Goal: Task Accomplishment & Management: Use online tool/utility

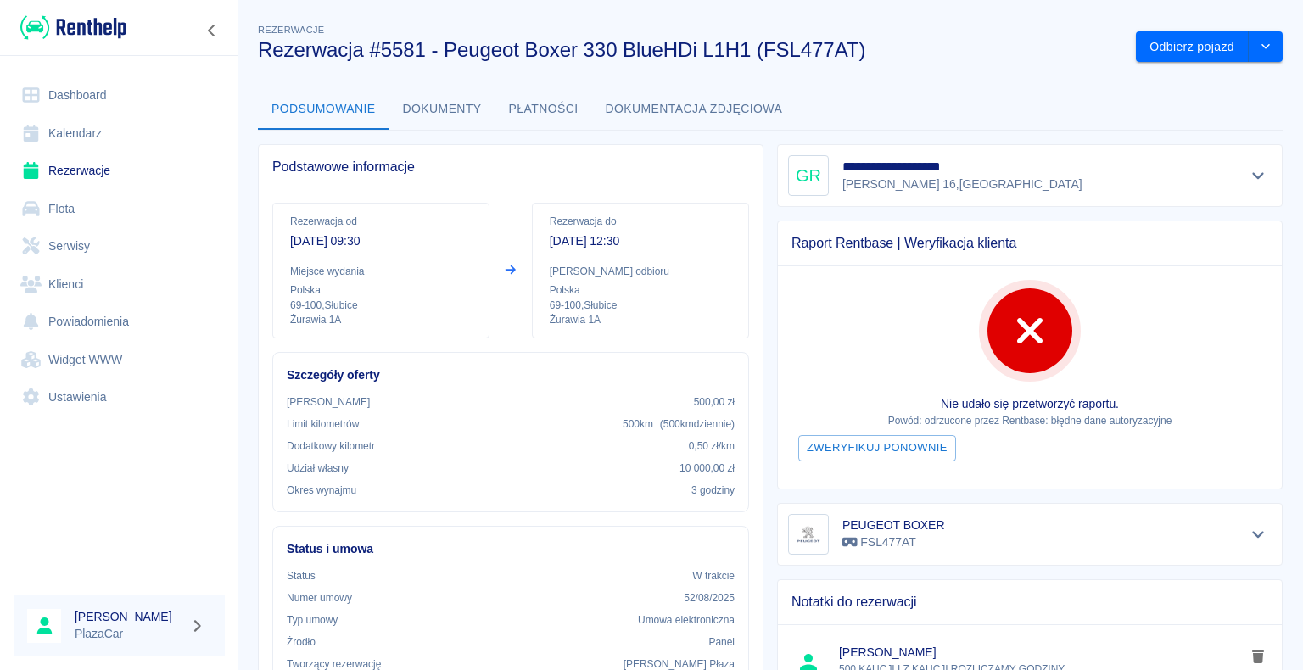
click at [100, 93] on link "Dashboard" at bounding box center [119, 95] width 211 height 38
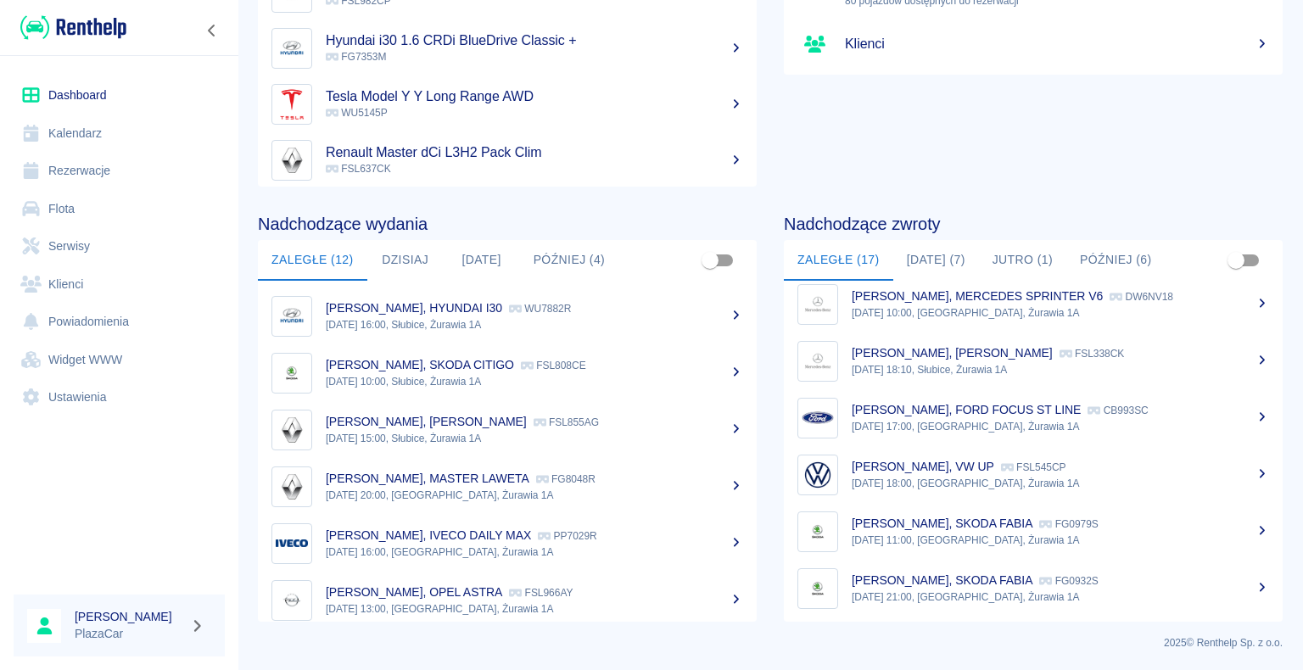
scroll to position [638, 0]
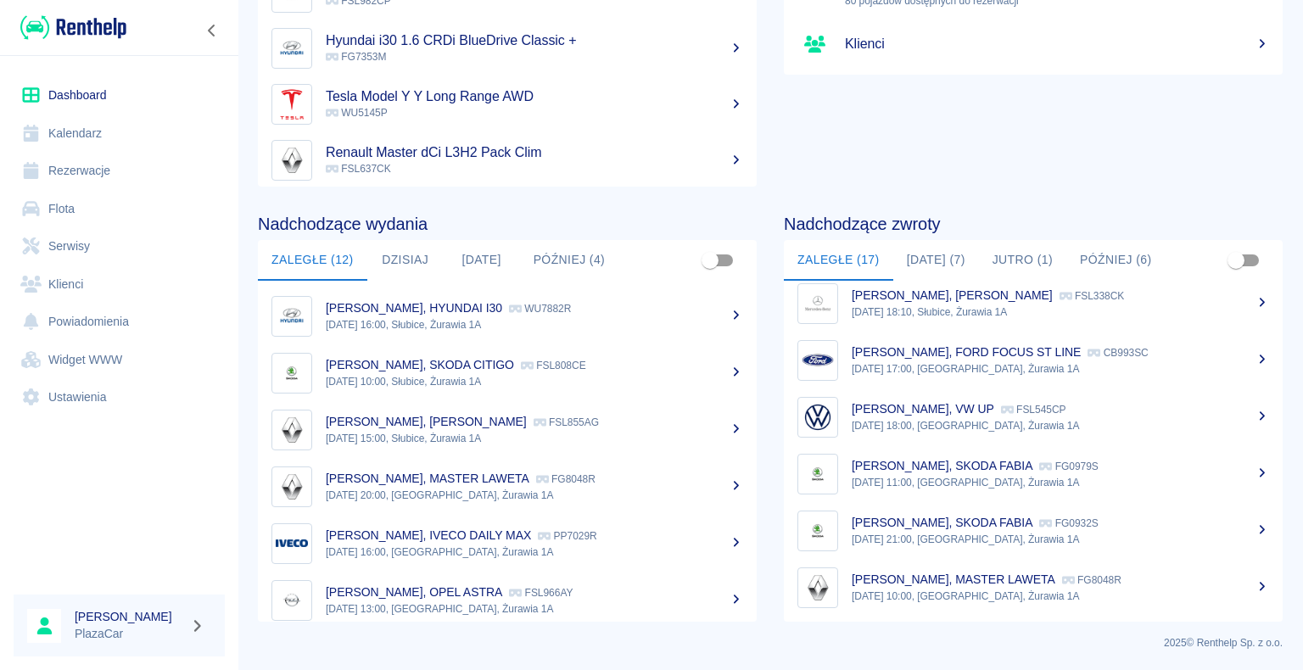
click at [949, 583] on p "[PERSON_NAME], MASTER LAWETA" at bounding box center [954, 580] width 204 height 14
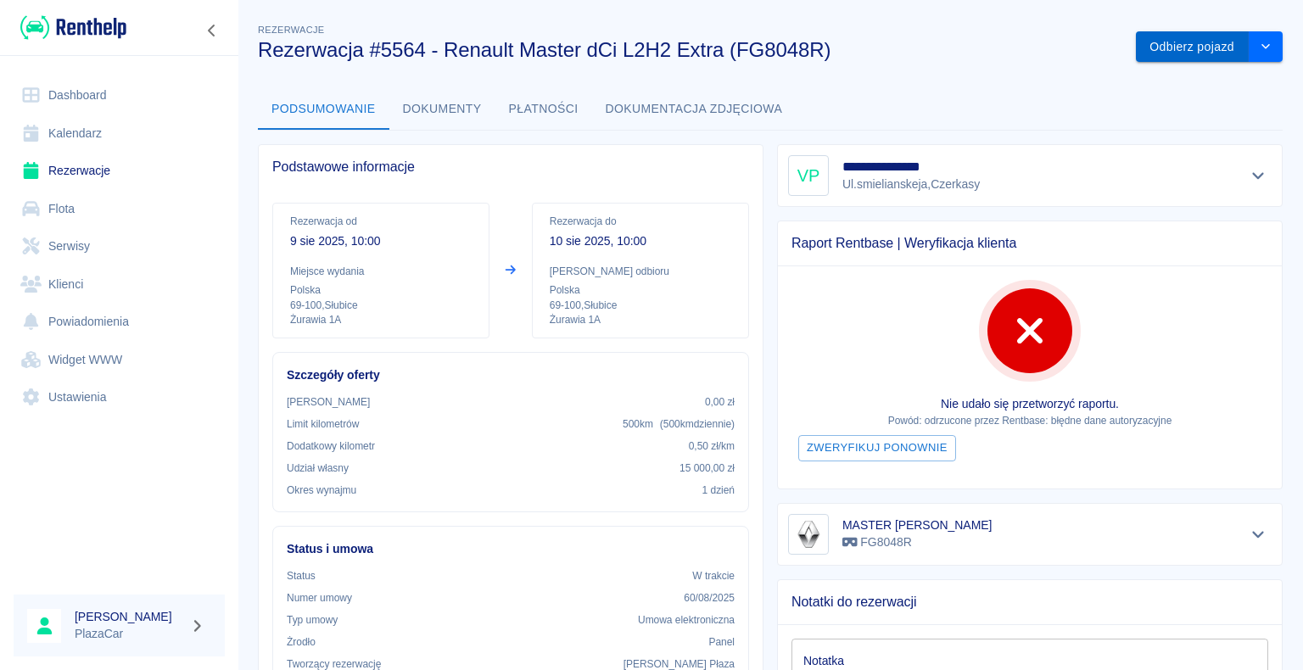
click at [1181, 49] on button "Odbierz pojazd" at bounding box center [1192, 46] width 113 height 31
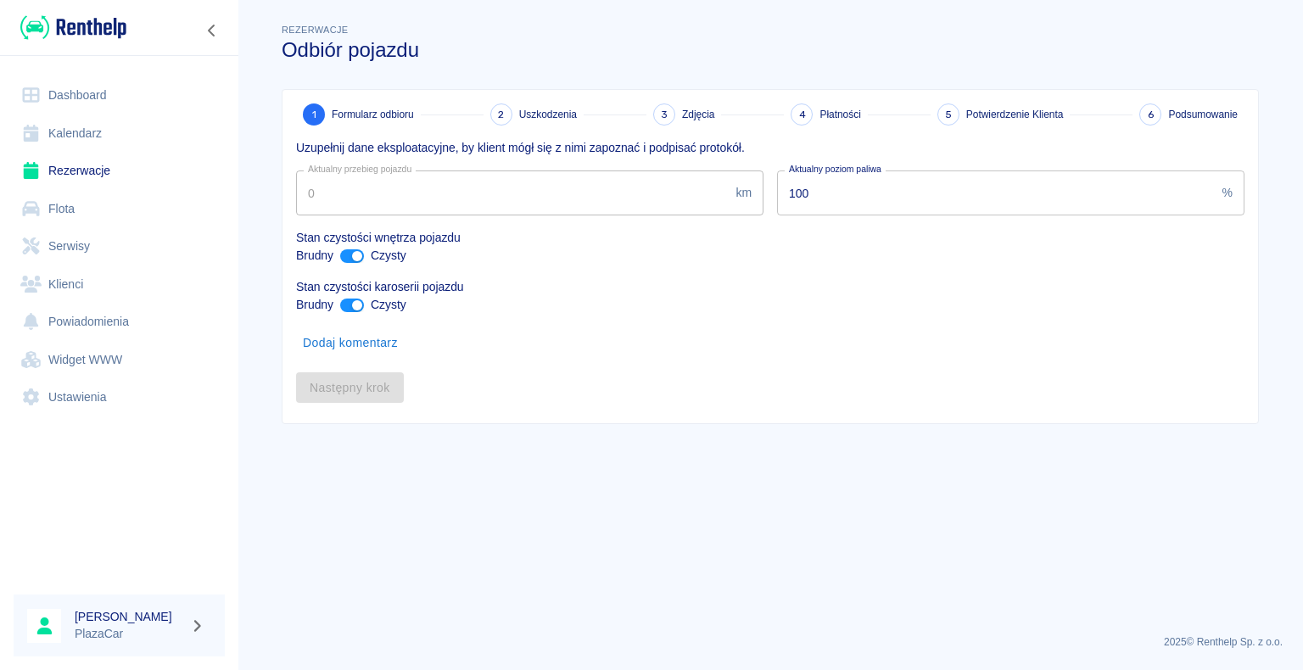
type input "12934"
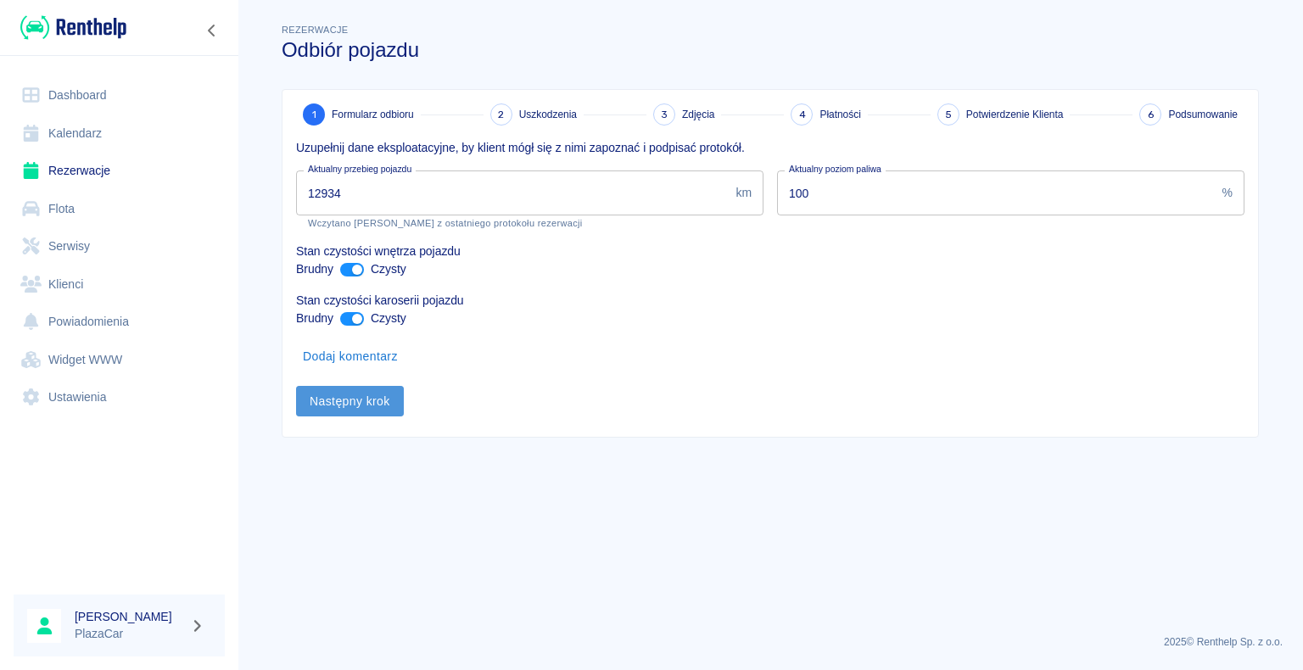
click at [345, 402] on button "Następny krok" at bounding box center [350, 401] width 108 height 31
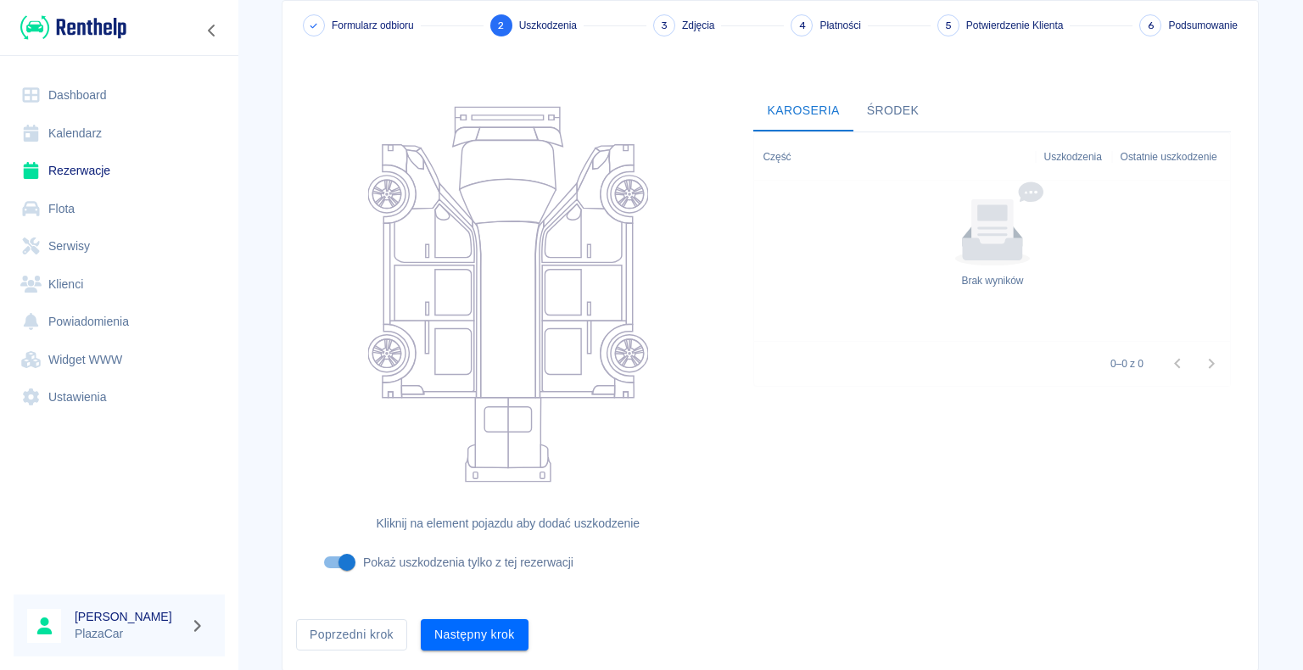
scroll to position [139, 0]
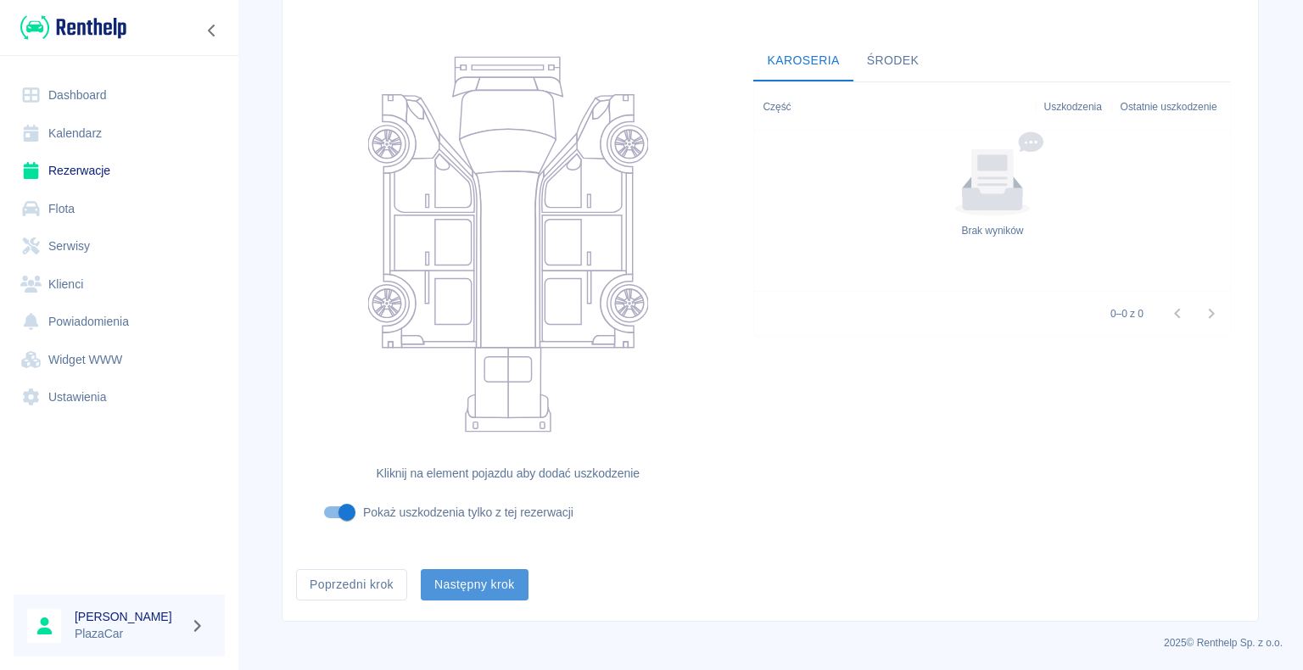
click at [487, 577] on button "Następny krok" at bounding box center [475, 584] width 108 height 31
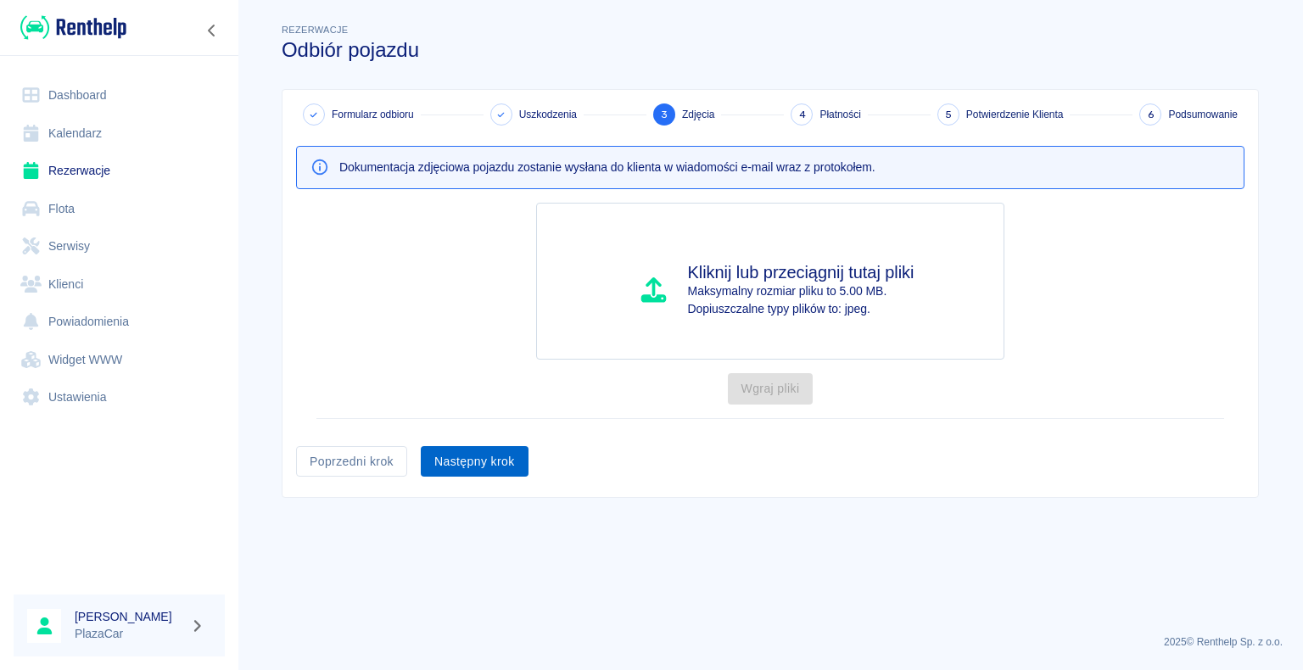
click at [485, 460] on button "Następny krok" at bounding box center [475, 461] width 108 height 31
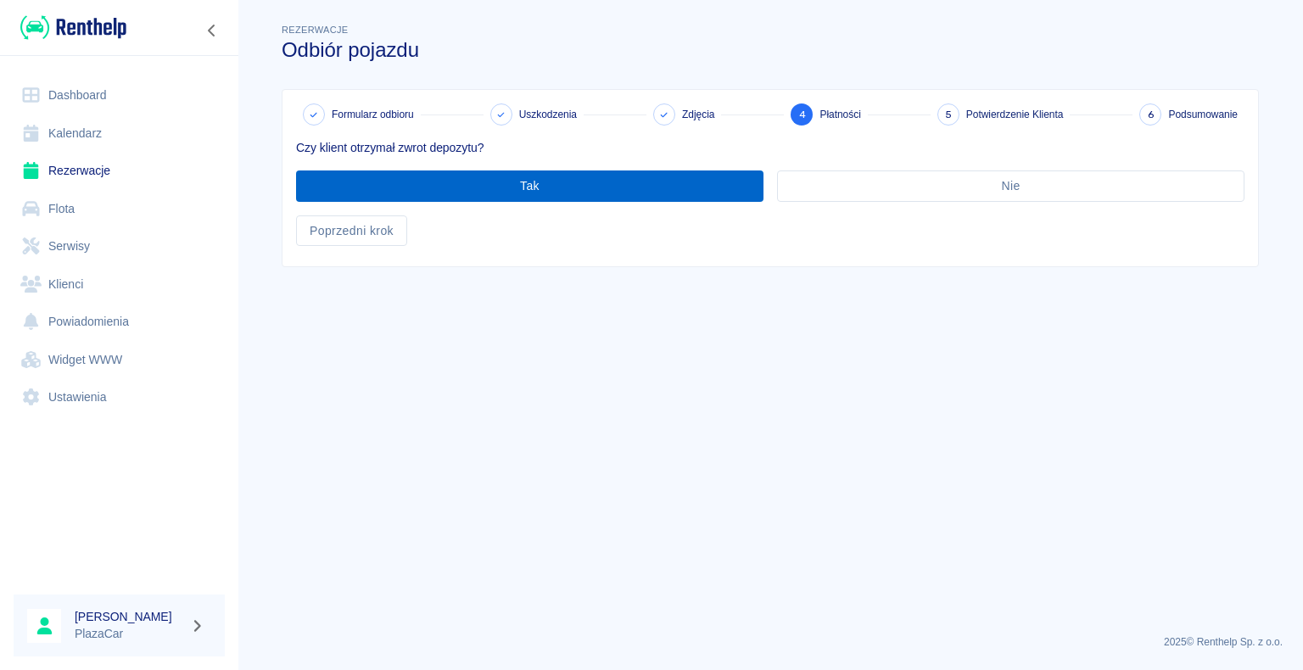
click at [527, 185] on button "Tak" at bounding box center [530, 186] width 468 height 31
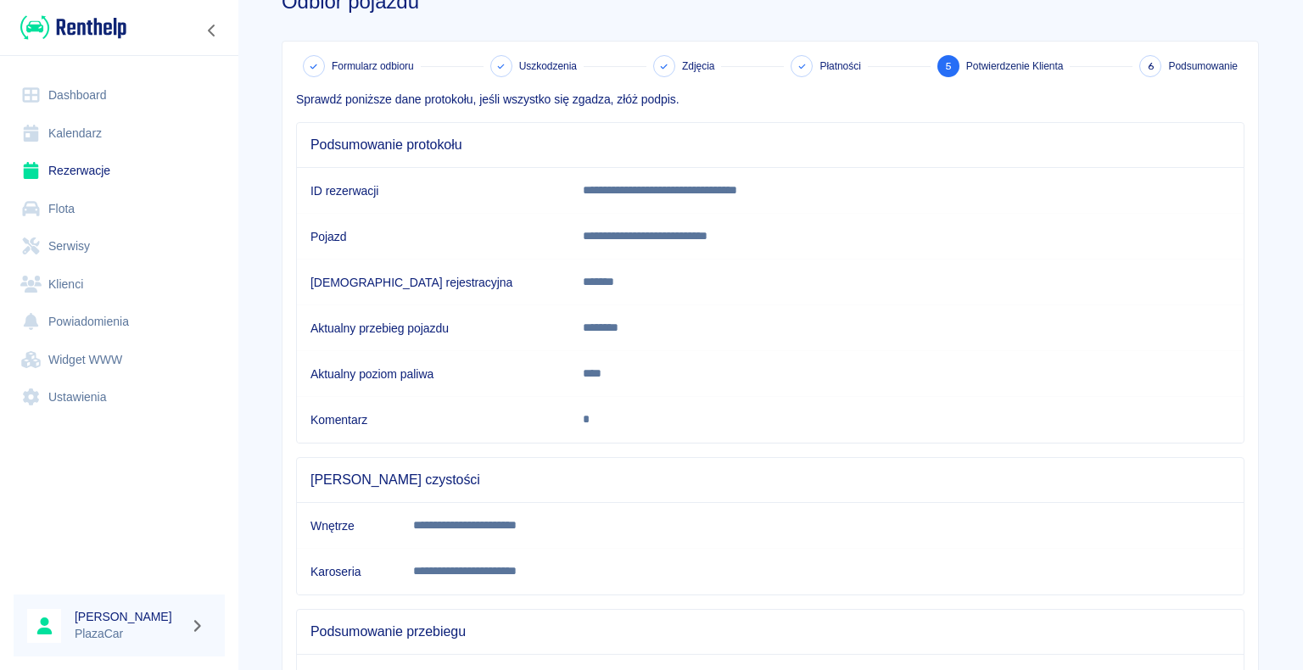
scroll to position [237, 0]
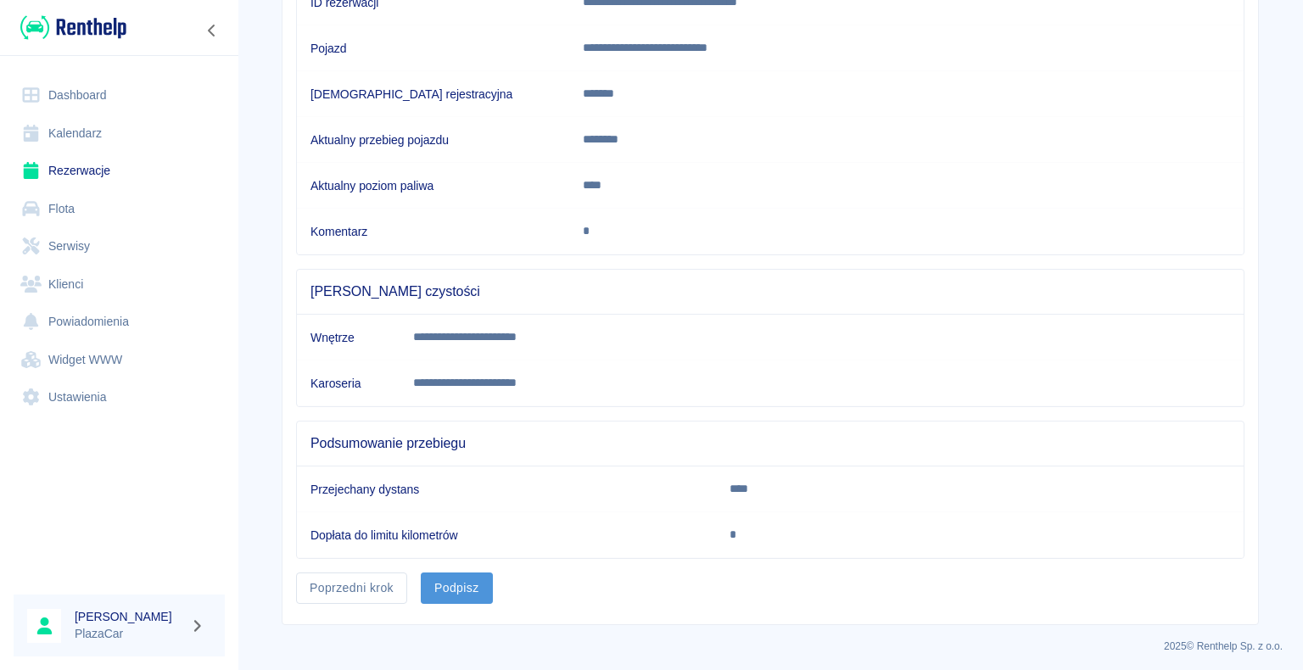
click at [445, 575] on button "Podpisz" at bounding box center [457, 588] width 72 height 31
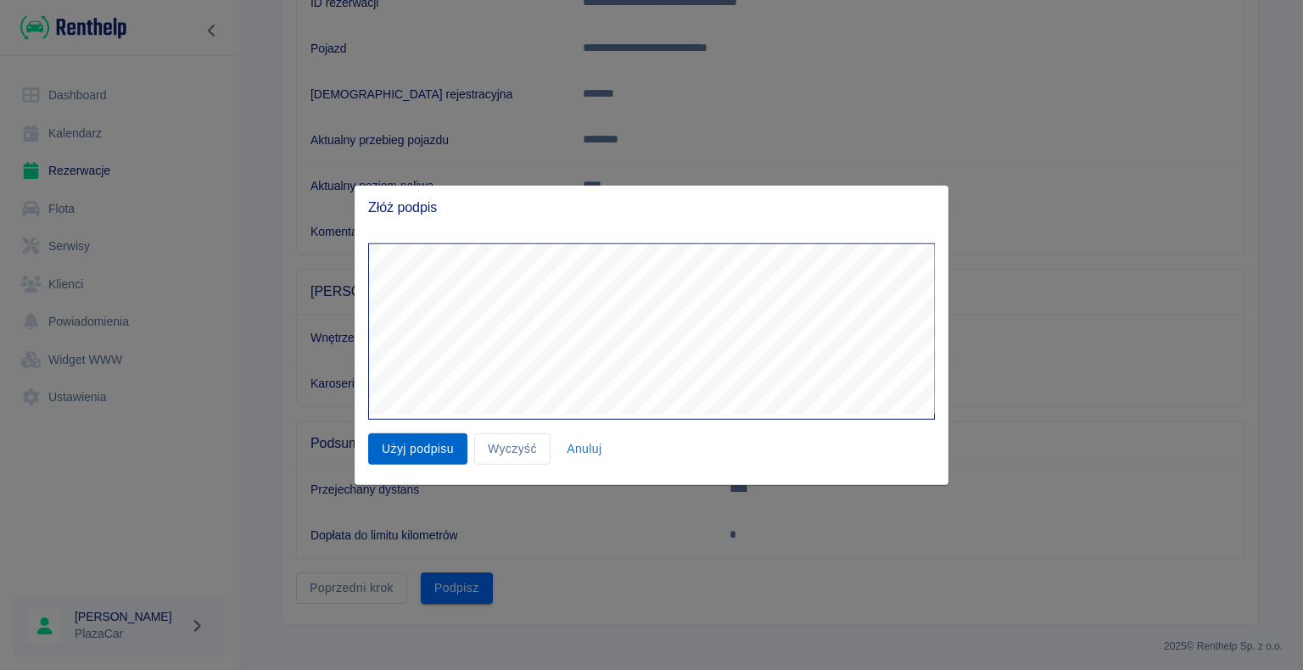
click at [412, 451] on button "Użyj podpisu" at bounding box center [417, 449] width 99 height 31
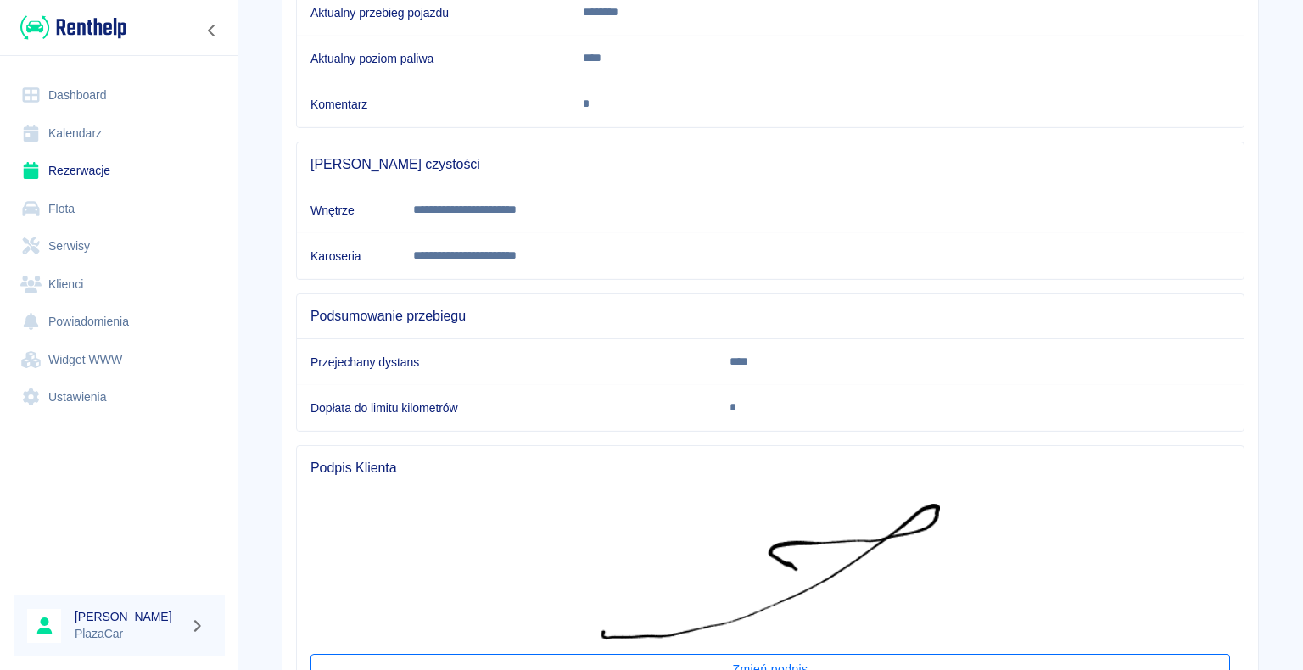
scroll to position [510, 0]
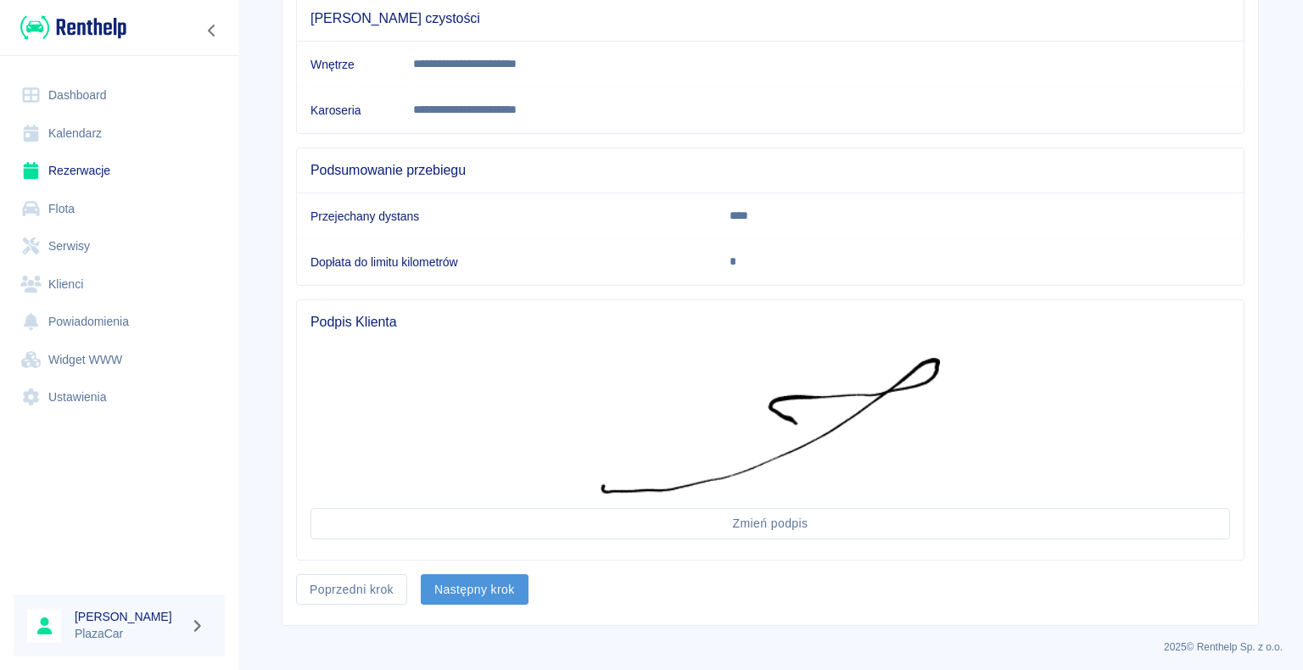
click at [459, 585] on button "Następny krok" at bounding box center [475, 589] width 108 height 31
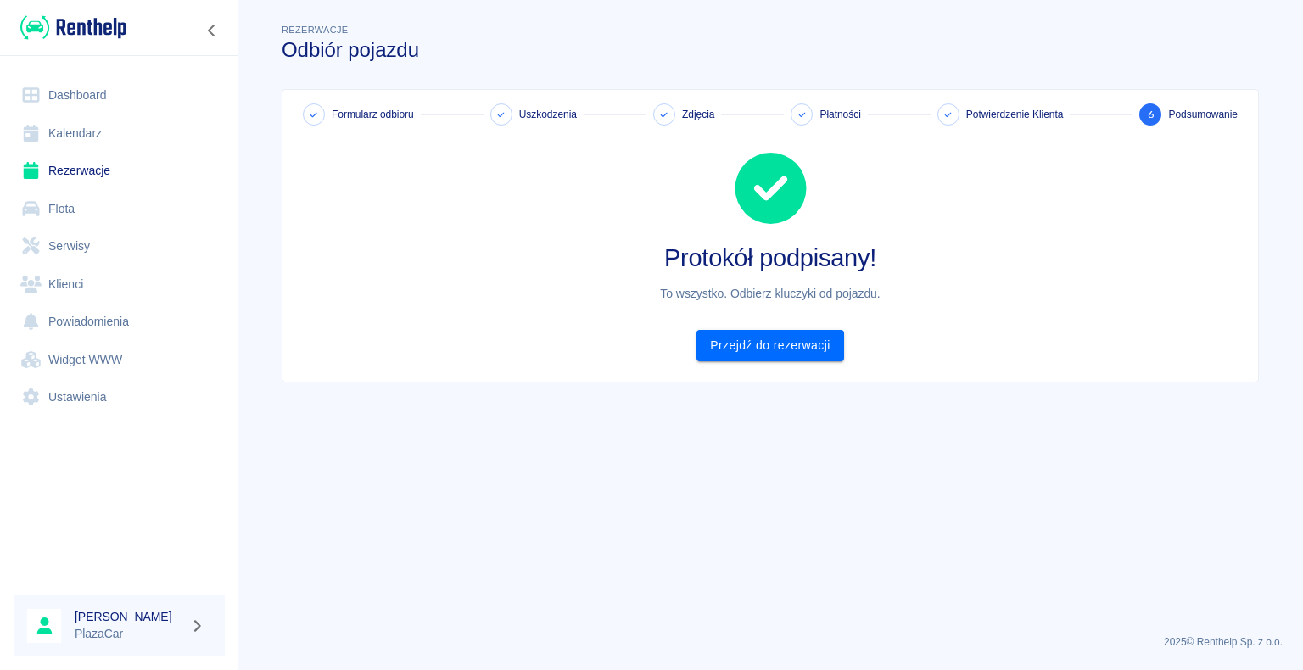
scroll to position [0, 0]
click at [762, 343] on link "Przejdź do rezerwacji" at bounding box center [770, 345] width 147 height 31
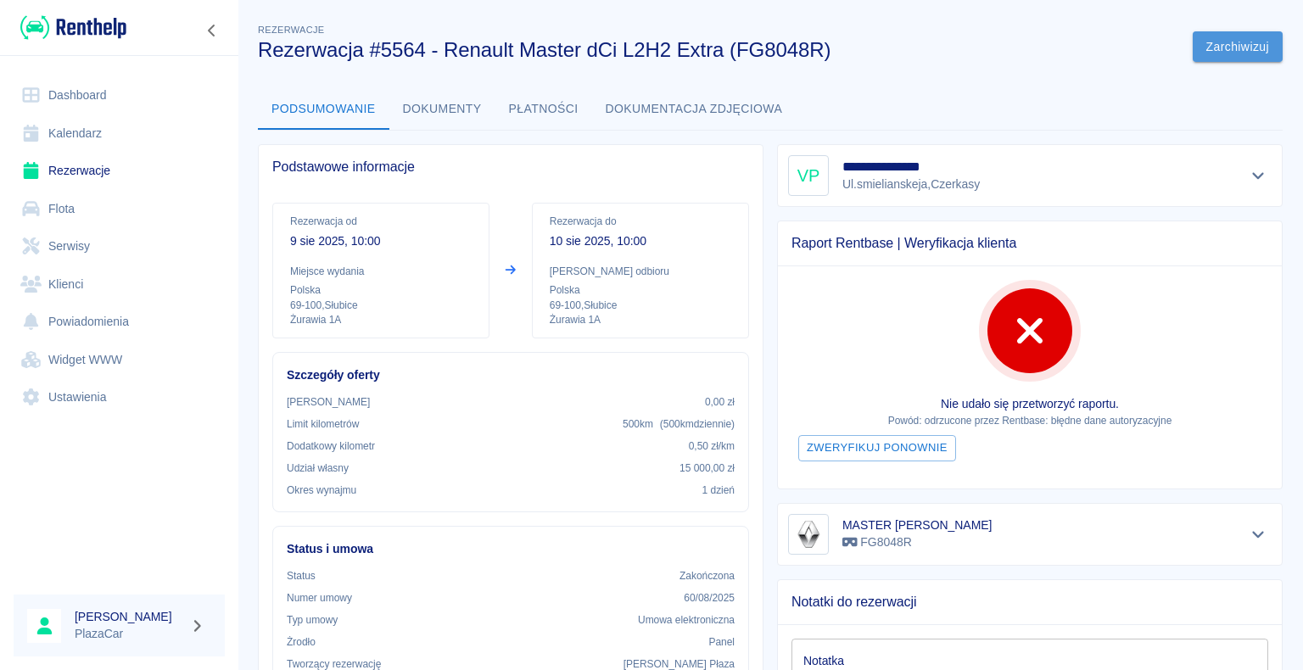
click at [1210, 39] on button "Zarchiwizuj" at bounding box center [1238, 46] width 90 height 31
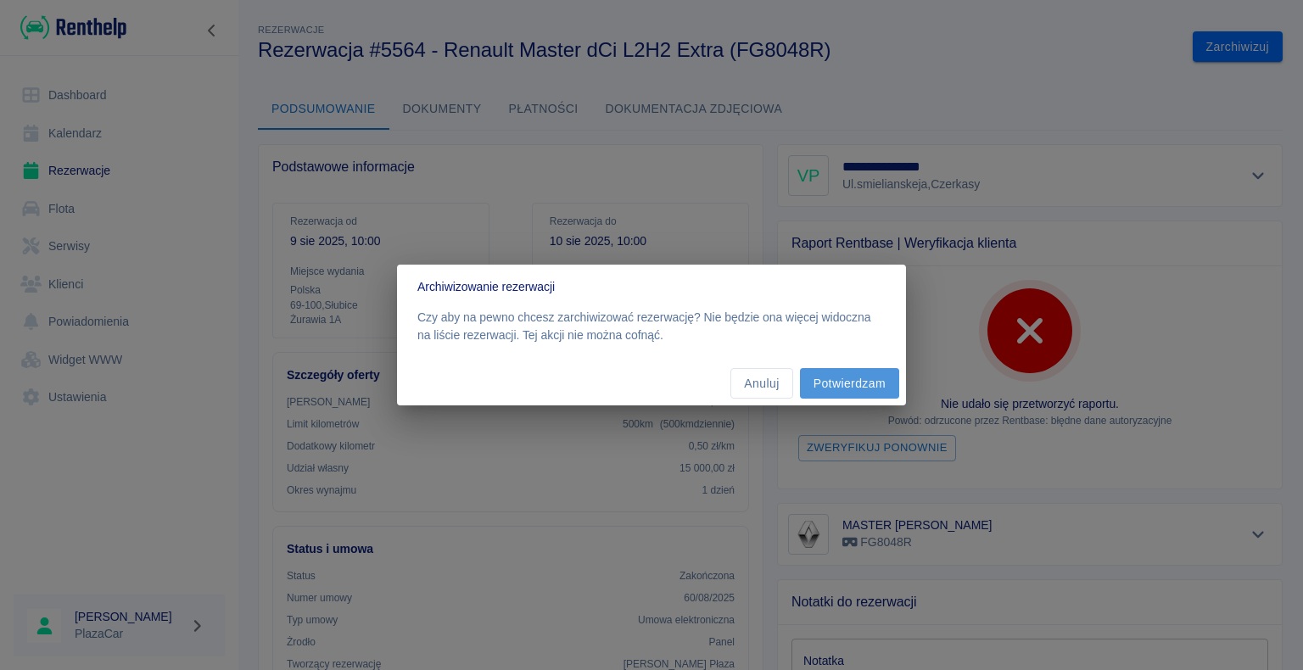
click at [855, 378] on button "Potwierdzam" at bounding box center [849, 383] width 99 height 31
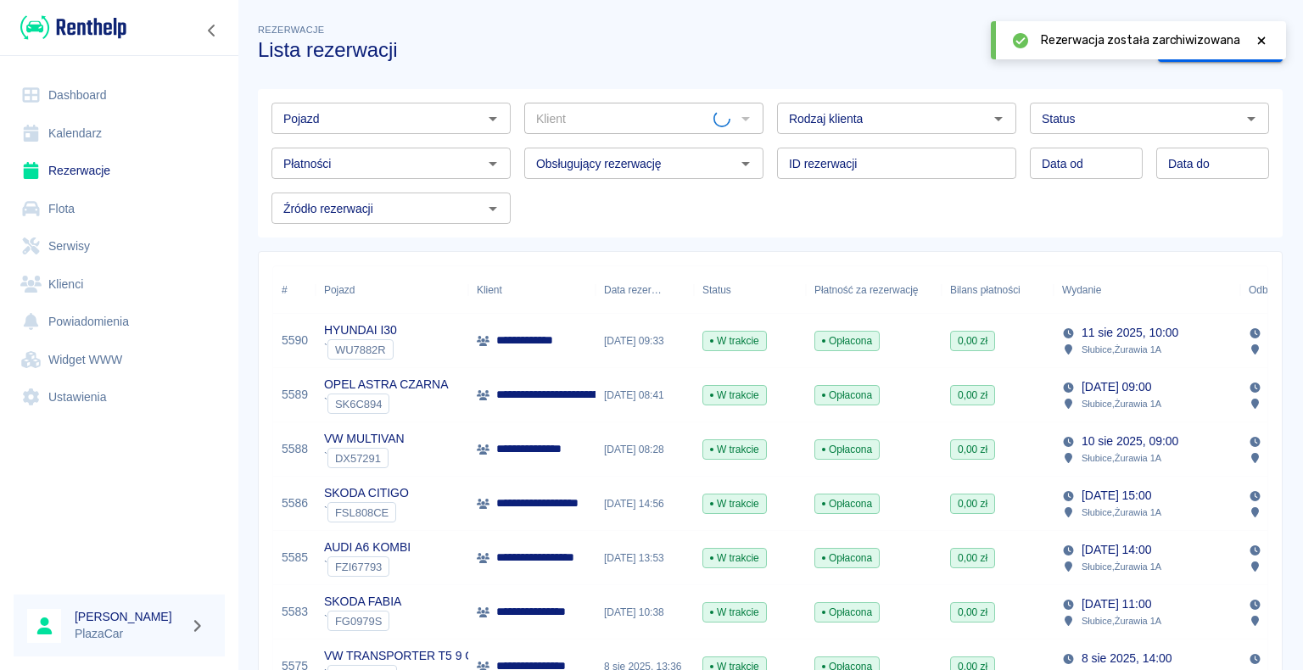
click at [89, 90] on link "Dashboard" at bounding box center [119, 95] width 211 height 38
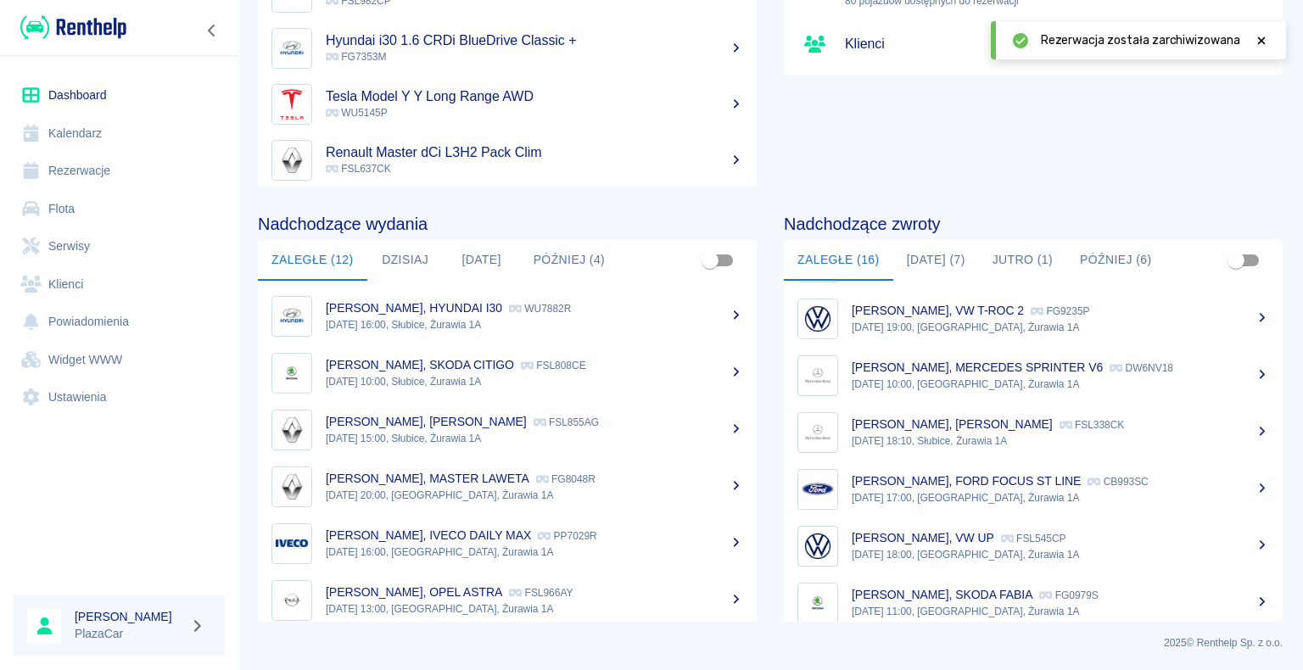
scroll to position [581, 0]
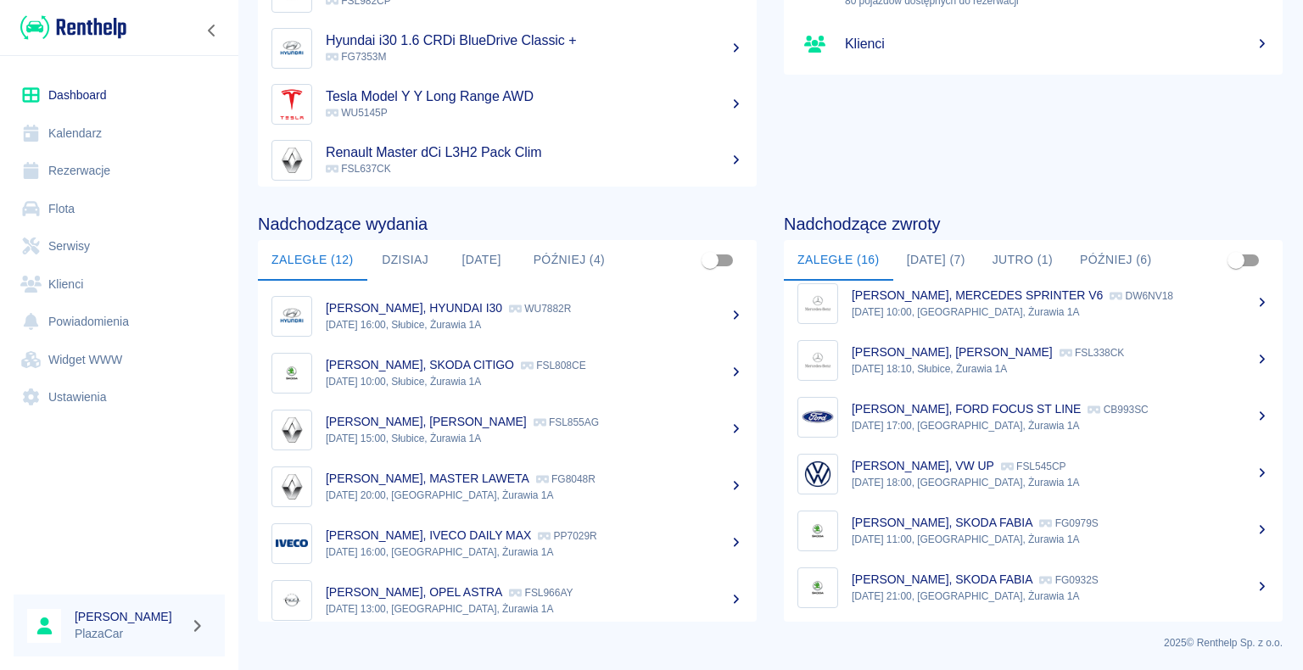
click at [917, 586] on div "[PERSON_NAME], SKODA FABIA FG0932S" at bounding box center [1061, 580] width 418 height 18
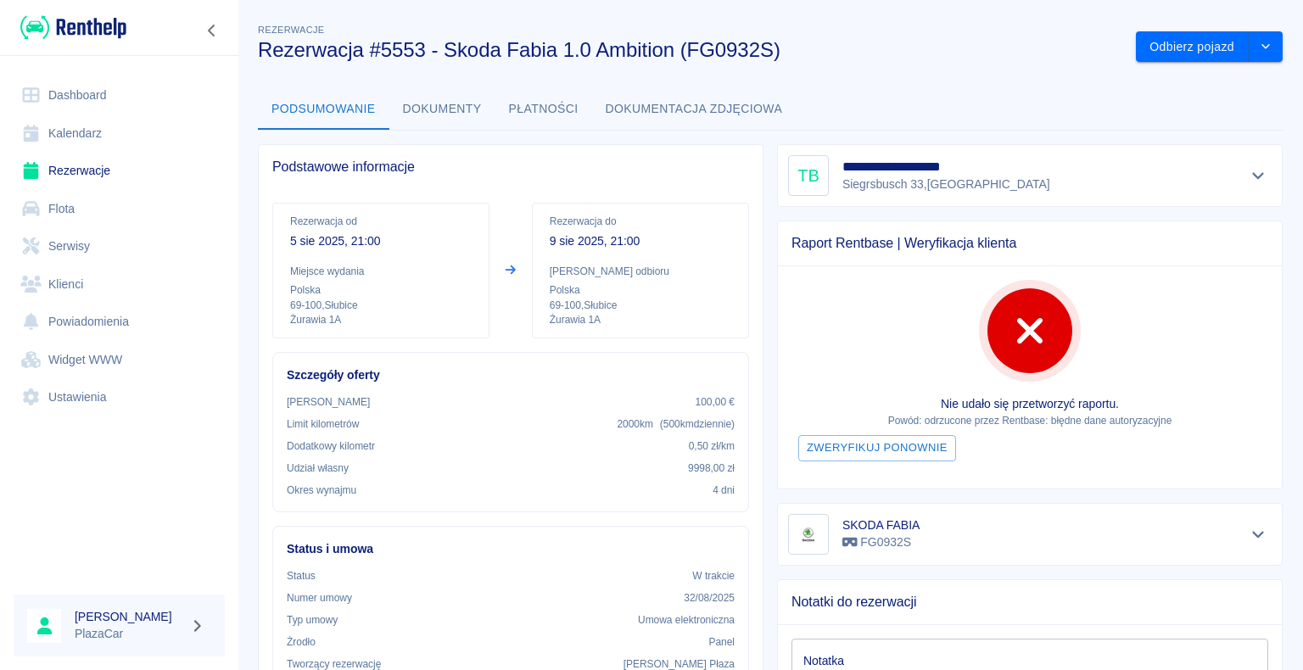
click at [425, 106] on button "Dokumenty" at bounding box center [442, 109] width 106 height 41
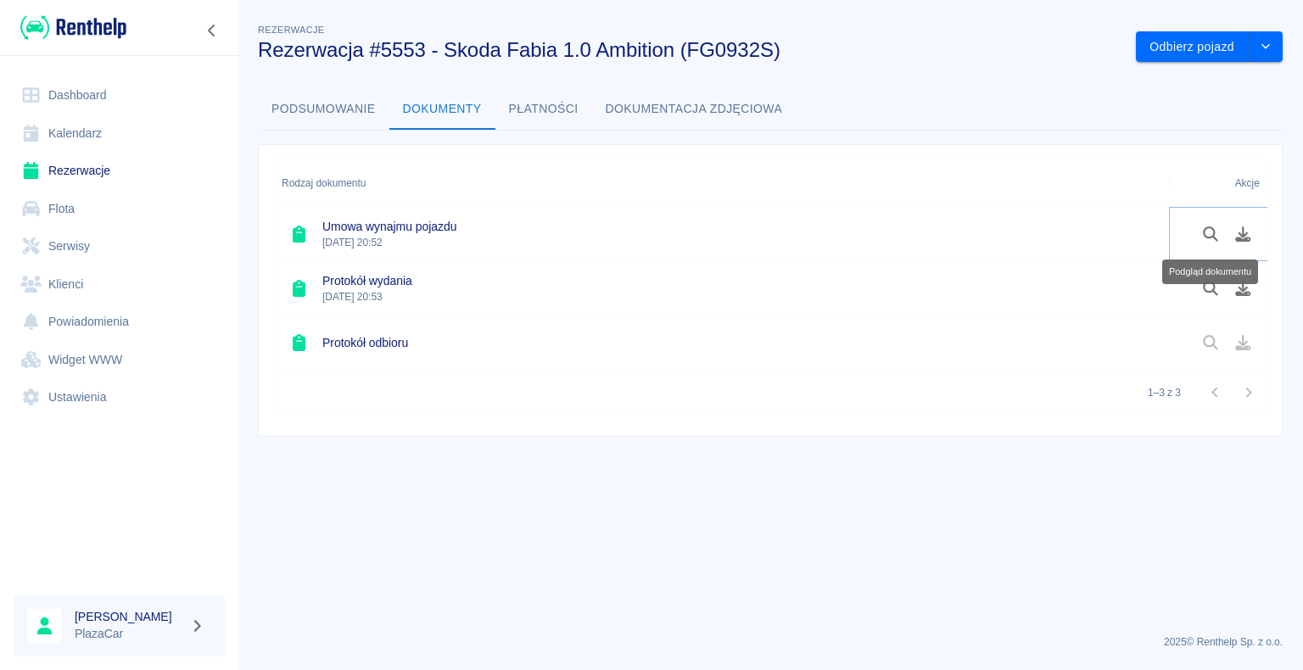
click at [1208, 234] on icon "Podgląd dokumentu" at bounding box center [1212, 234] width 20 height 15
click at [308, 108] on button "Podsumowanie" at bounding box center [324, 109] width 132 height 41
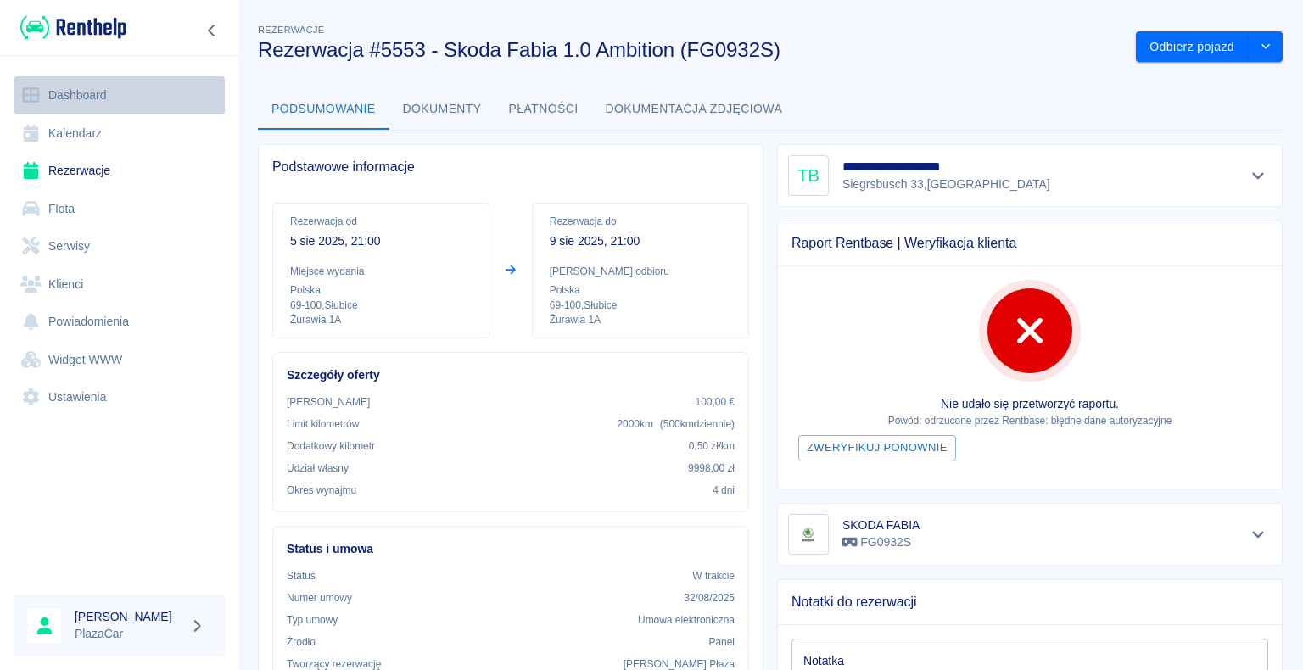
click at [75, 97] on link "Dashboard" at bounding box center [119, 95] width 211 height 38
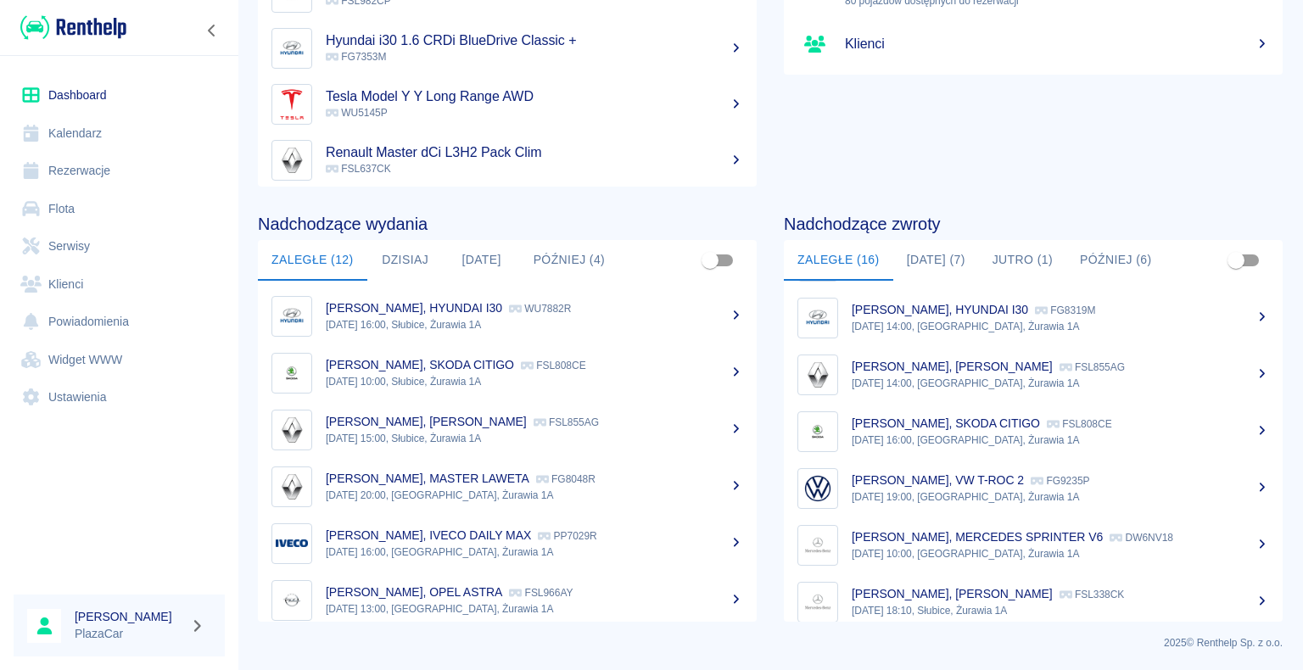
scroll to position [581, 0]
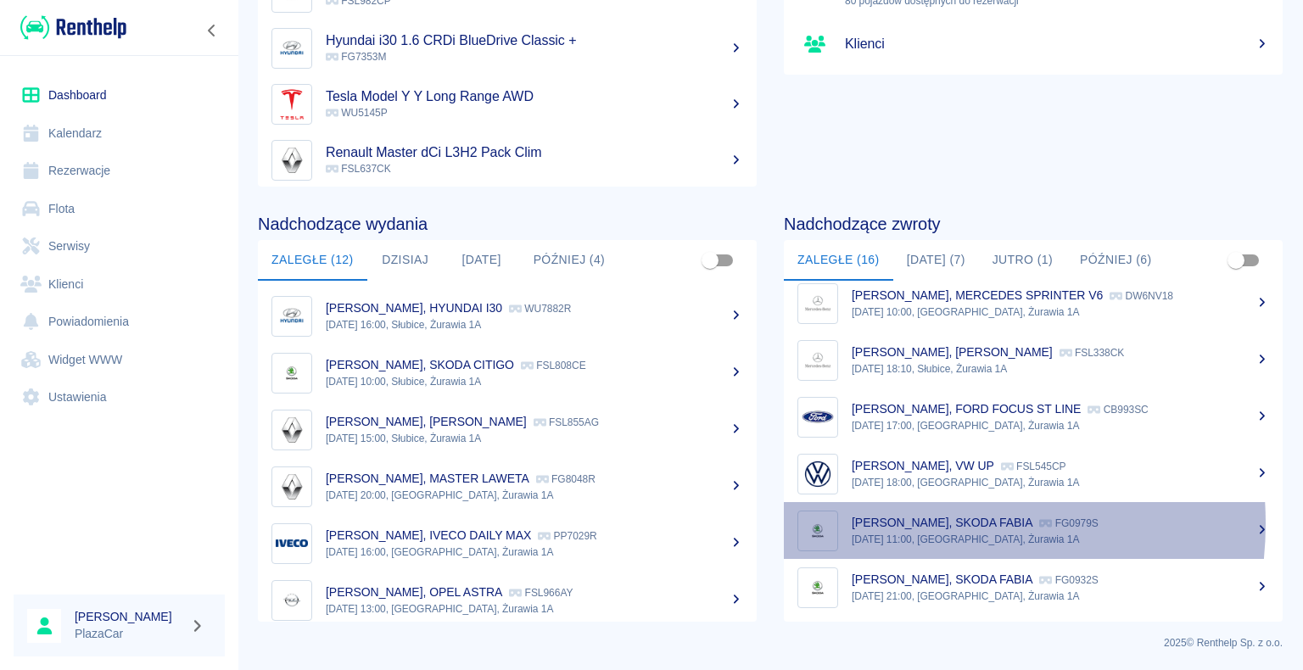
click at [903, 523] on p "[PERSON_NAME], SKODA FABIA" at bounding box center [942, 523] width 181 height 14
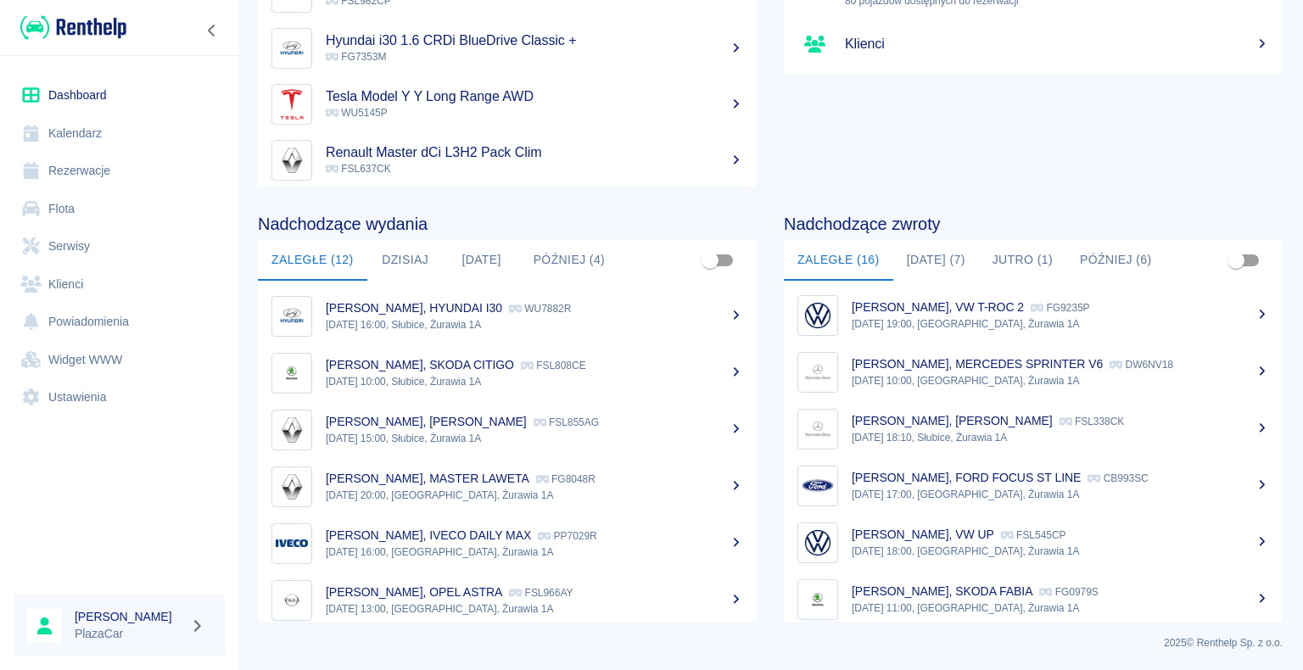
scroll to position [581, 0]
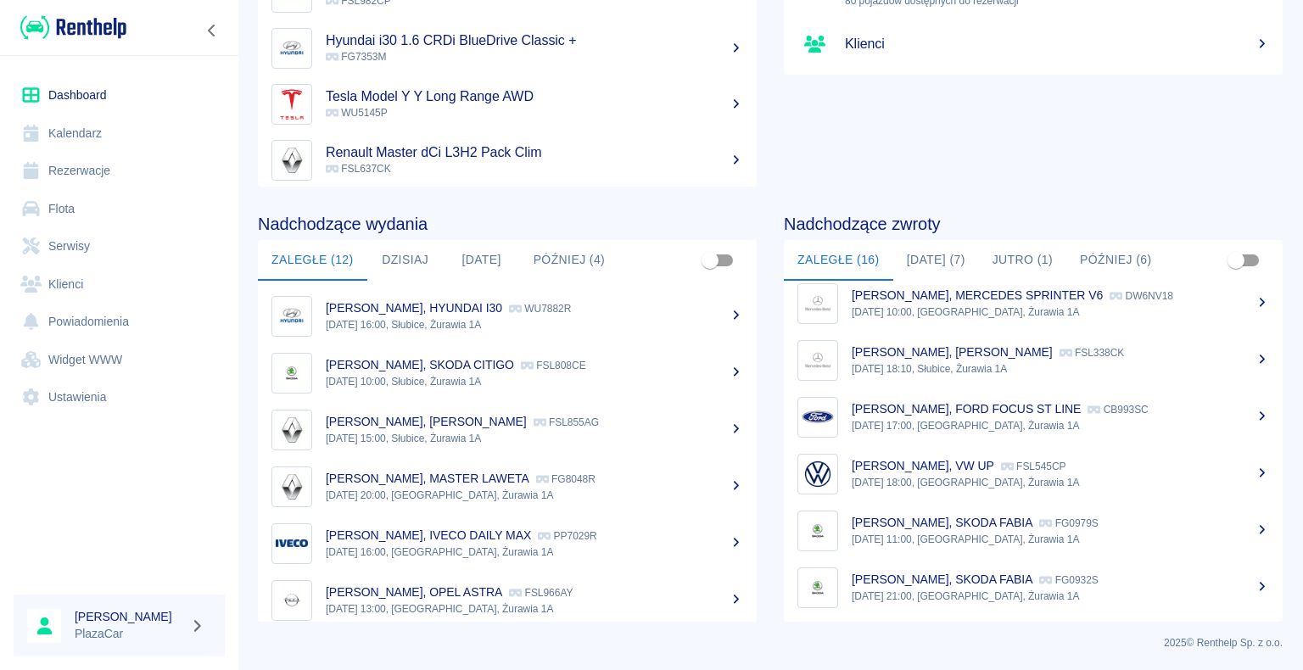
click at [1083, 471] on div "[PERSON_NAME] Shabovich, VW UP FSL545CP" at bounding box center [1061, 466] width 418 height 18
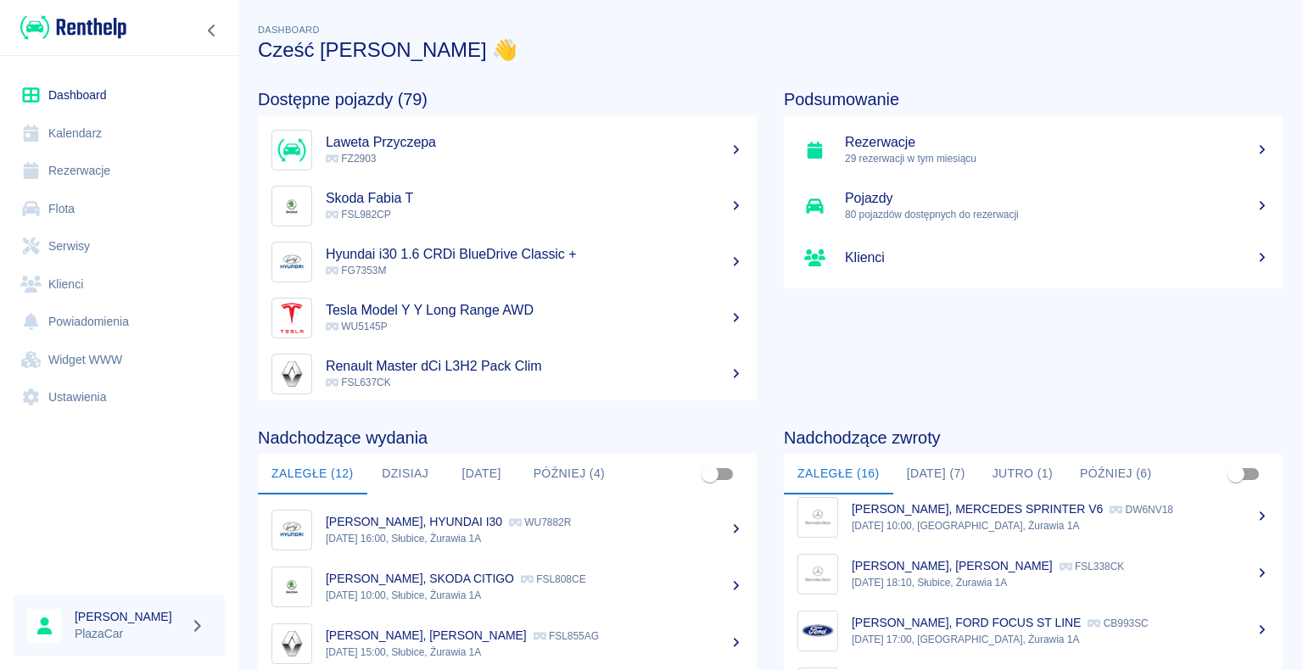
scroll to position [214, 0]
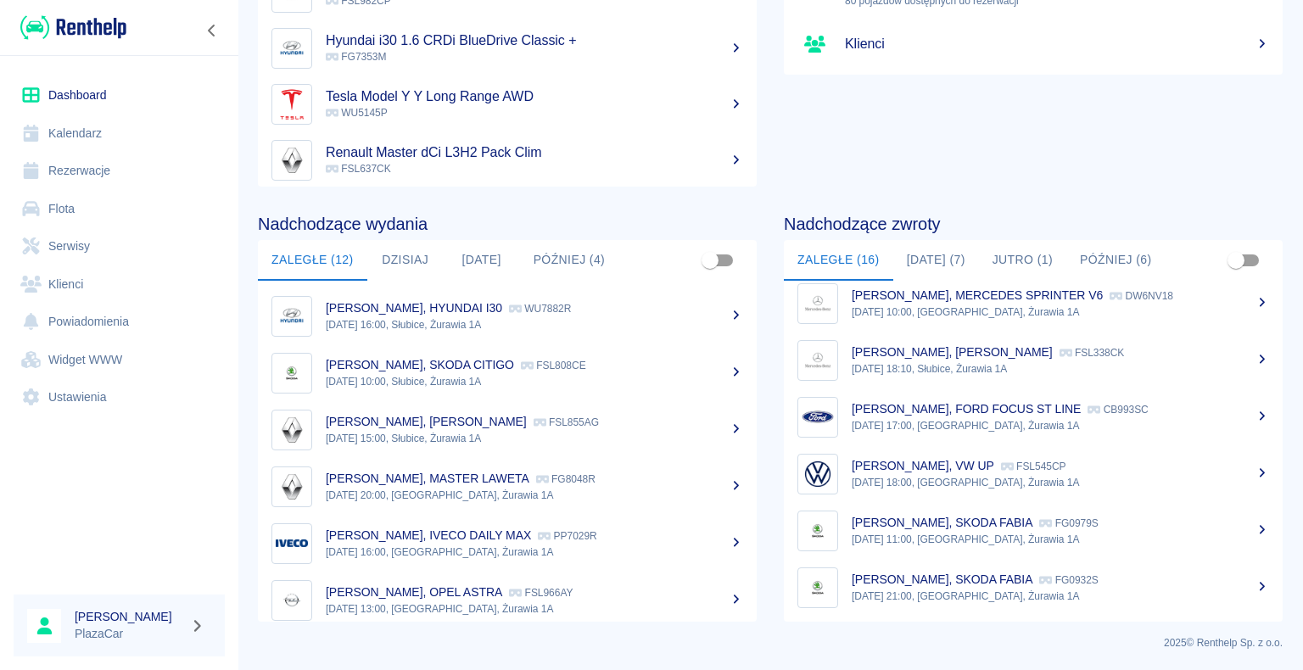
click at [970, 420] on p "[DATE] 17:00, [GEOGRAPHIC_DATA], Żurawia 1A" at bounding box center [1061, 425] width 418 height 15
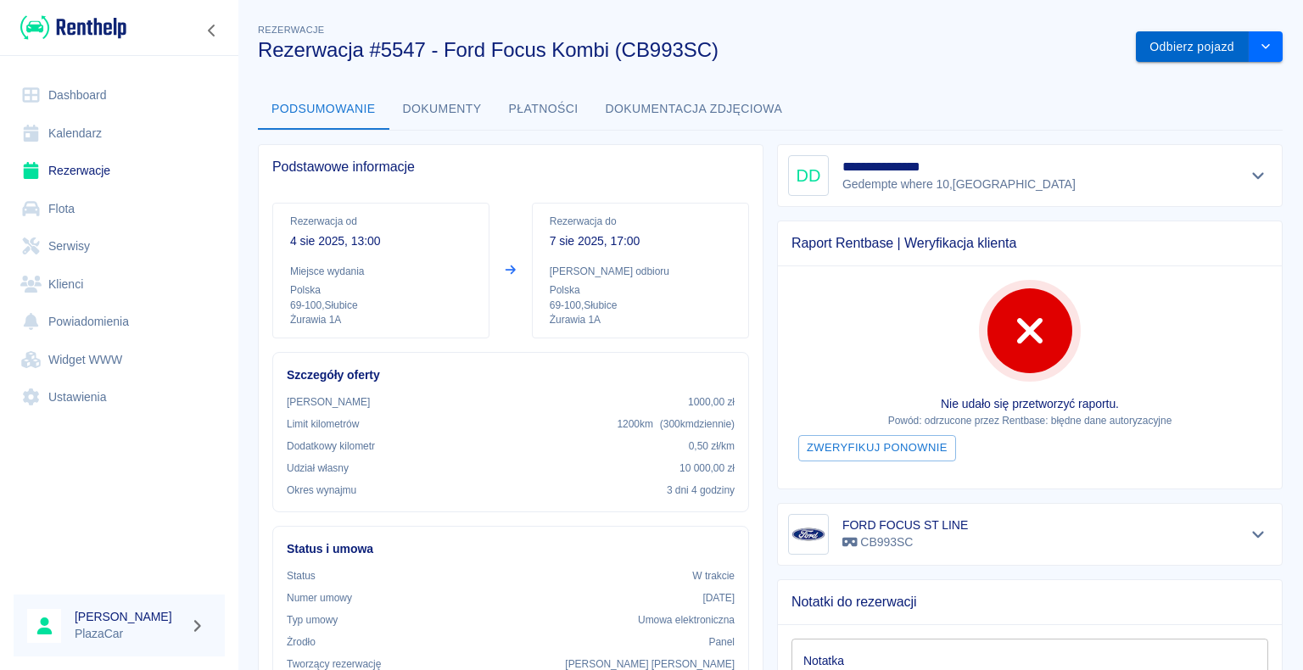
click at [1164, 45] on button "Odbierz pojazd" at bounding box center [1192, 46] width 113 height 31
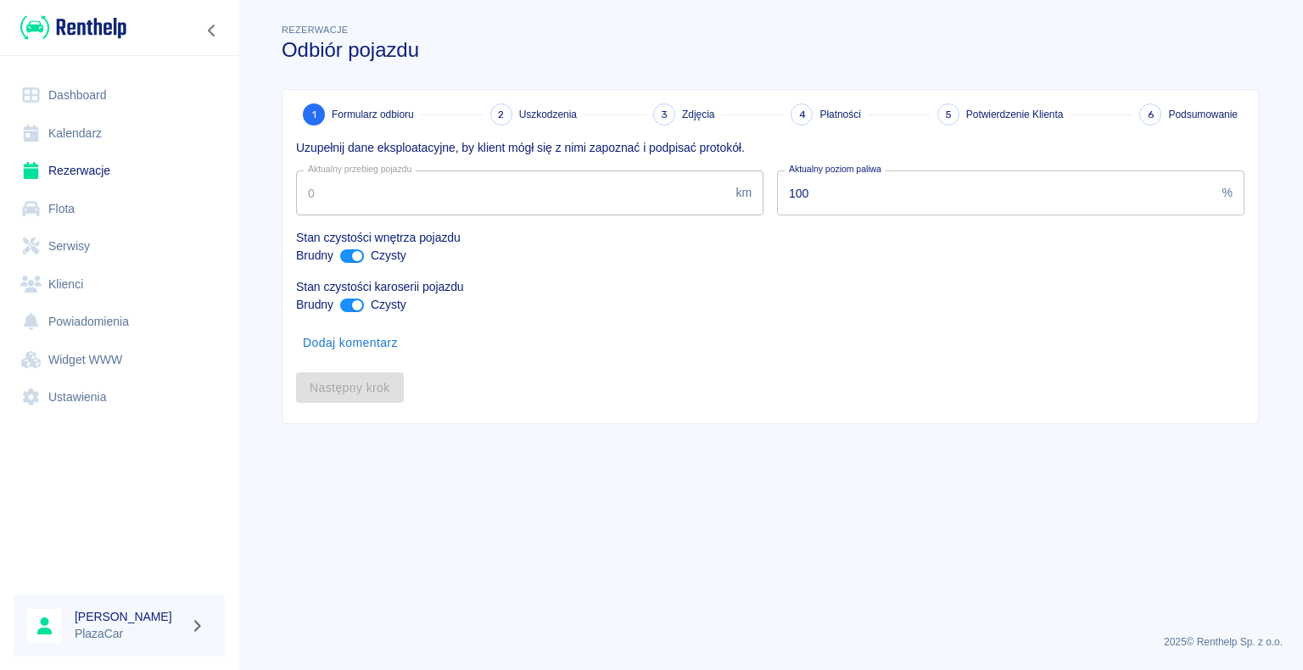
type input "21669"
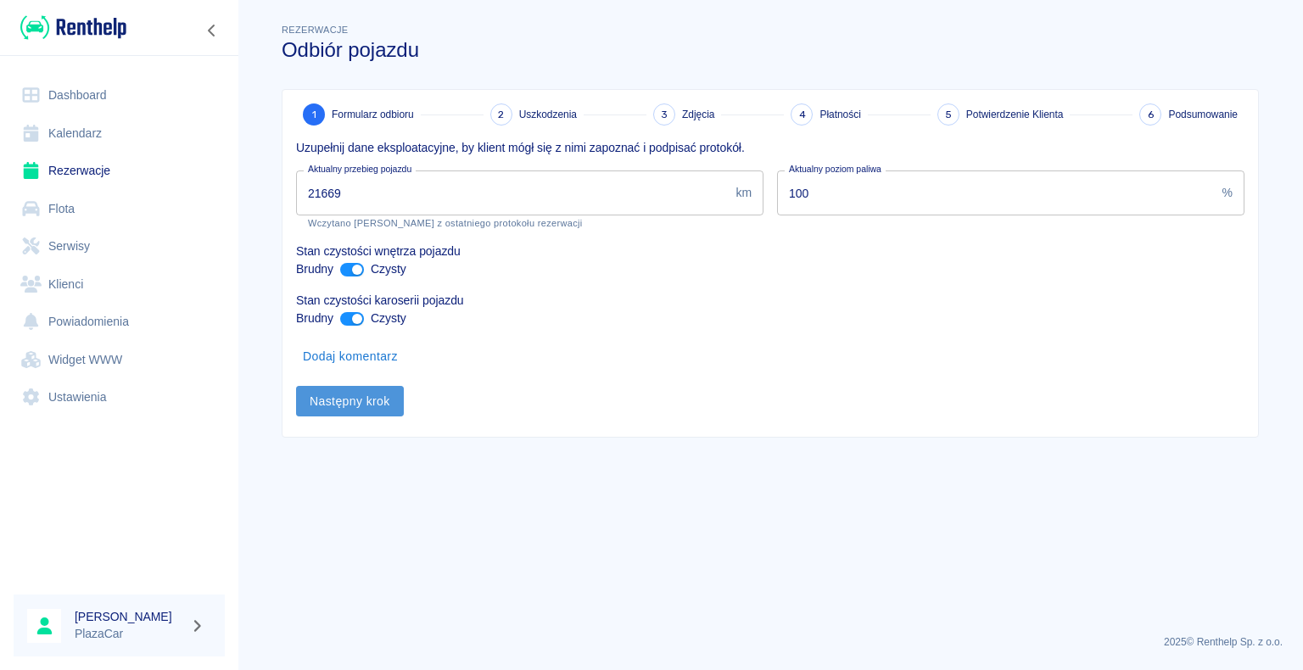
click at [345, 400] on button "Następny krok" at bounding box center [350, 401] width 108 height 31
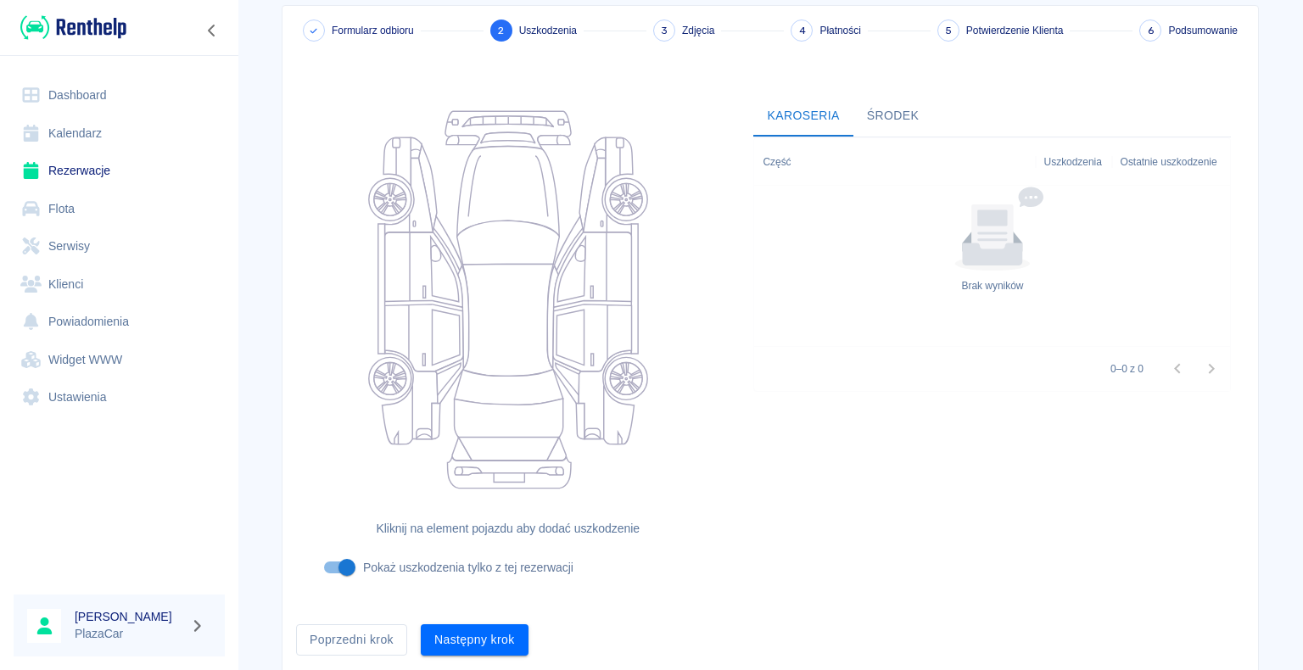
scroll to position [139, 0]
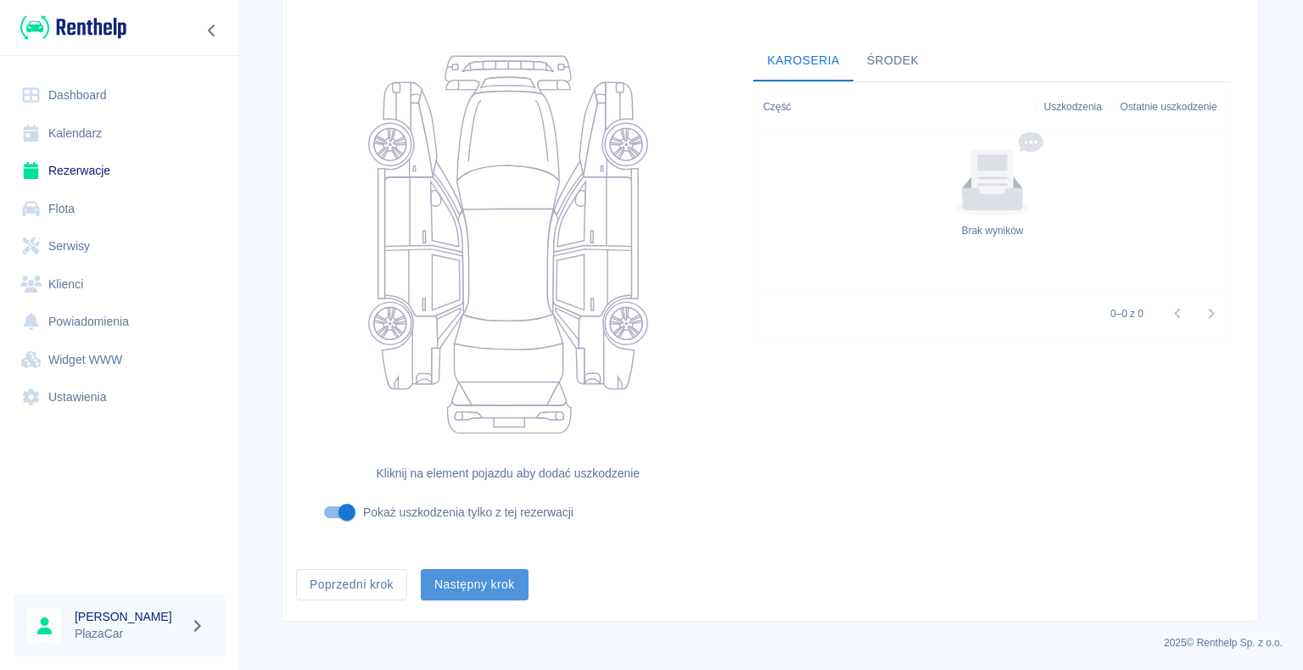
click at [465, 579] on button "Następny krok" at bounding box center [475, 584] width 108 height 31
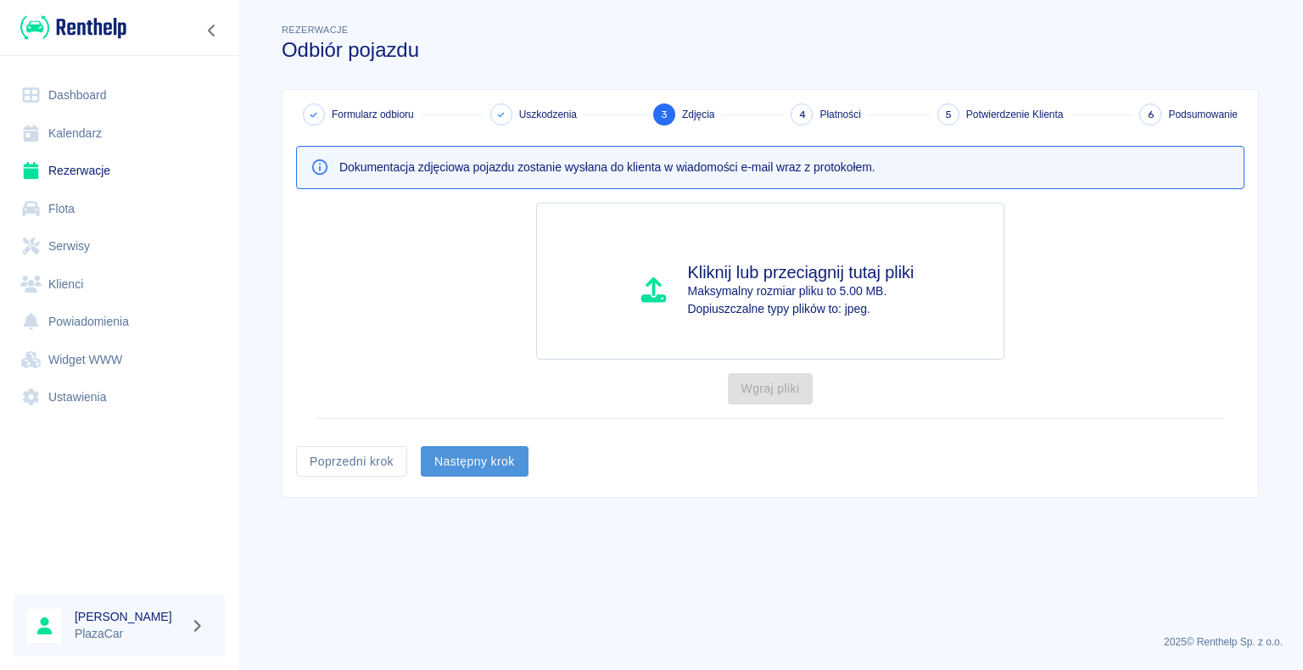
click at [468, 457] on button "Następny krok" at bounding box center [475, 461] width 108 height 31
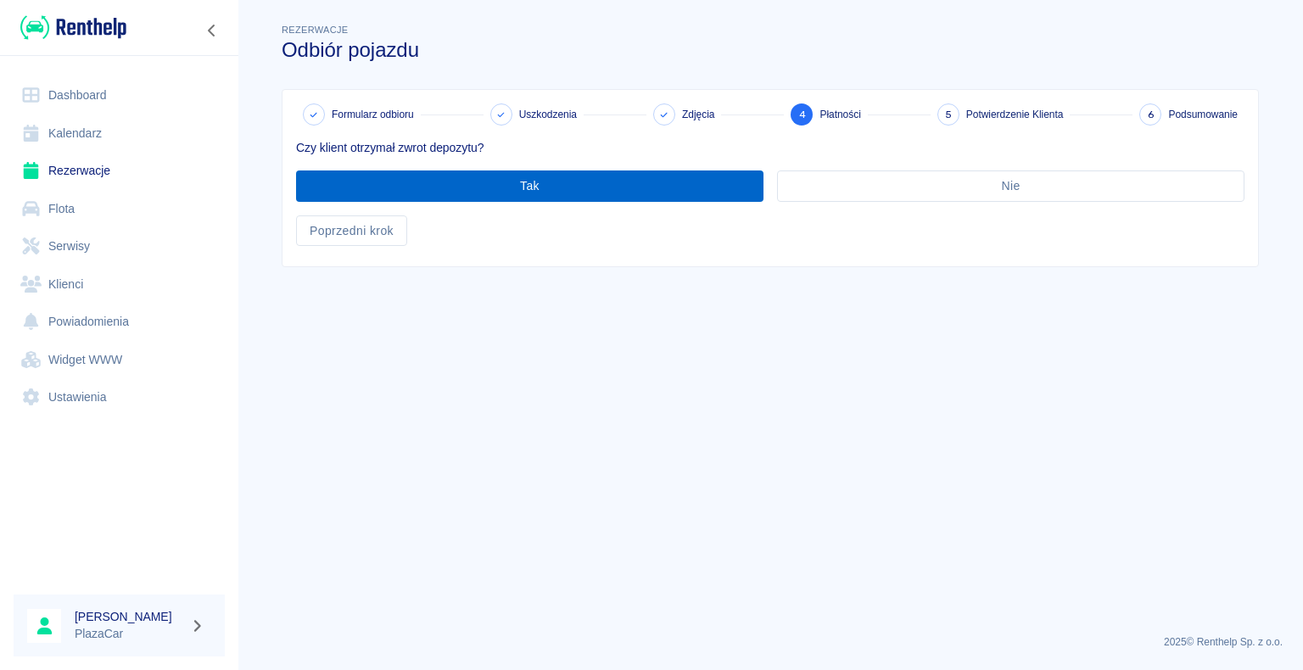
click at [530, 187] on button "Tak" at bounding box center [530, 186] width 468 height 31
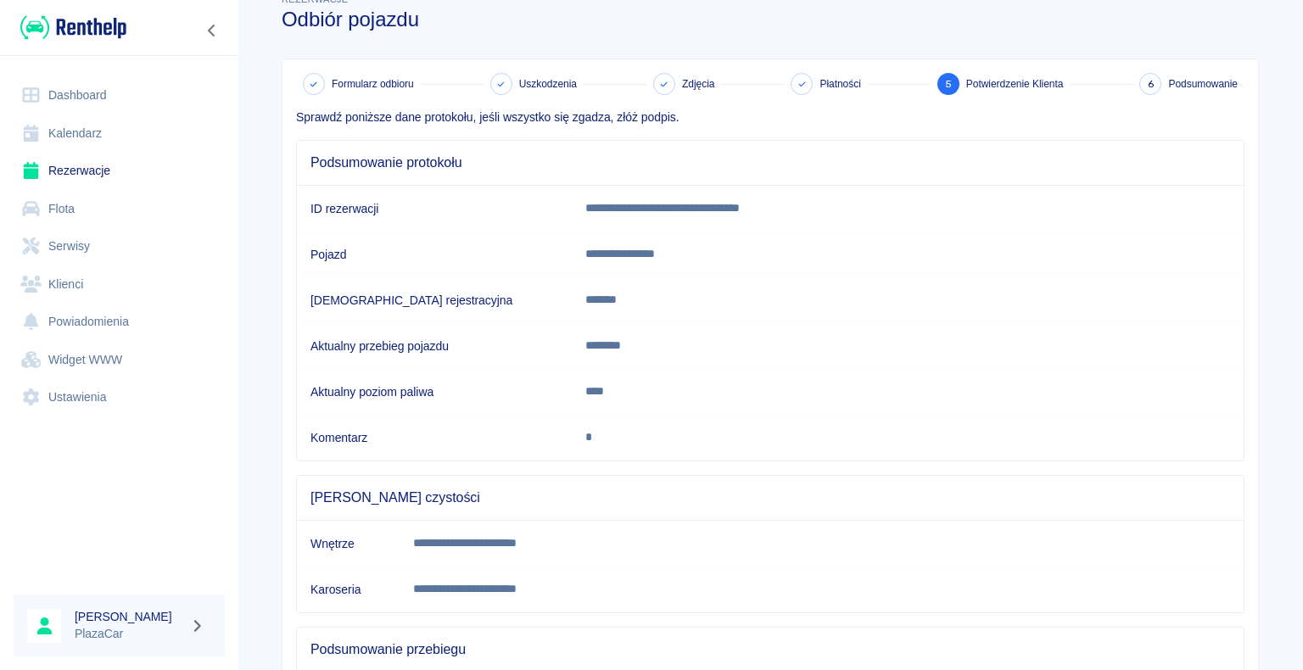
scroll to position [237, 0]
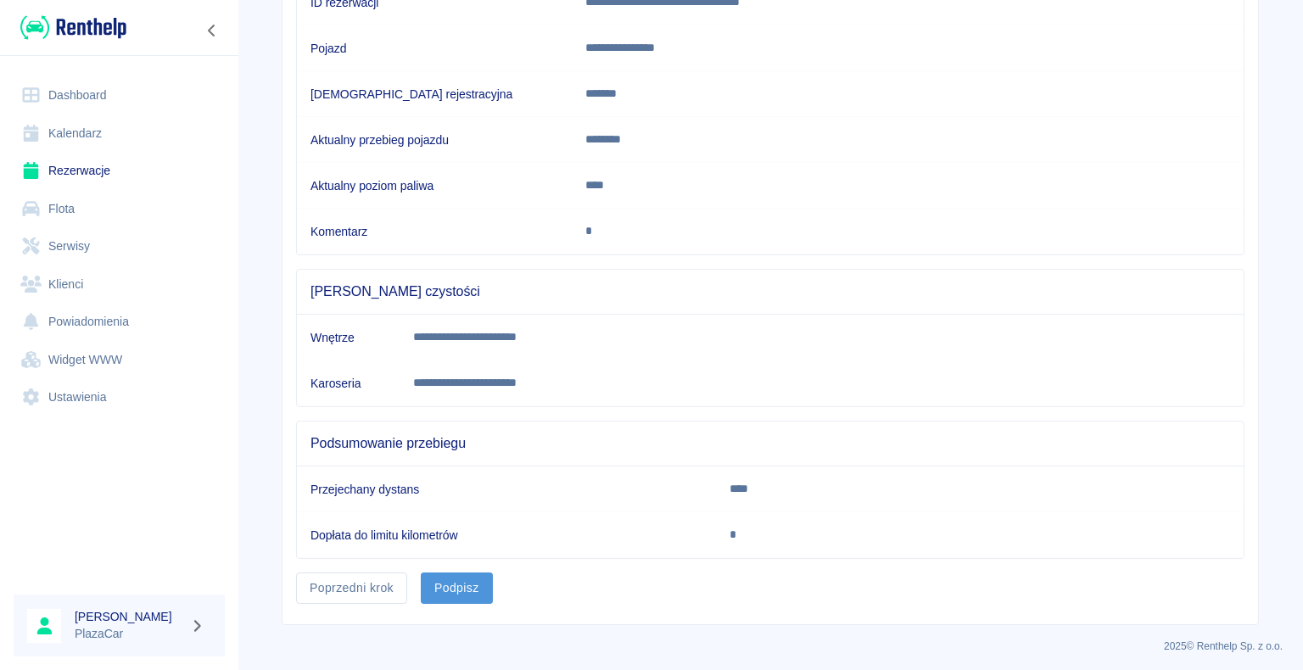
click at [445, 586] on button "Podpisz" at bounding box center [457, 588] width 72 height 31
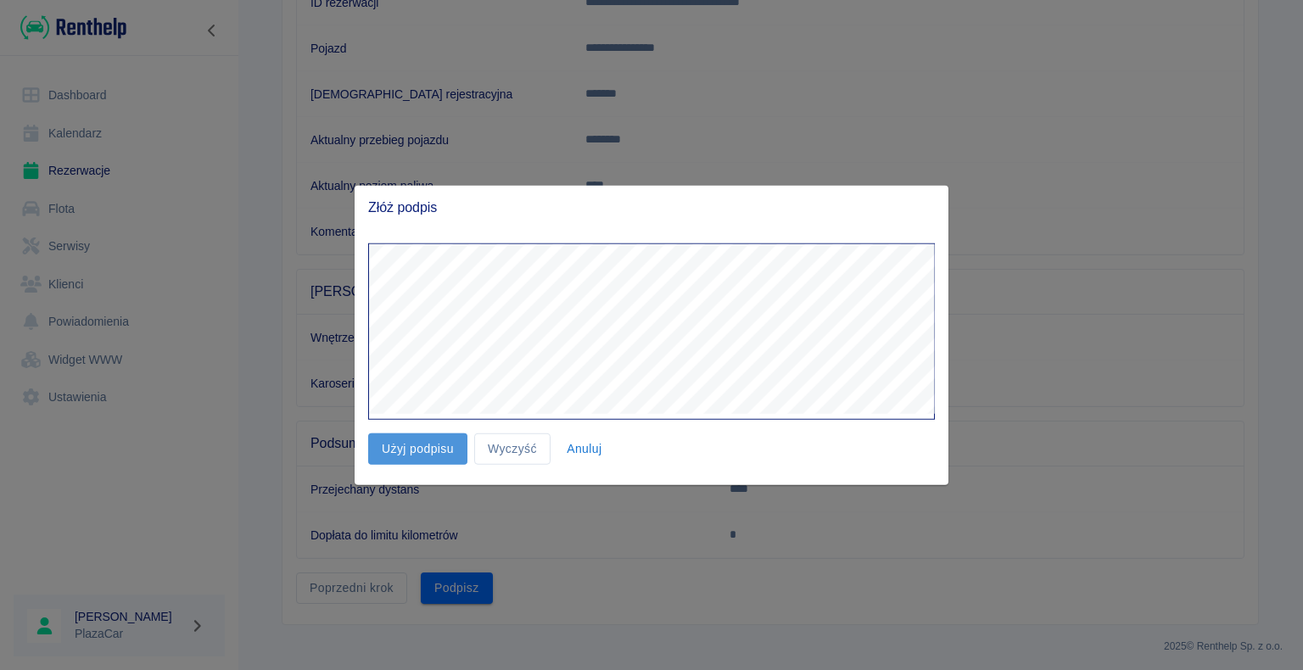
click at [424, 451] on button "Użyj podpisu" at bounding box center [417, 449] width 99 height 31
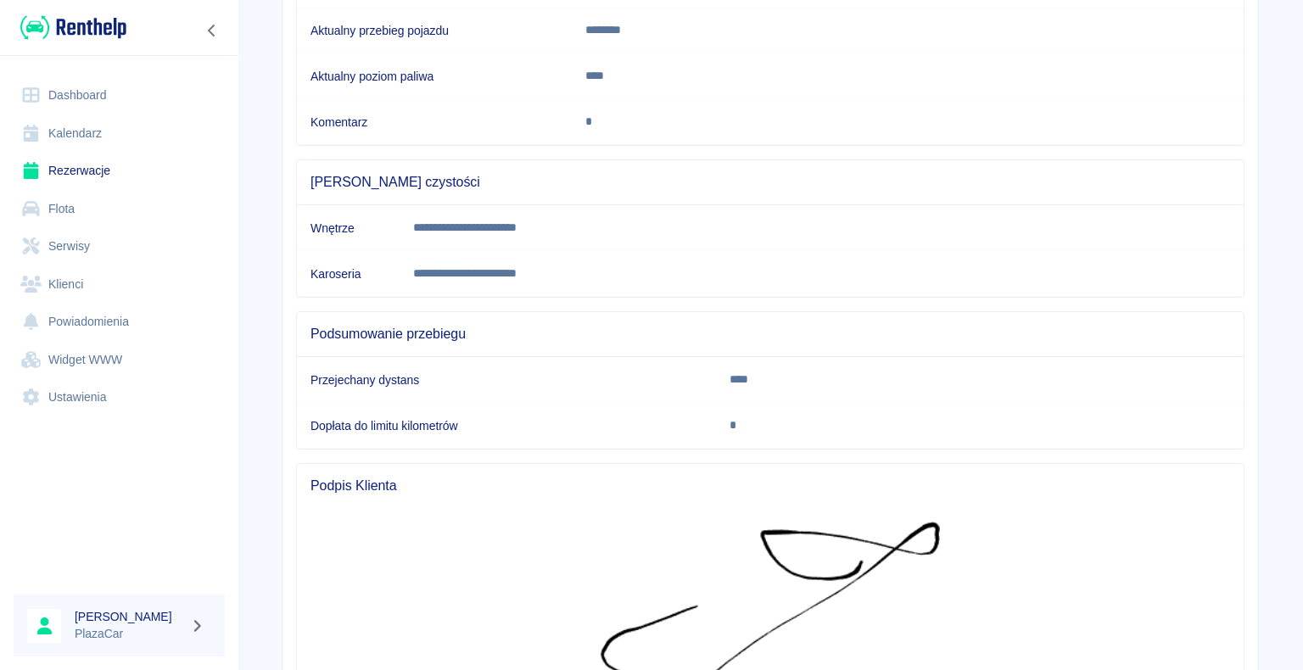
scroll to position [542, 0]
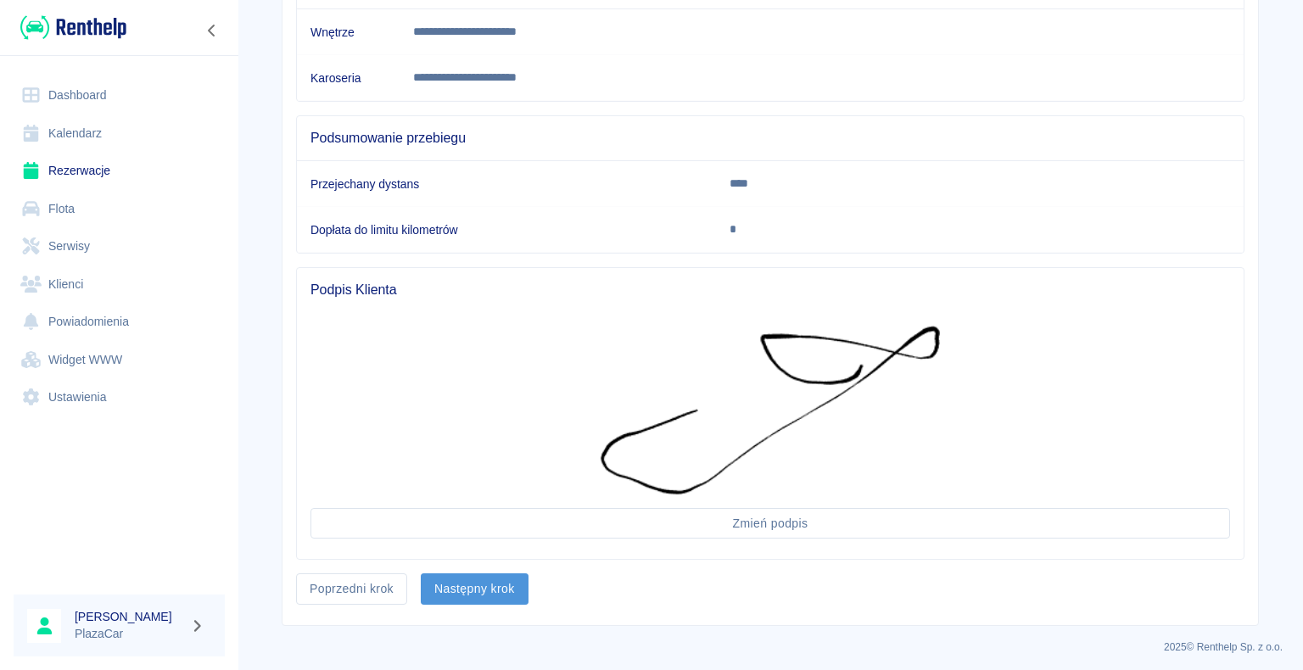
click at [472, 582] on button "Następny krok" at bounding box center [475, 589] width 108 height 31
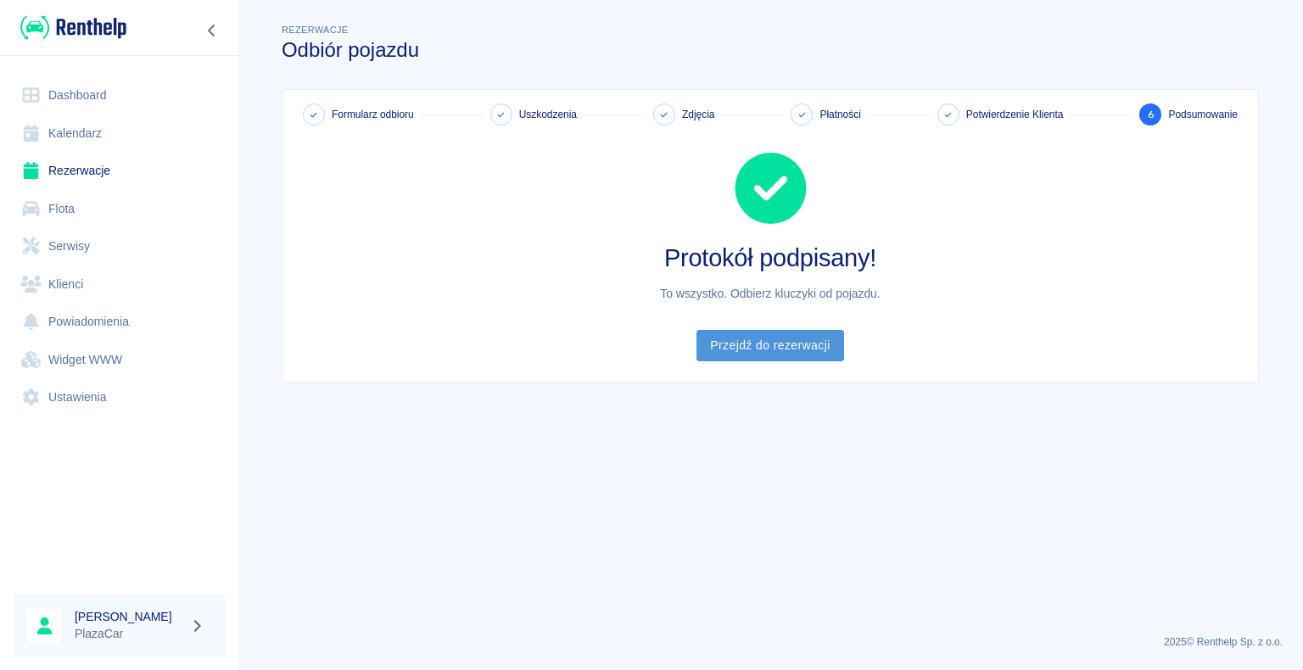
click at [760, 344] on link "Przejdź do rezerwacji" at bounding box center [770, 345] width 147 height 31
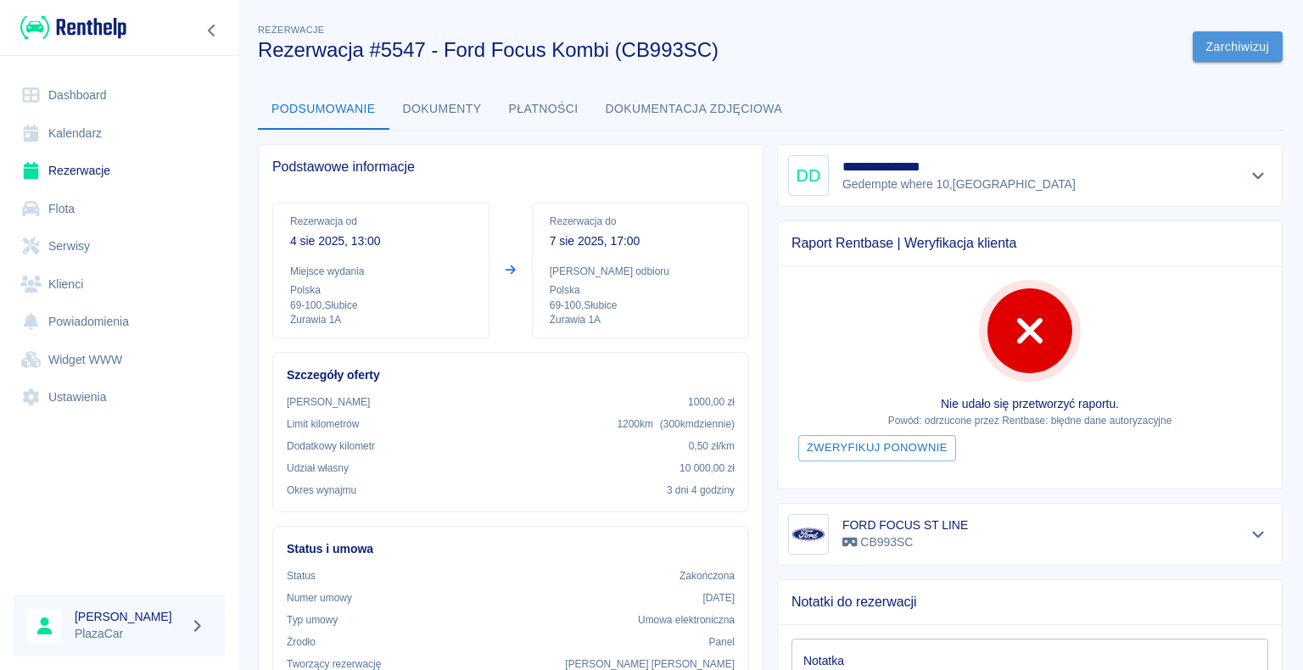
click at [1217, 48] on button "Zarchiwizuj" at bounding box center [1238, 46] width 90 height 31
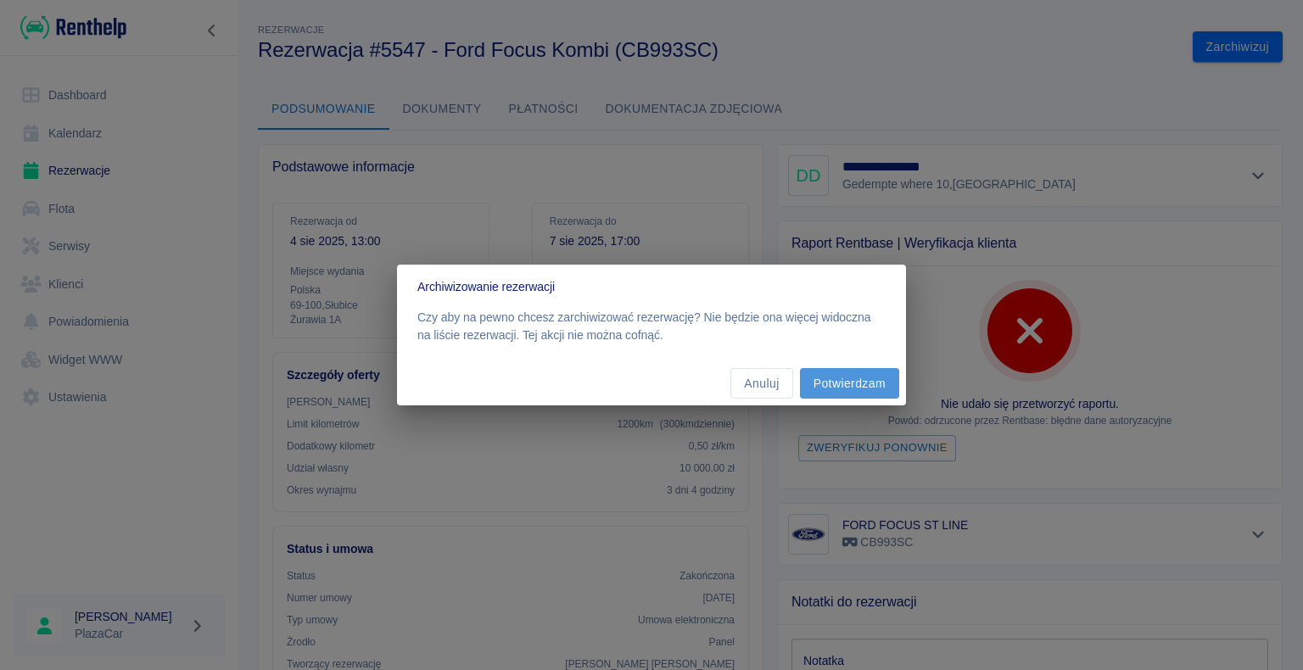
click at [849, 383] on button "Potwierdzam" at bounding box center [849, 383] width 99 height 31
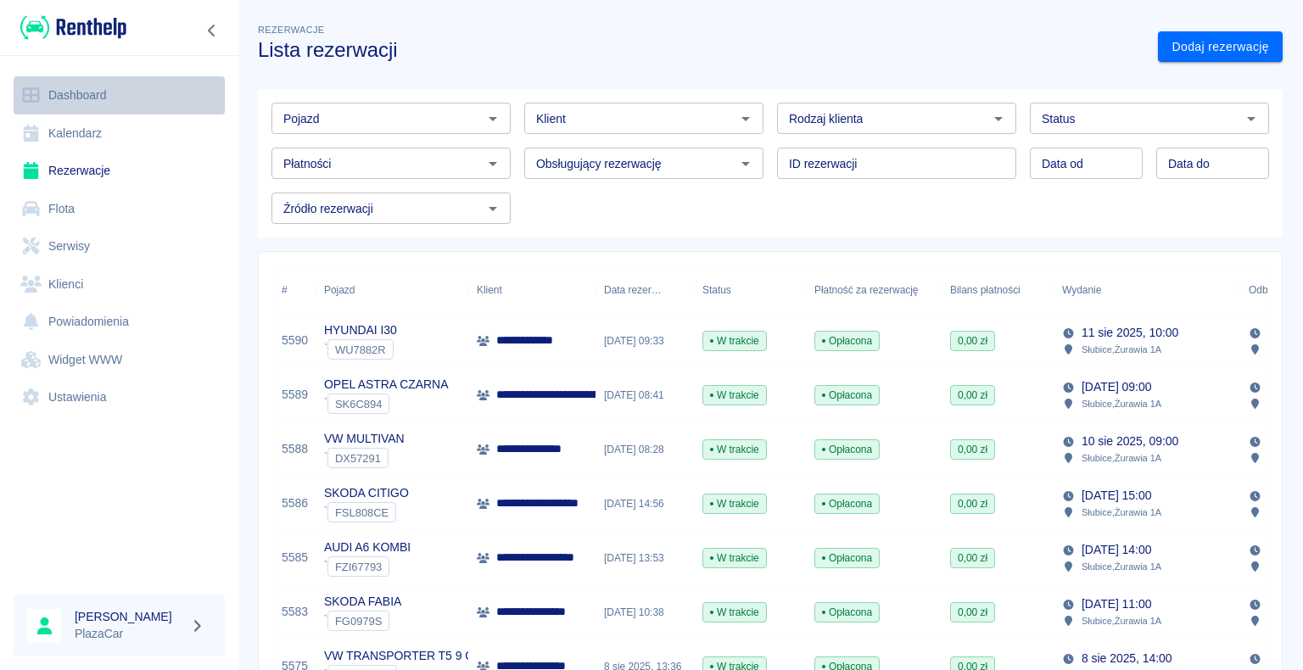
click at [71, 97] on link "Dashboard" at bounding box center [119, 95] width 211 height 38
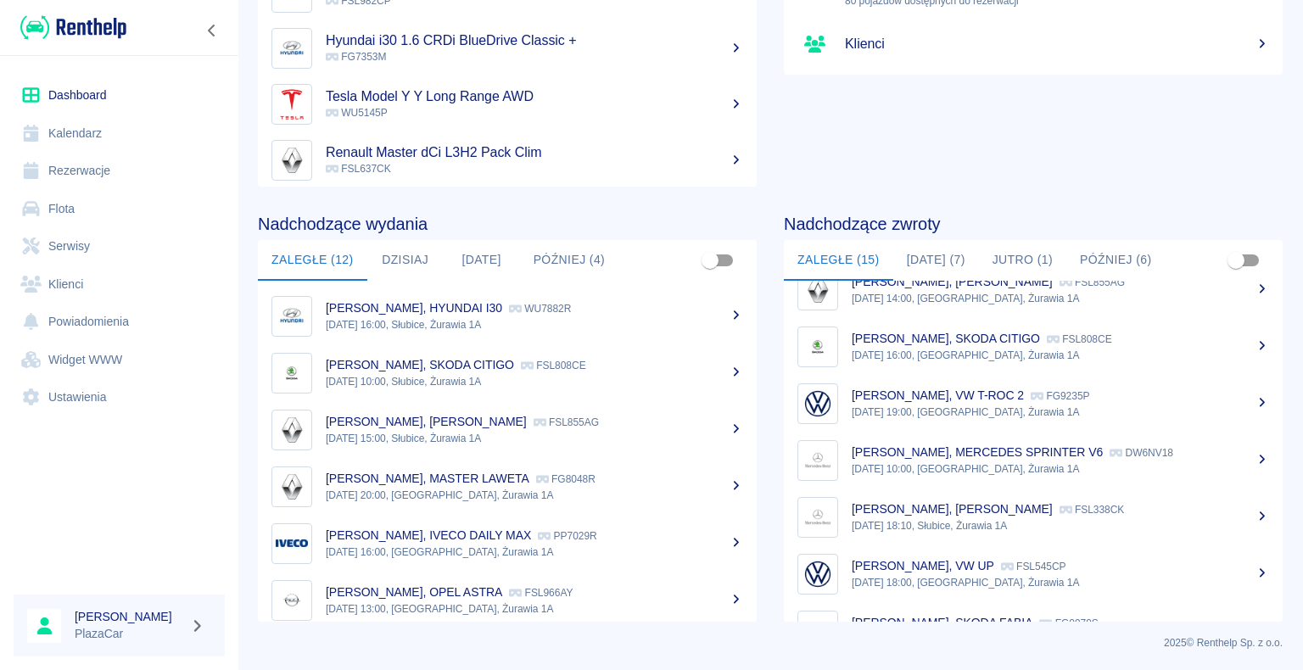
scroll to position [524, 0]
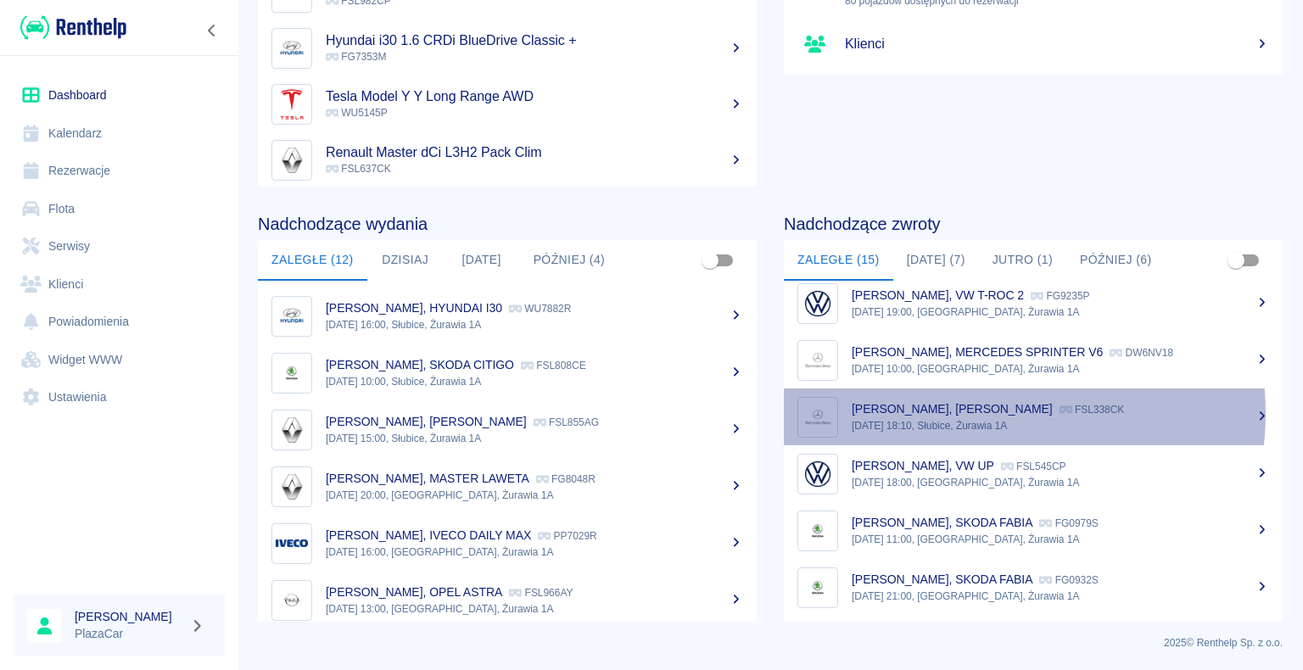
click at [967, 412] on p "[PERSON_NAME], [PERSON_NAME]" at bounding box center [952, 409] width 201 height 14
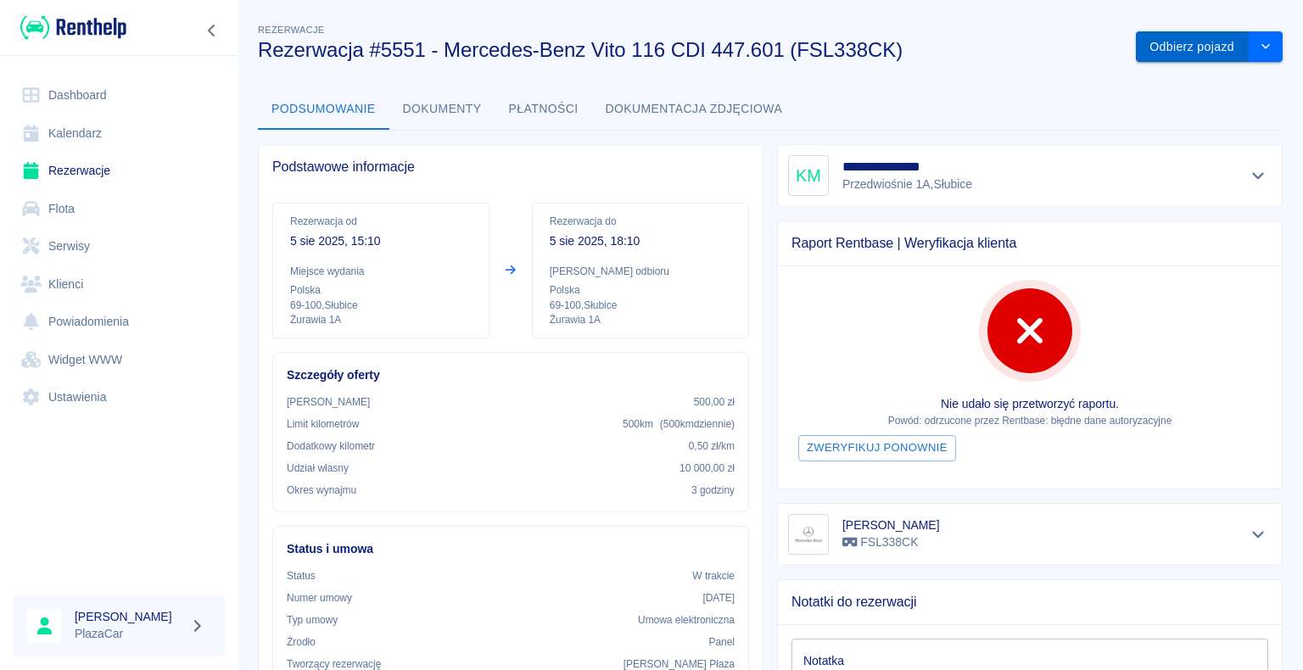
click at [1178, 49] on button "Odbierz pojazd" at bounding box center [1192, 46] width 113 height 31
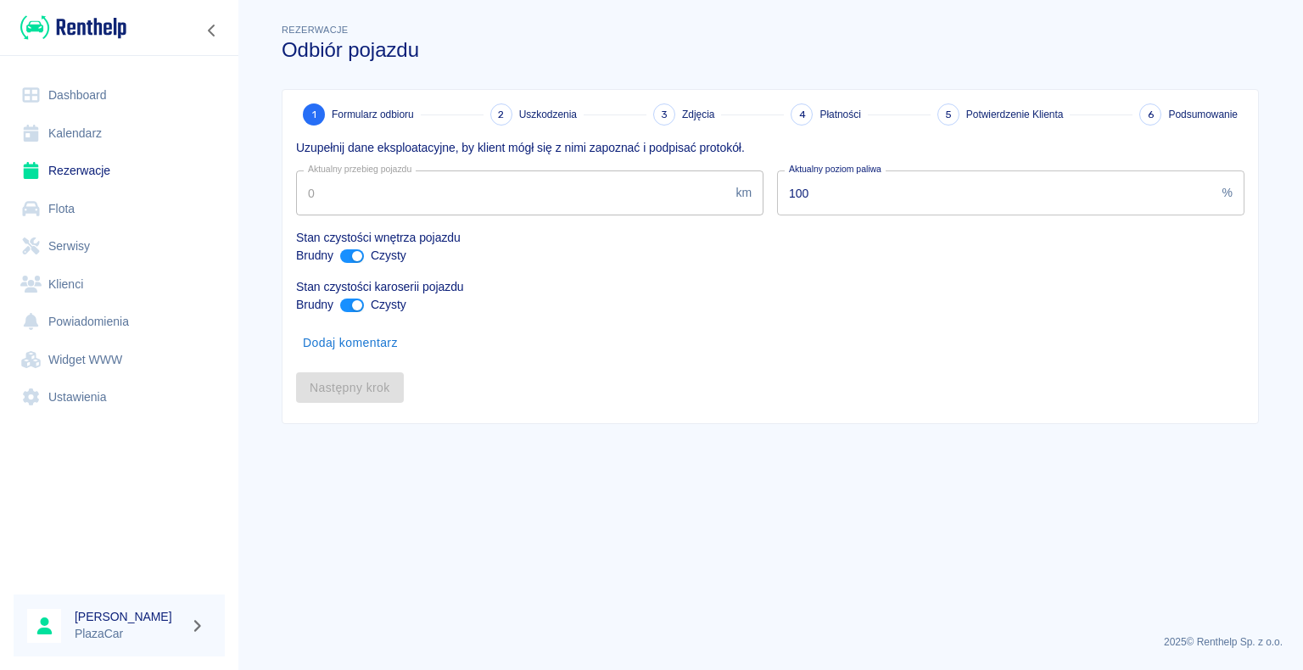
type input "293430"
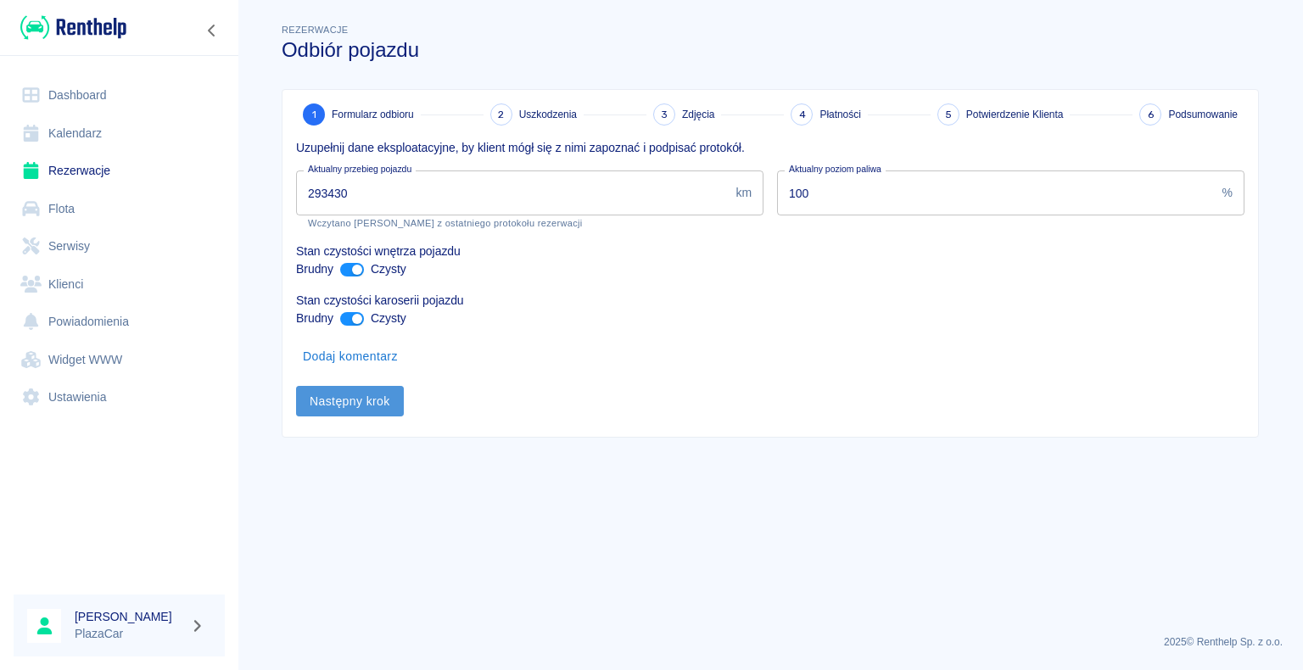
click at [343, 400] on button "Następny krok" at bounding box center [350, 401] width 108 height 31
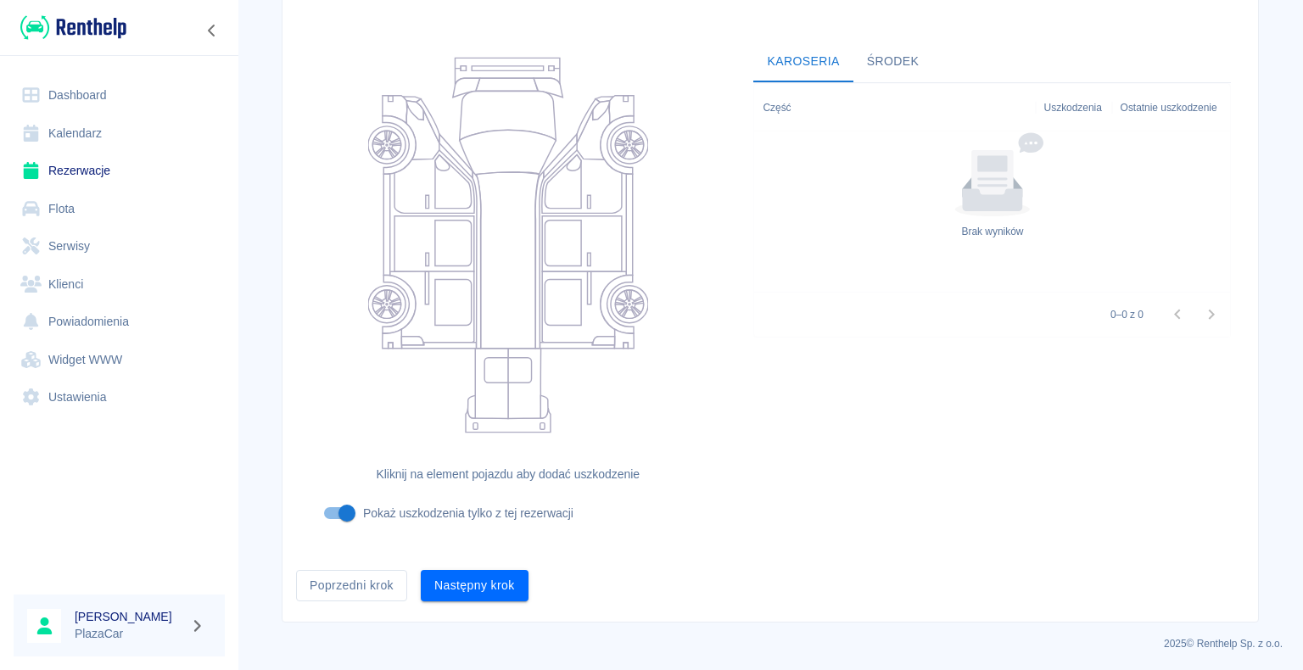
scroll to position [139, 0]
click at [465, 579] on button "Następny krok" at bounding box center [475, 584] width 108 height 31
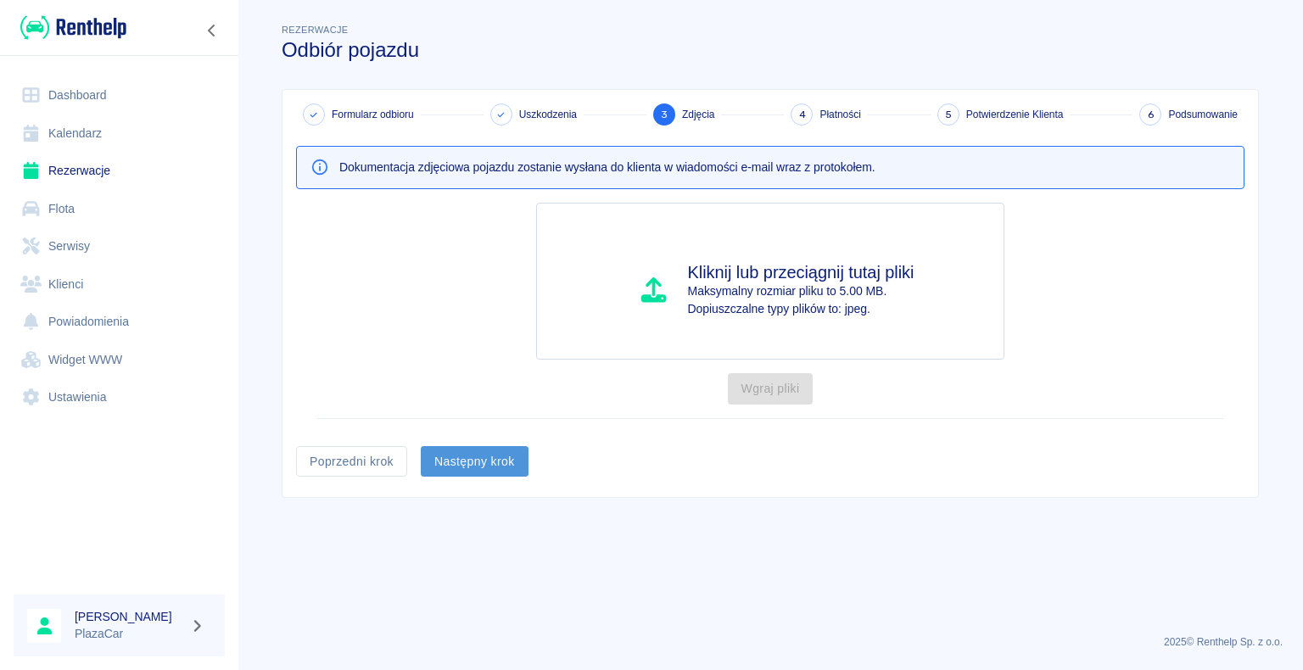
click at [468, 459] on button "Następny krok" at bounding box center [475, 461] width 108 height 31
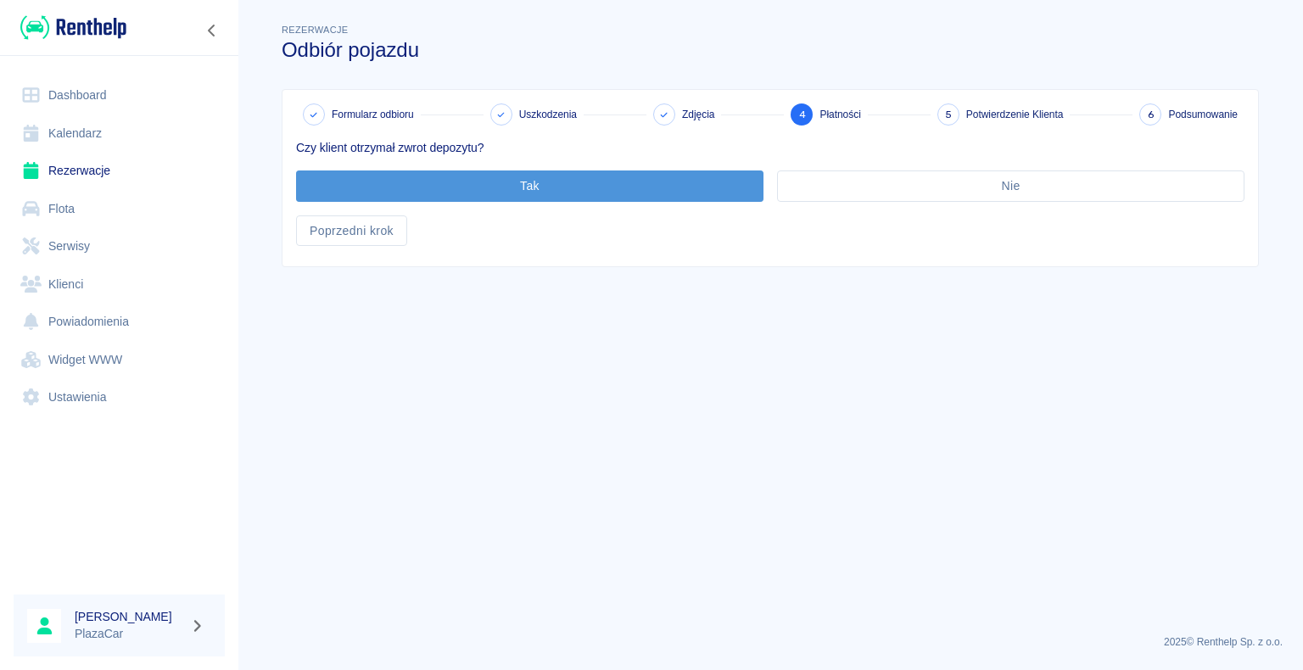
click at [524, 184] on button "Tak" at bounding box center [530, 186] width 468 height 31
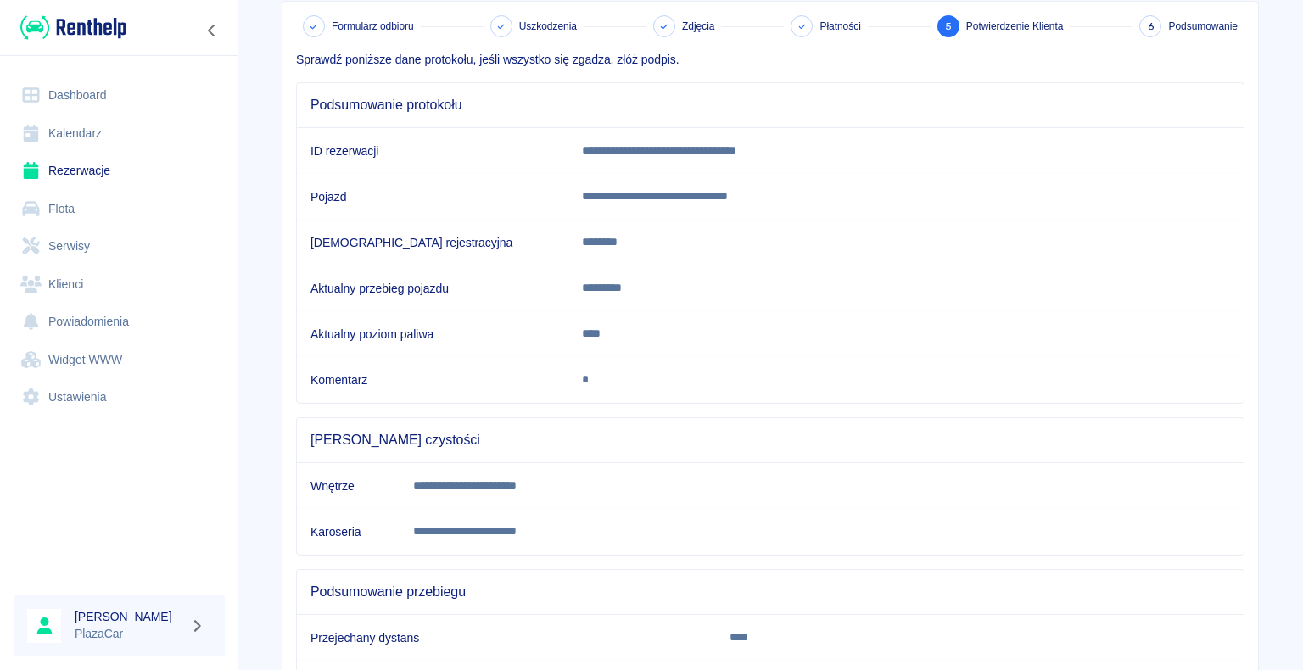
scroll to position [237, 0]
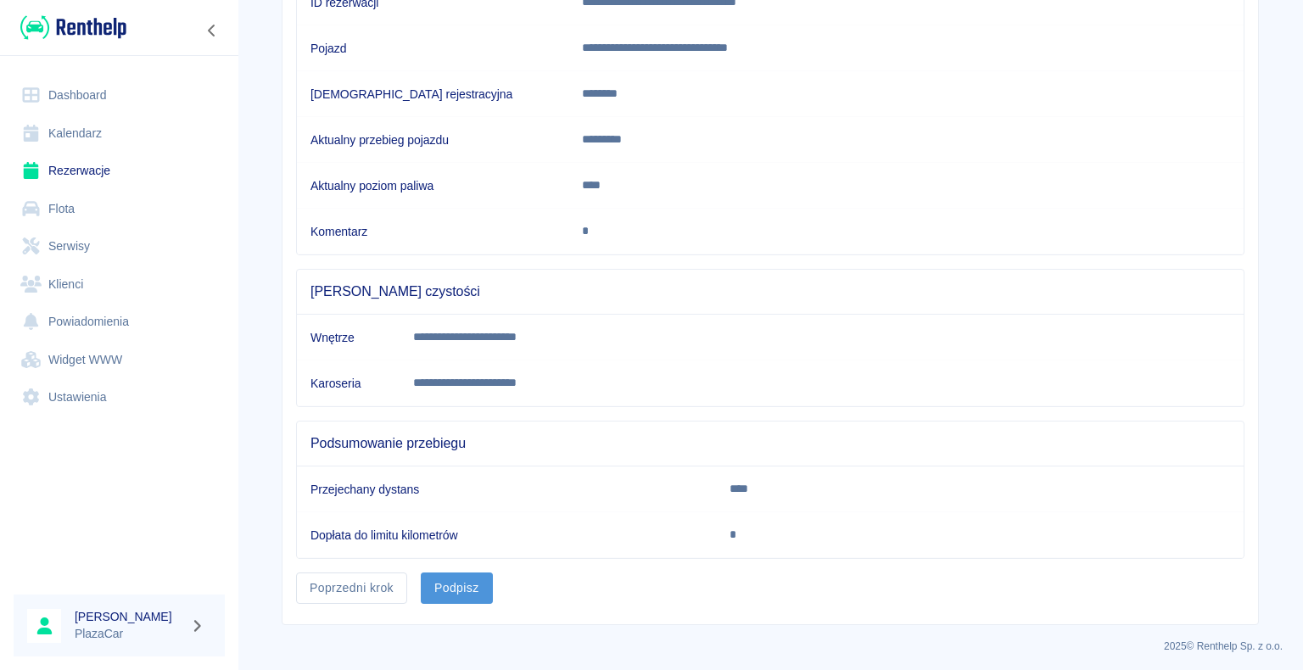
click at [449, 582] on button "Podpisz" at bounding box center [457, 588] width 72 height 31
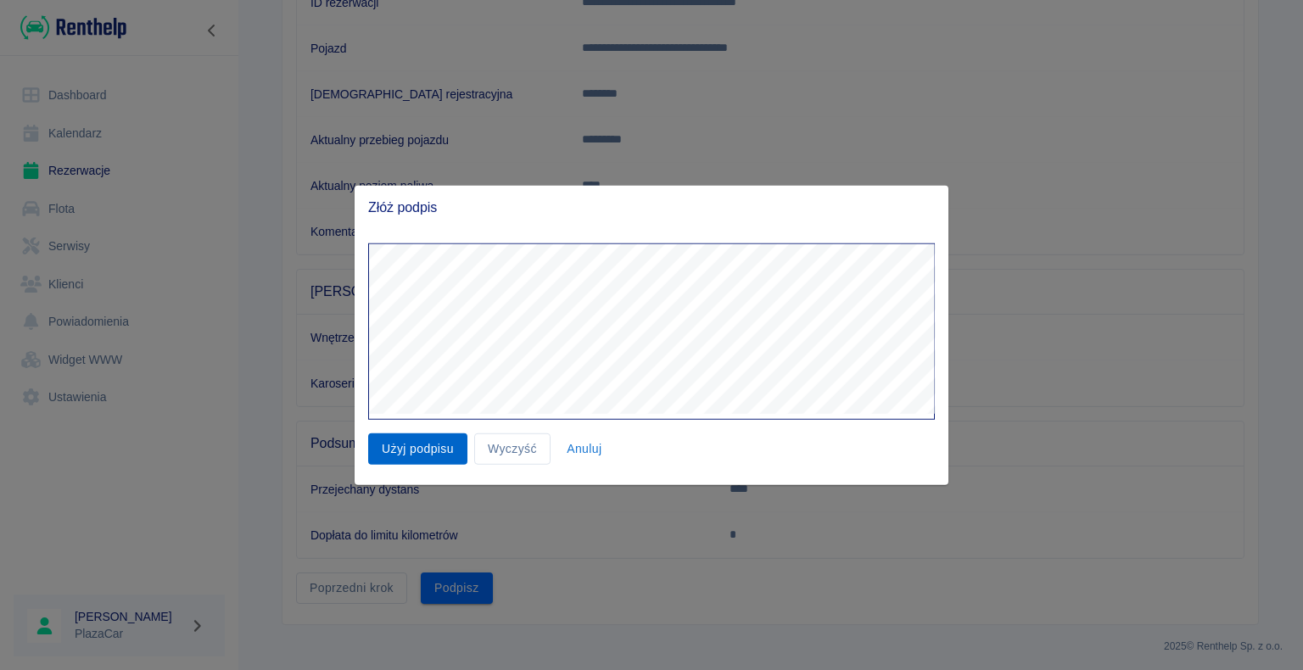
click at [430, 440] on button "Użyj podpisu" at bounding box center [417, 449] width 99 height 31
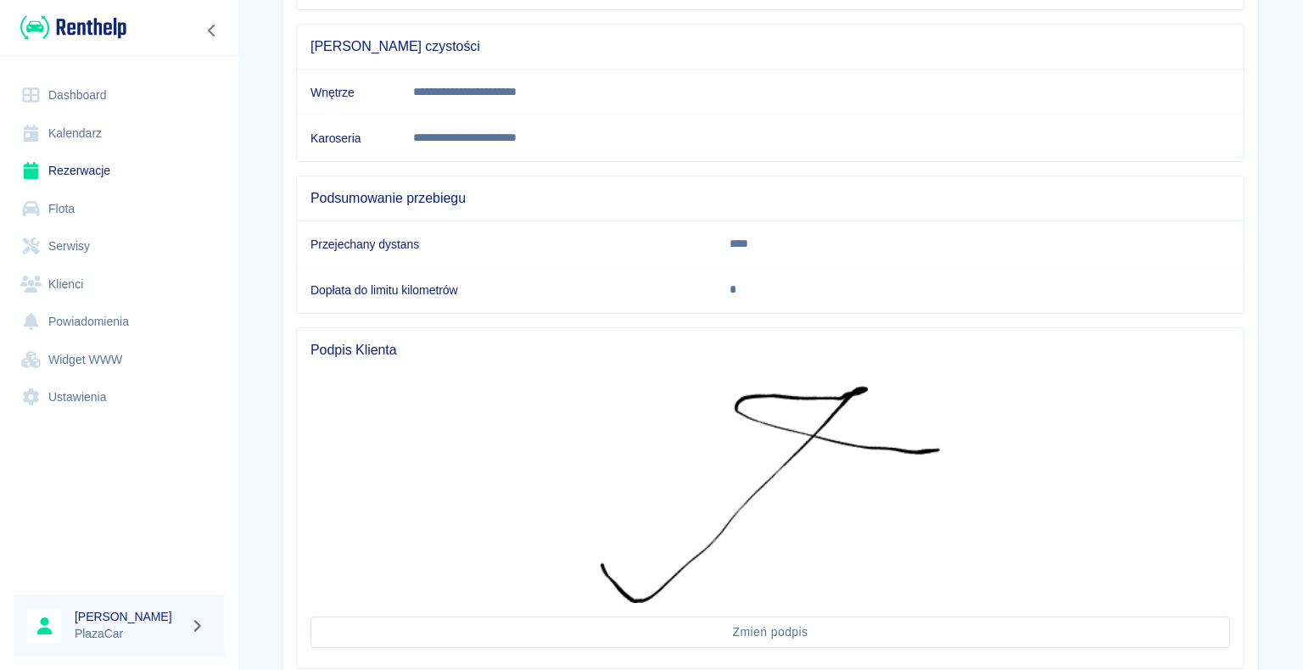
scroll to position [591, 0]
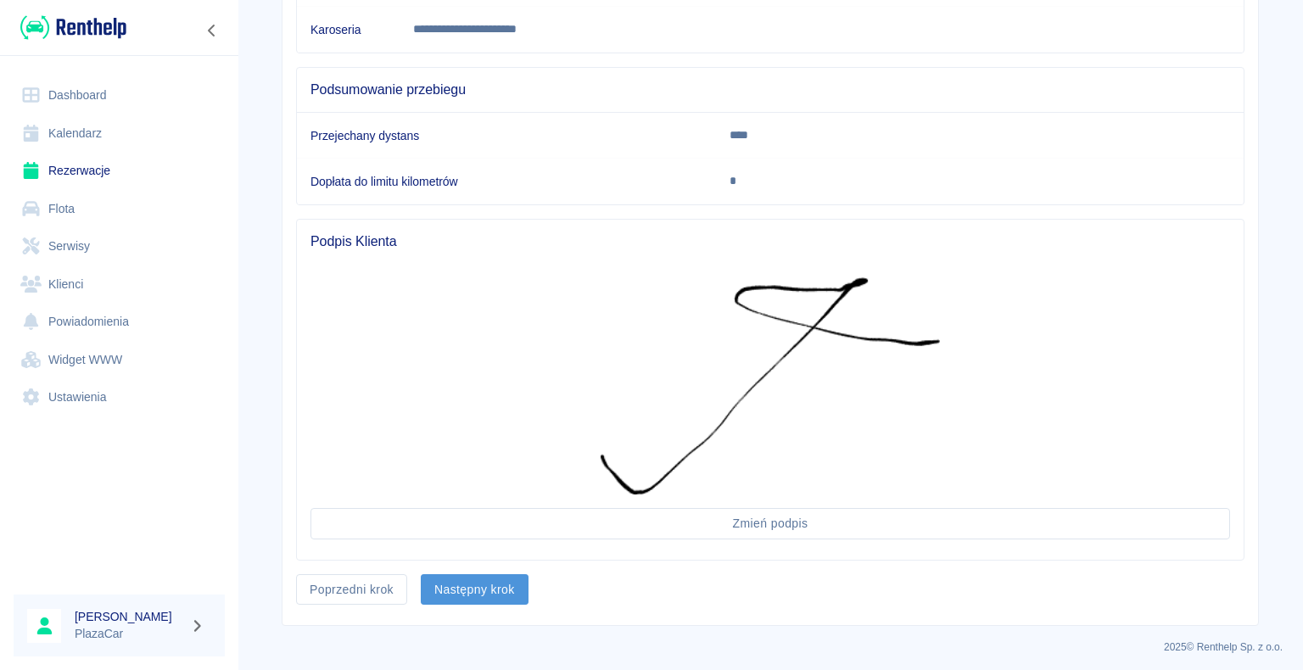
click at [462, 582] on button "Następny krok" at bounding box center [475, 589] width 108 height 31
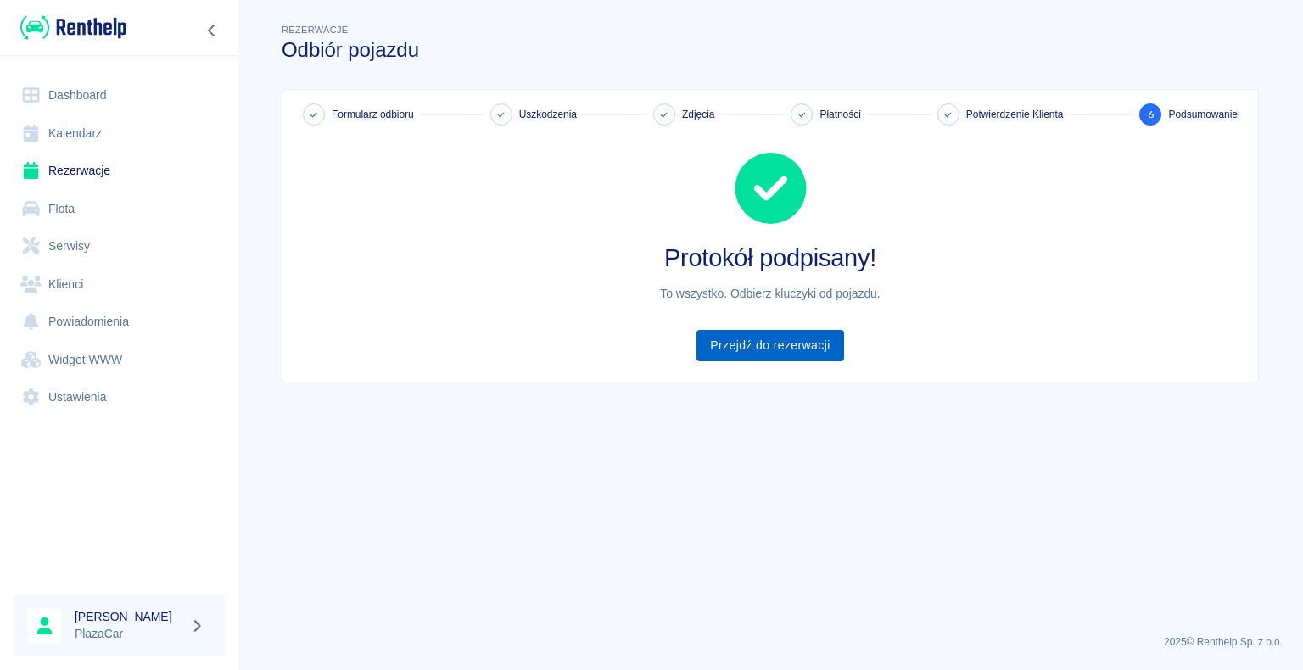
click at [761, 341] on link "Przejdź do rezerwacji" at bounding box center [770, 345] width 147 height 31
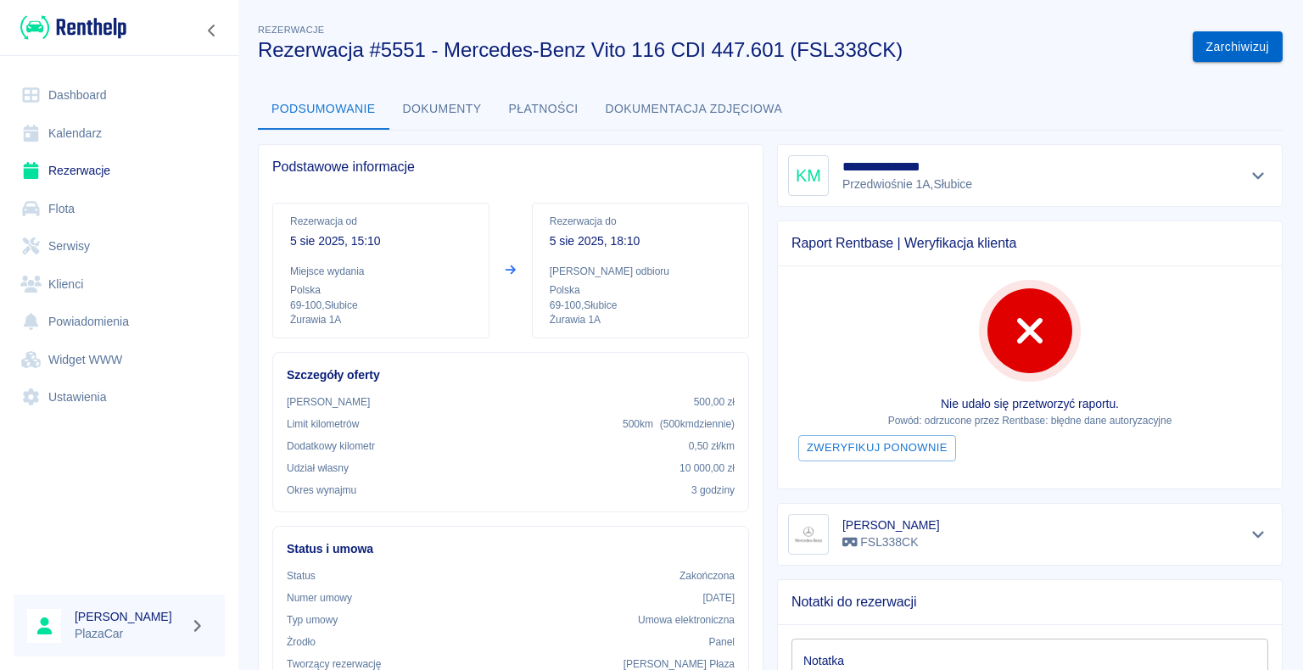
click at [1212, 45] on button "Zarchiwizuj" at bounding box center [1238, 46] width 90 height 31
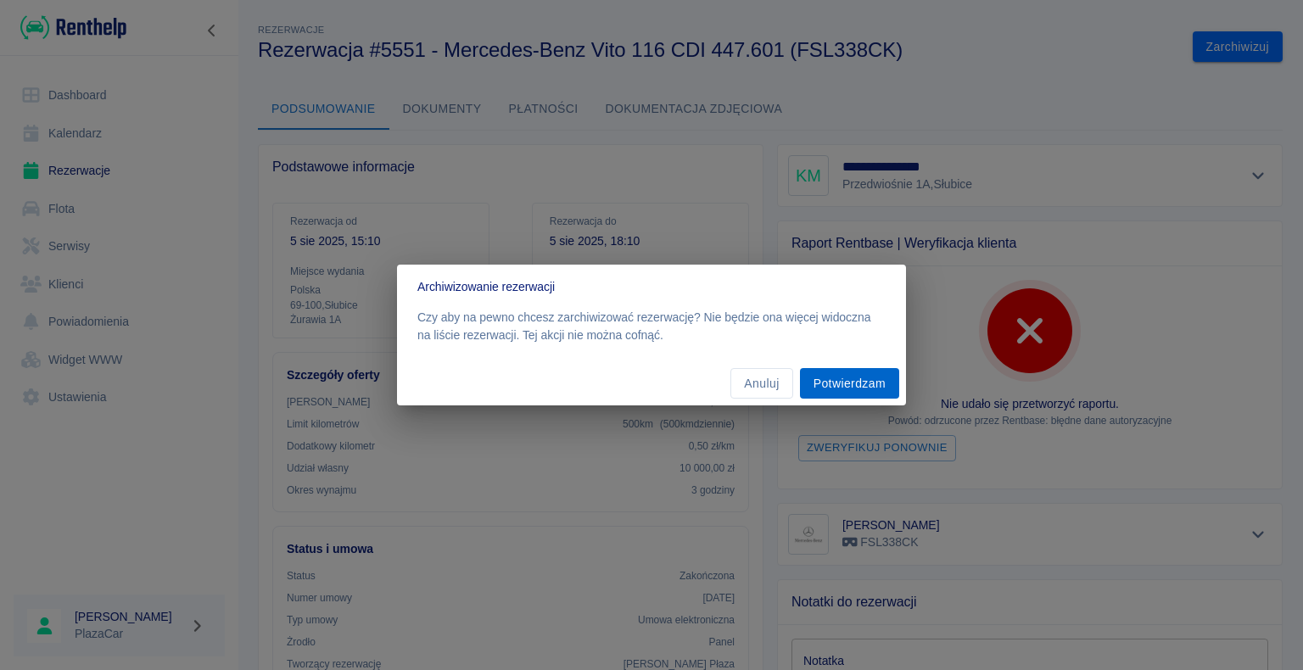
click at [849, 382] on button "Potwierdzam" at bounding box center [849, 383] width 99 height 31
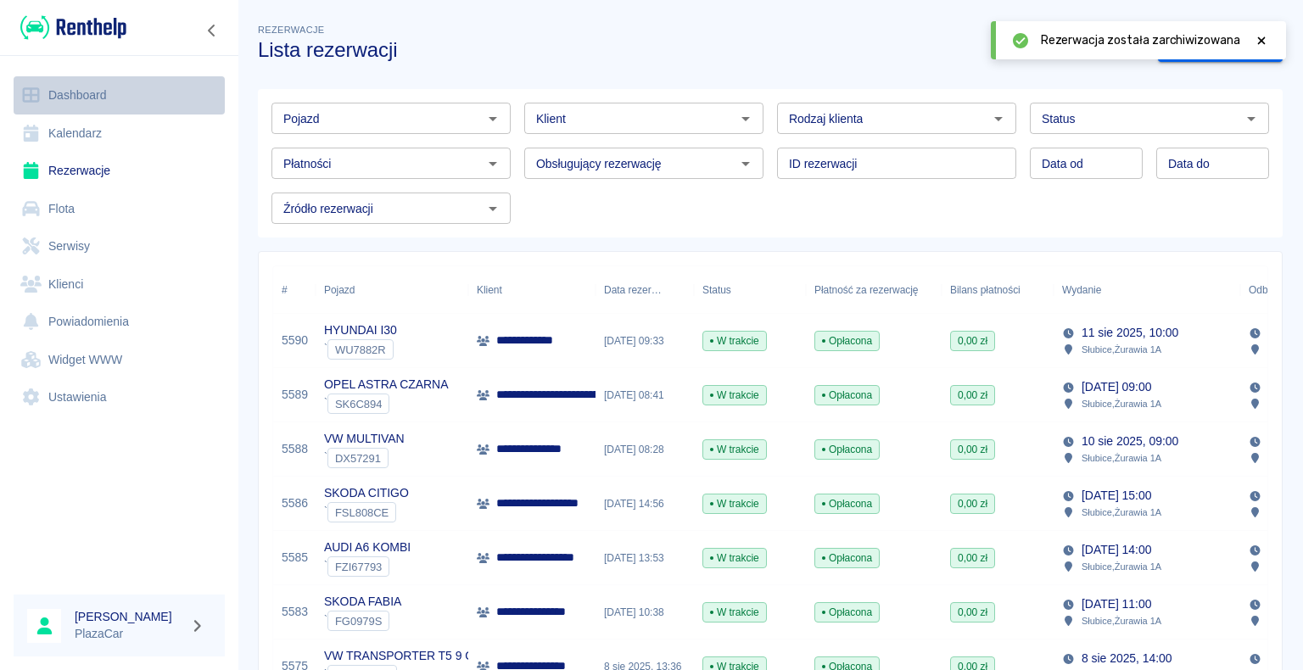
click at [109, 93] on link "Dashboard" at bounding box center [119, 95] width 211 height 38
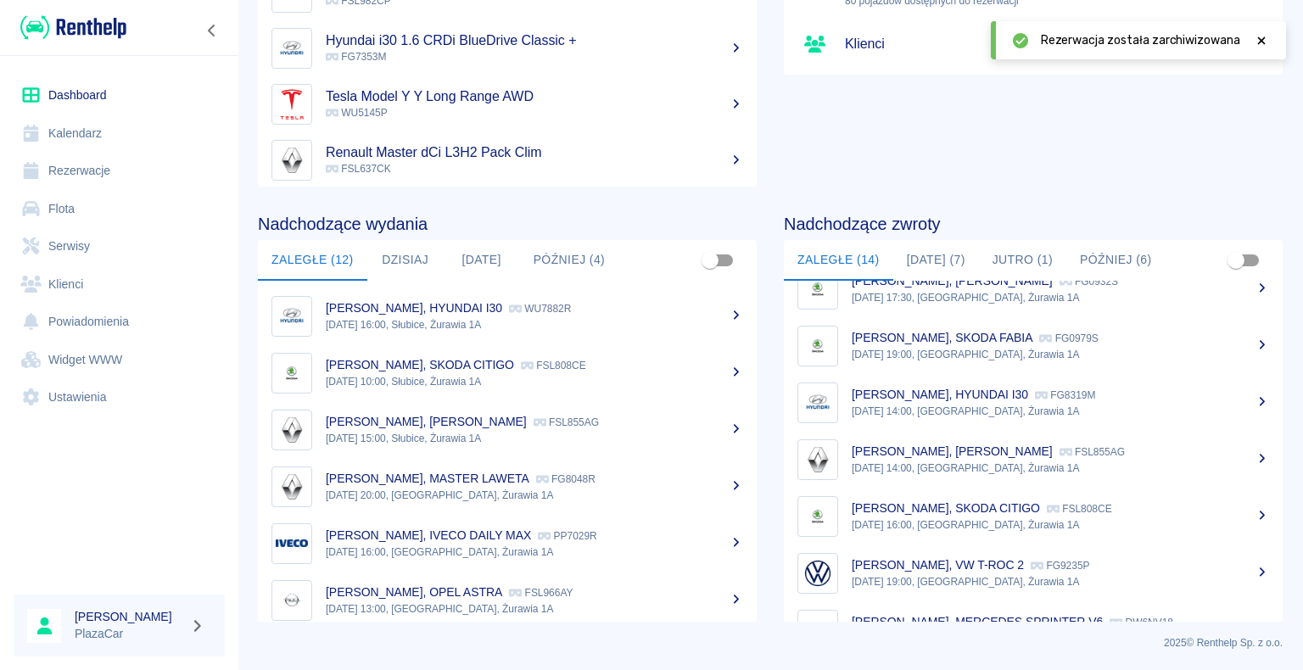
scroll to position [468, 0]
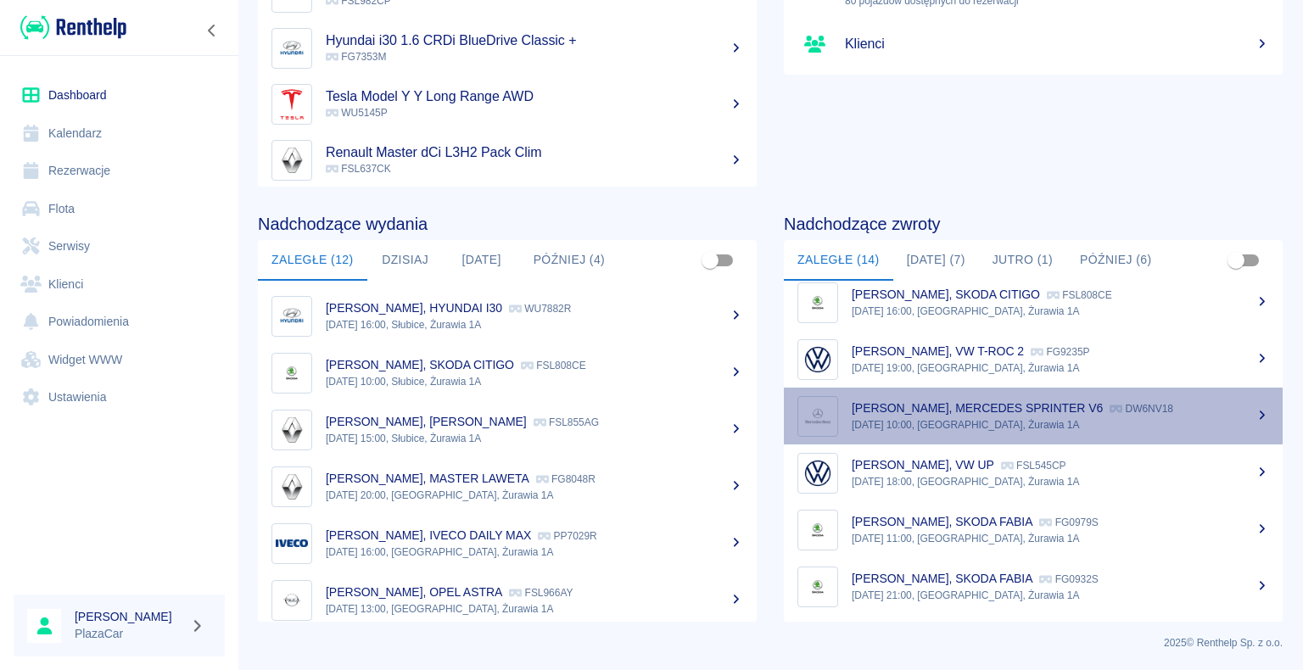
click at [1086, 415] on div "[PERSON_NAME], MERCEDES SPRINTER V6 DW6NV18" at bounding box center [1061, 409] width 418 height 18
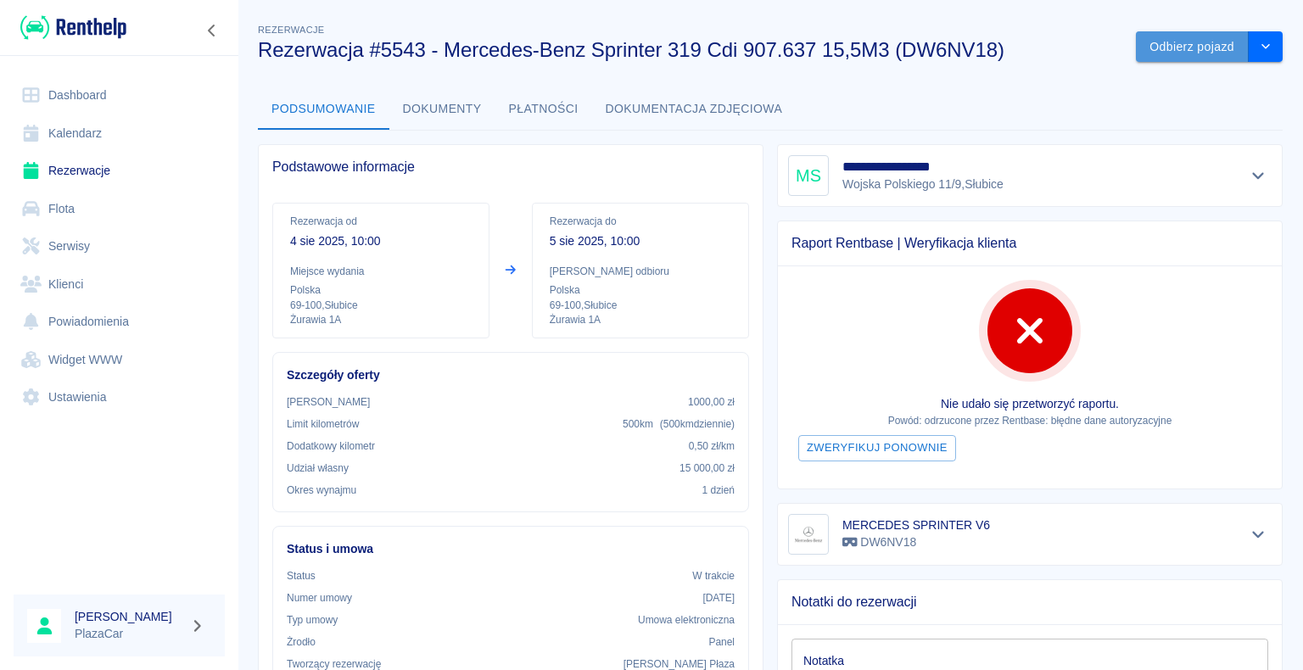
click at [1171, 47] on button "Odbierz pojazd" at bounding box center [1192, 46] width 113 height 31
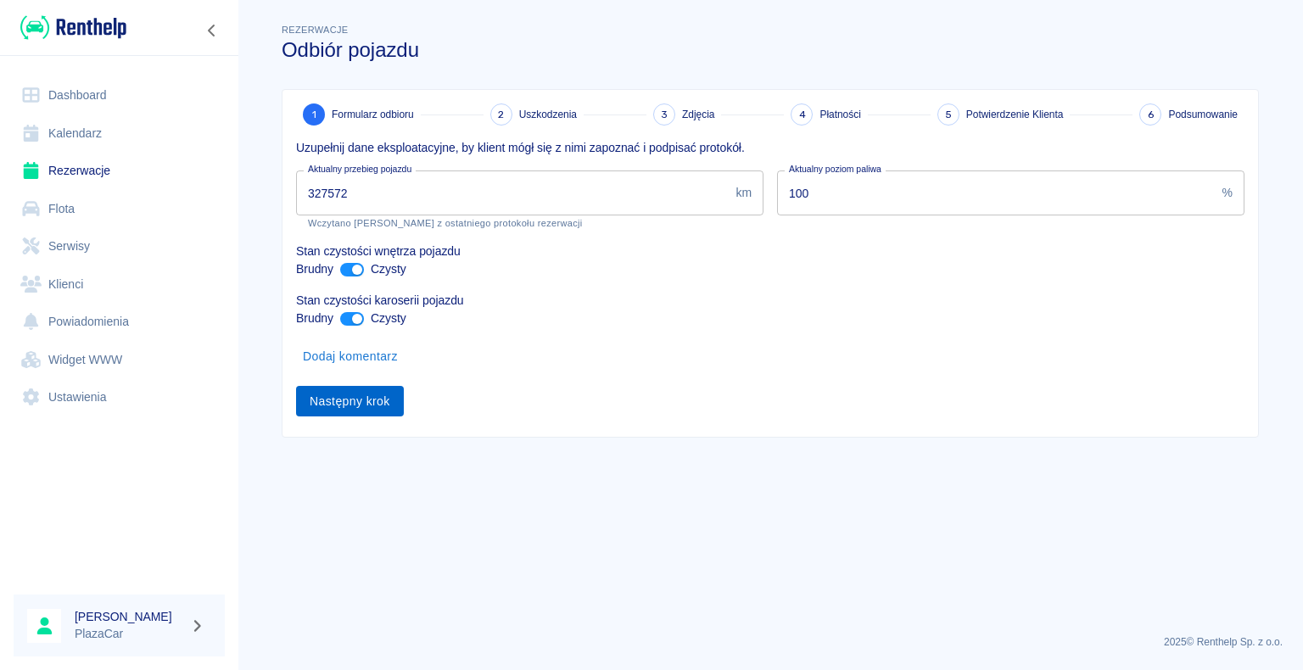
click at [348, 398] on button "Następny krok" at bounding box center [350, 401] width 108 height 31
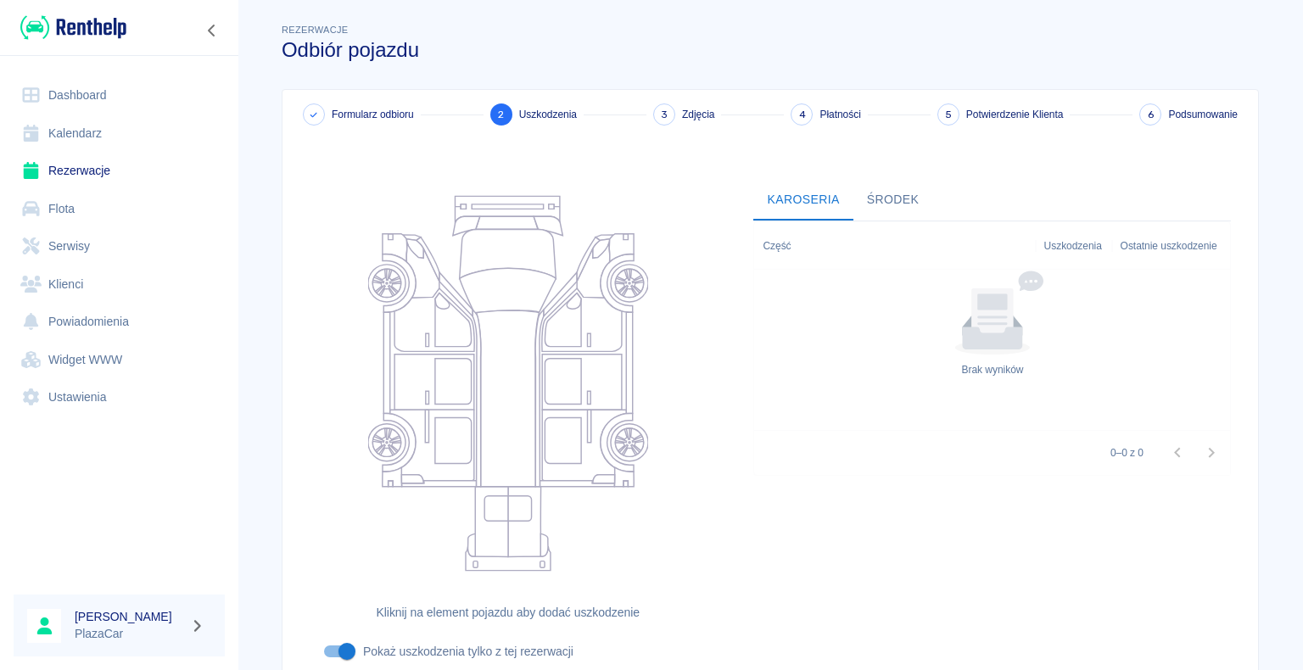
scroll to position [139, 0]
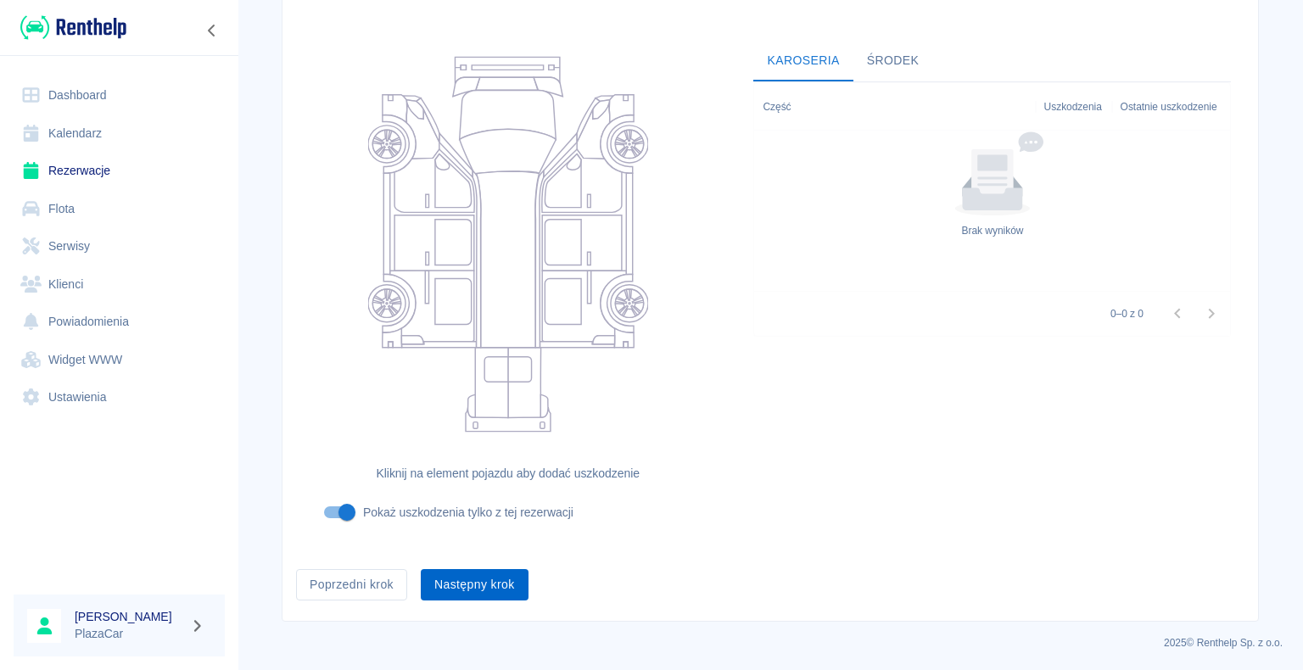
click at [468, 584] on button "Następny krok" at bounding box center [475, 584] width 108 height 31
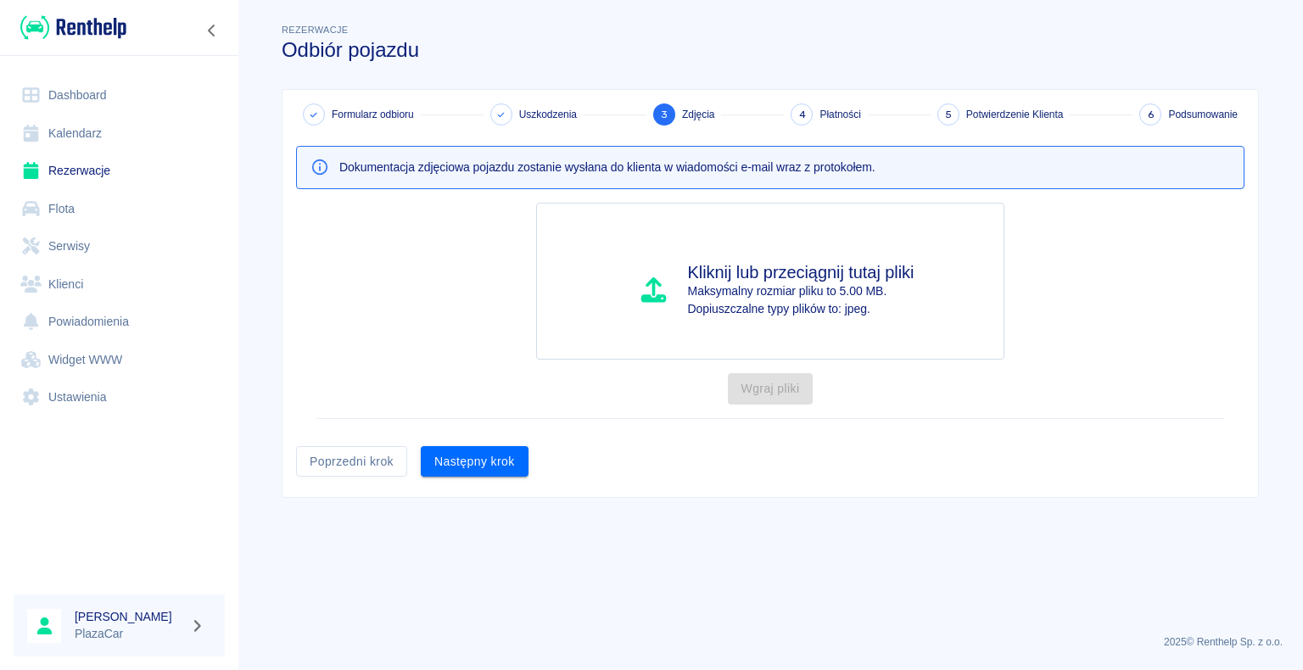
scroll to position [0, 0]
click at [467, 459] on button "Następny krok" at bounding box center [475, 461] width 108 height 31
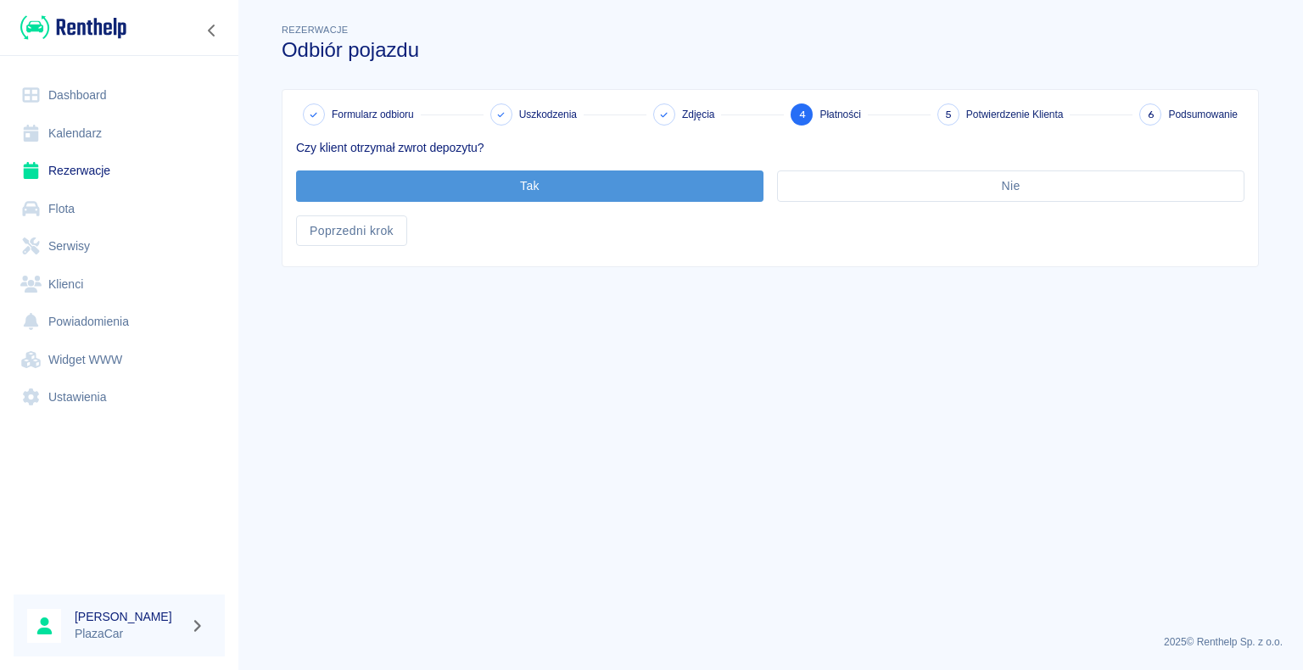
click at [523, 185] on button "Tak" at bounding box center [530, 186] width 468 height 31
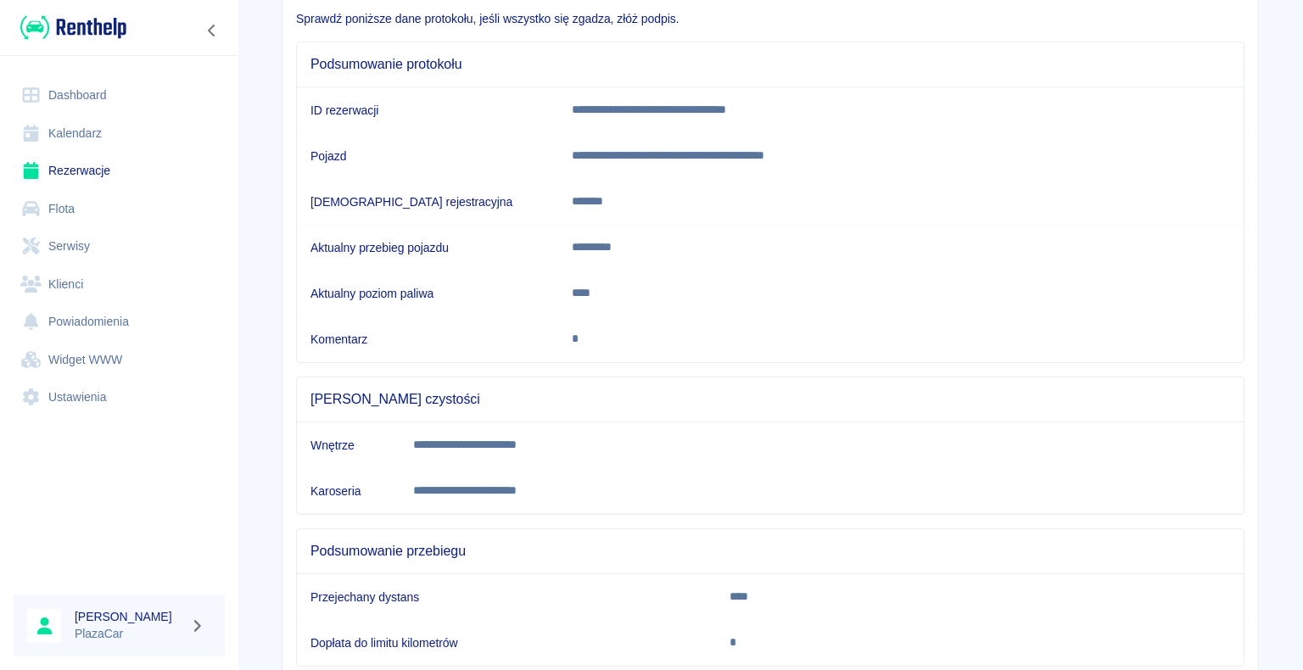
scroll to position [237, 0]
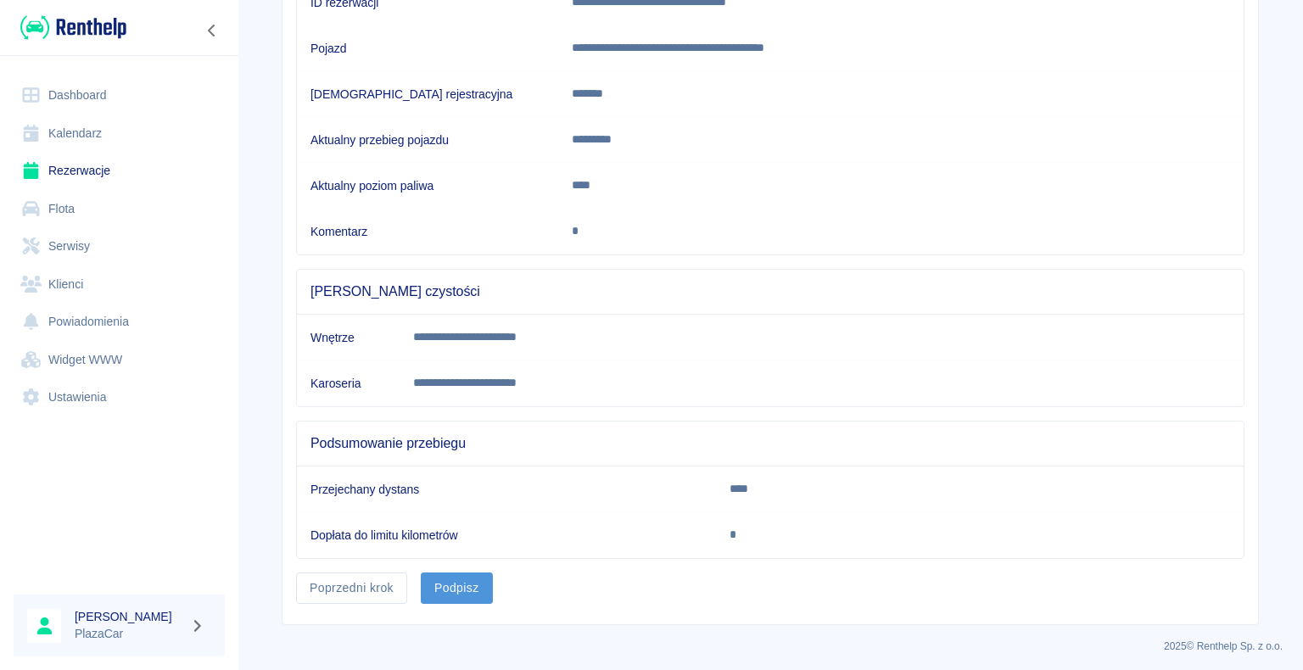
click at [453, 586] on button "Podpisz" at bounding box center [457, 588] width 72 height 31
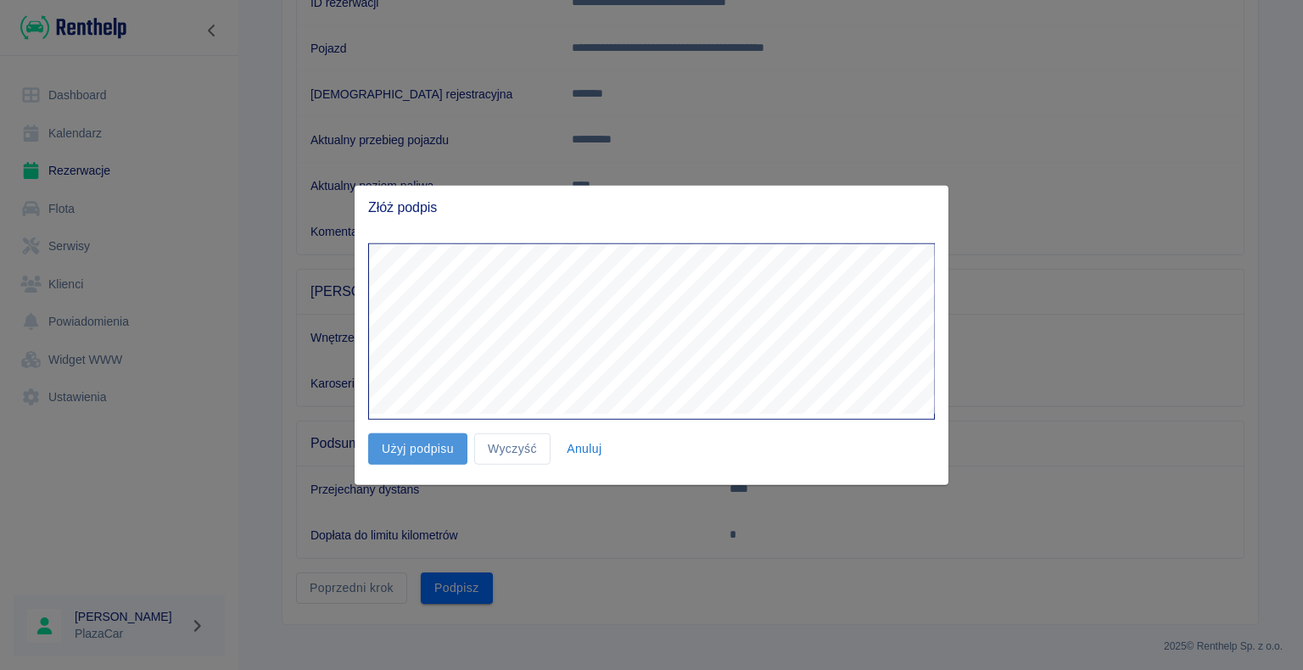
click at [423, 446] on button "Użyj podpisu" at bounding box center [417, 449] width 99 height 31
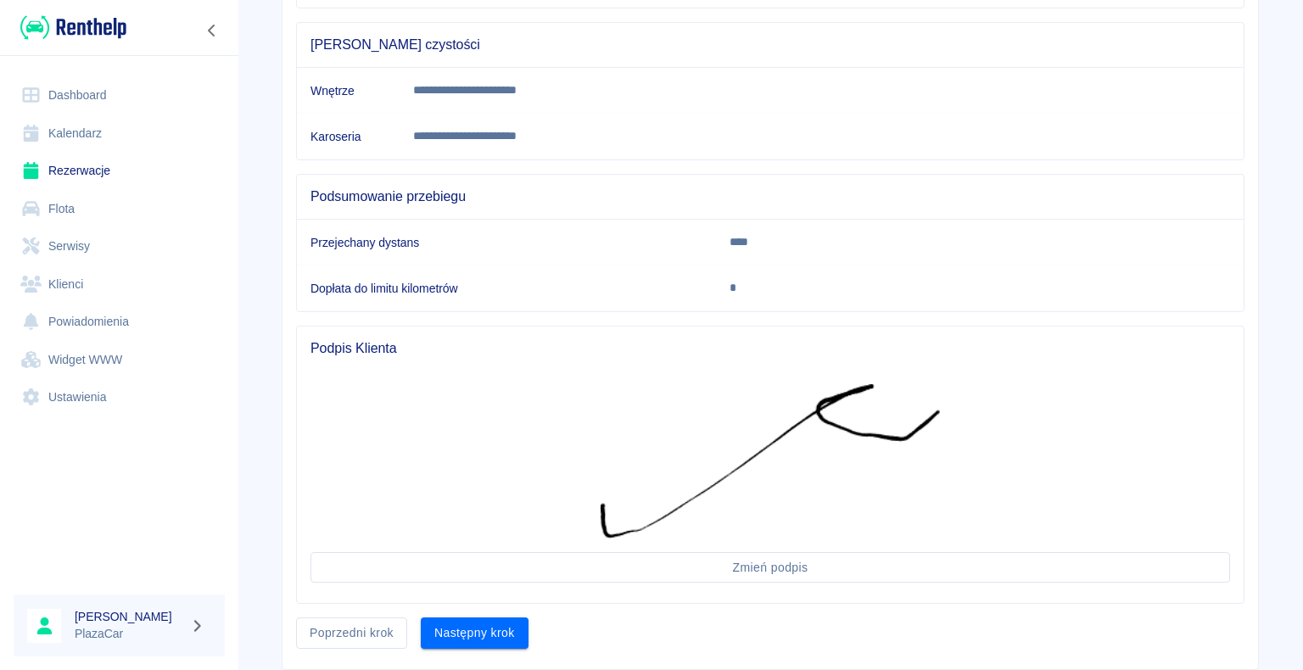
scroll to position [528, 0]
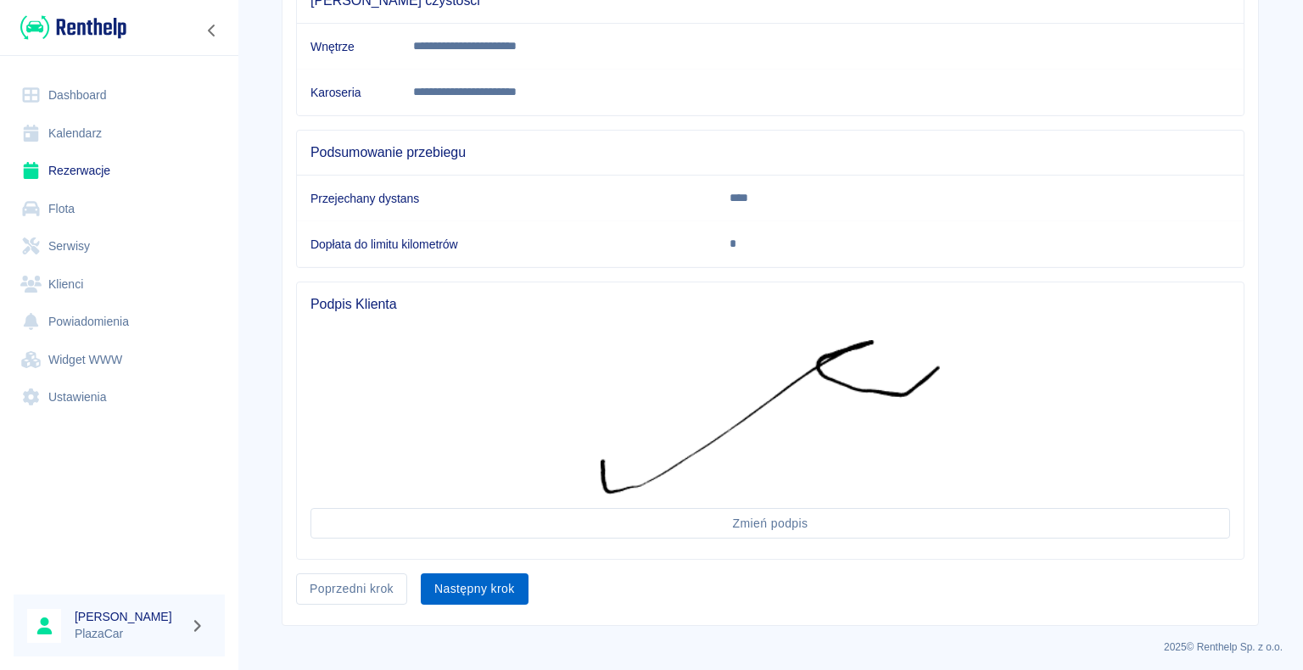
click at [472, 580] on button "Następny krok" at bounding box center [475, 589] width 108 height 31
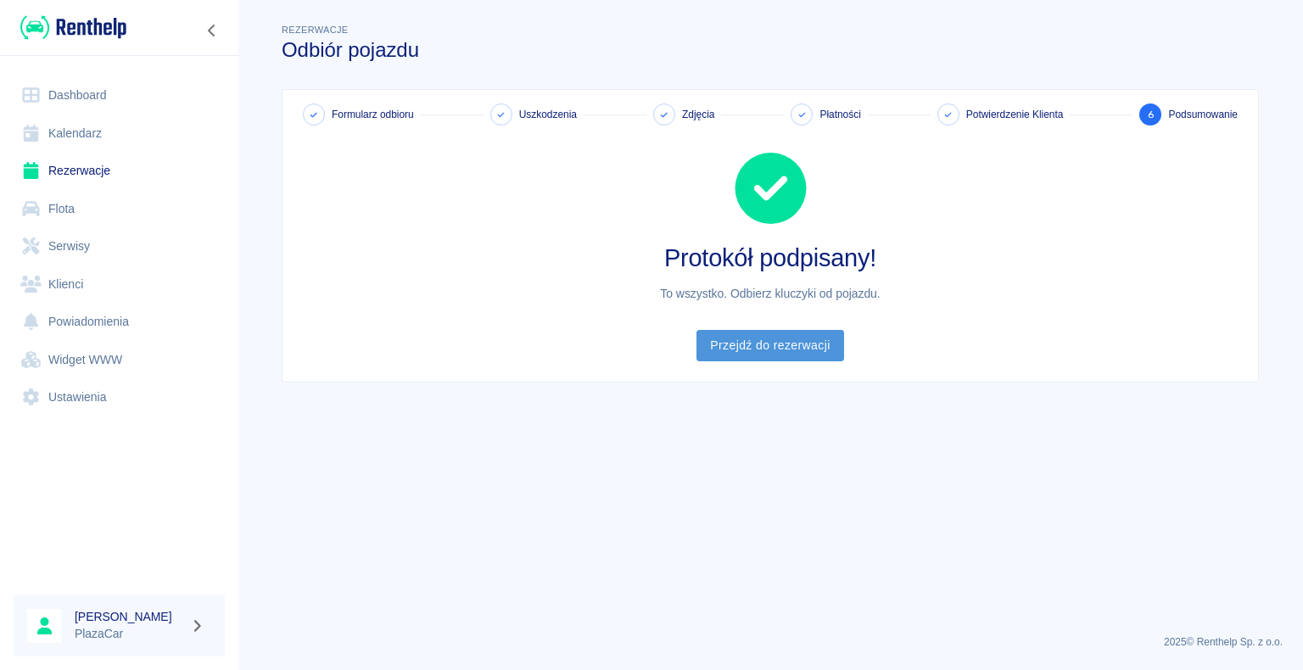
click at [773, 347] on link "Przejdź do rezerwacji" at bounding box center [770, 345] width 147 height 31
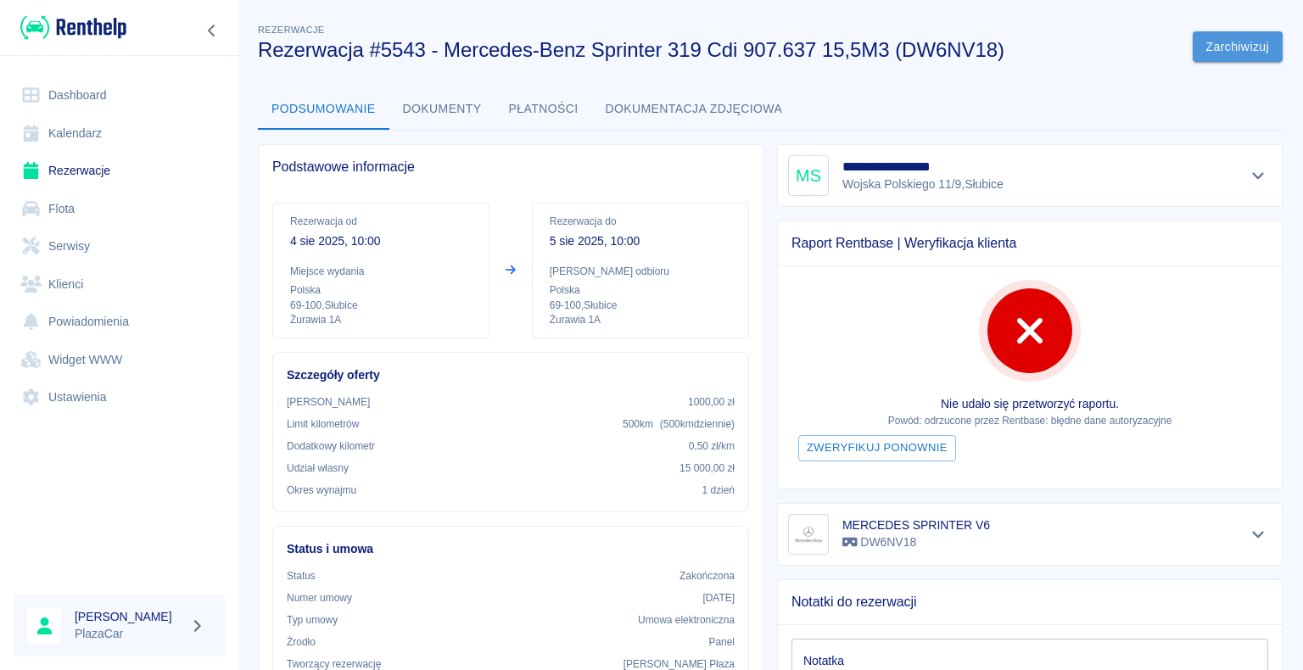
click at [1224, 42] on button "Zarchiwizuj" at bounding box center [1238, 46] width 90 height 31
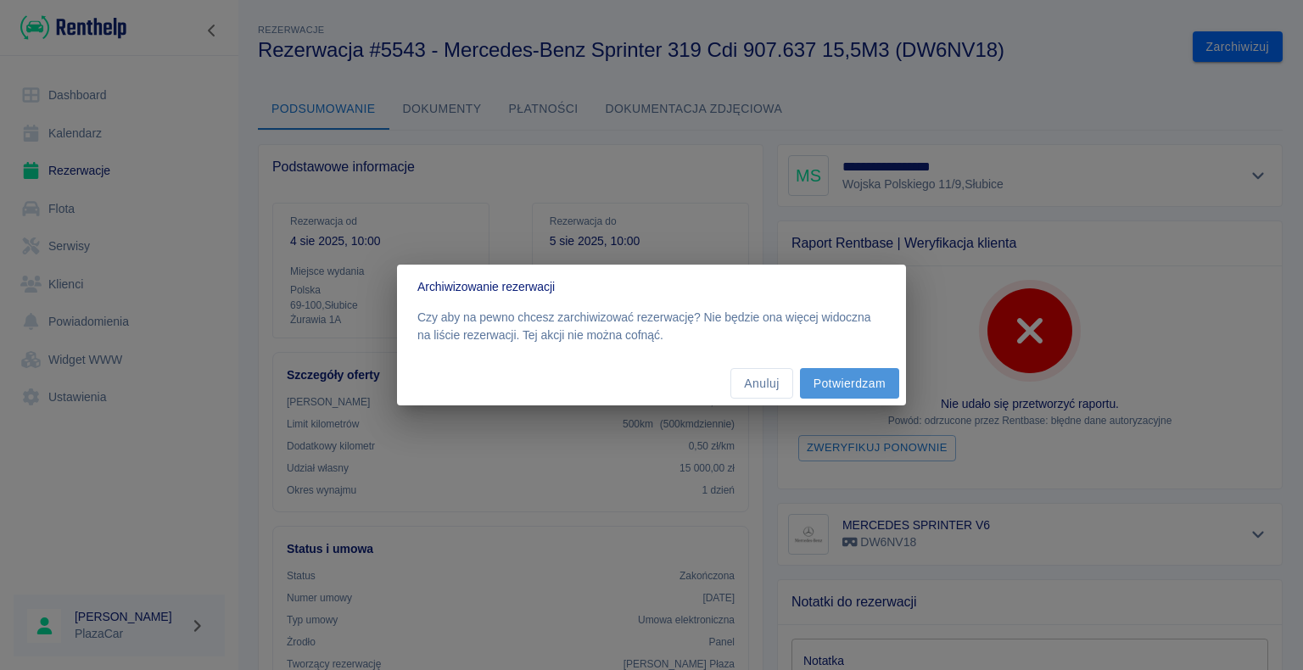
click at [846, 382] on button "Potwierdzam" at bounding box center [849, 383] width 99 height 31
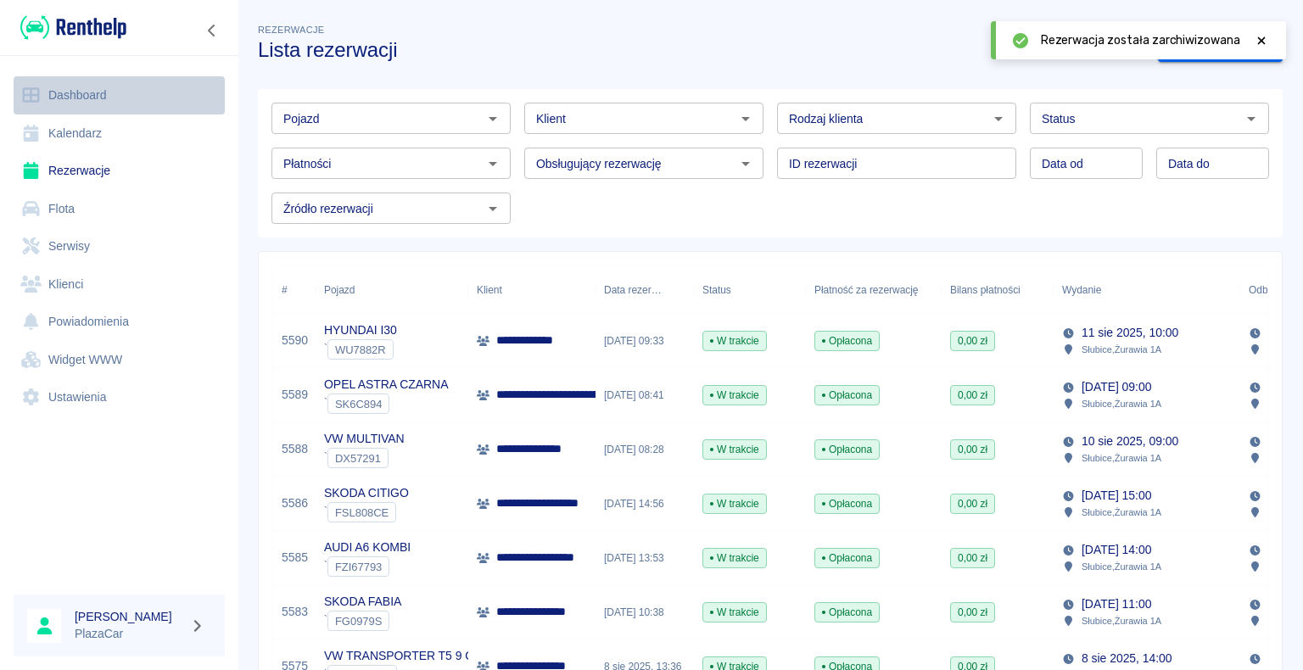
click at [74, 94] on link "Dashboard" at bounding box center [119, 95] width 211 height 38
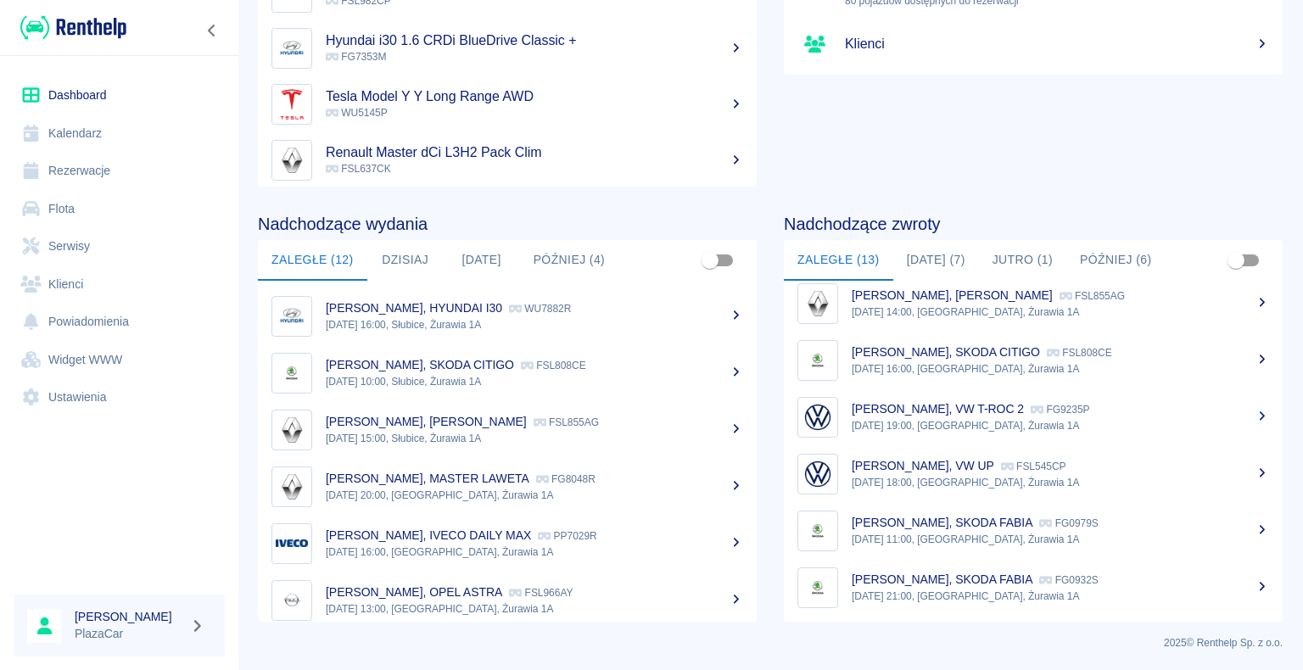
scroll to position [326, 0]
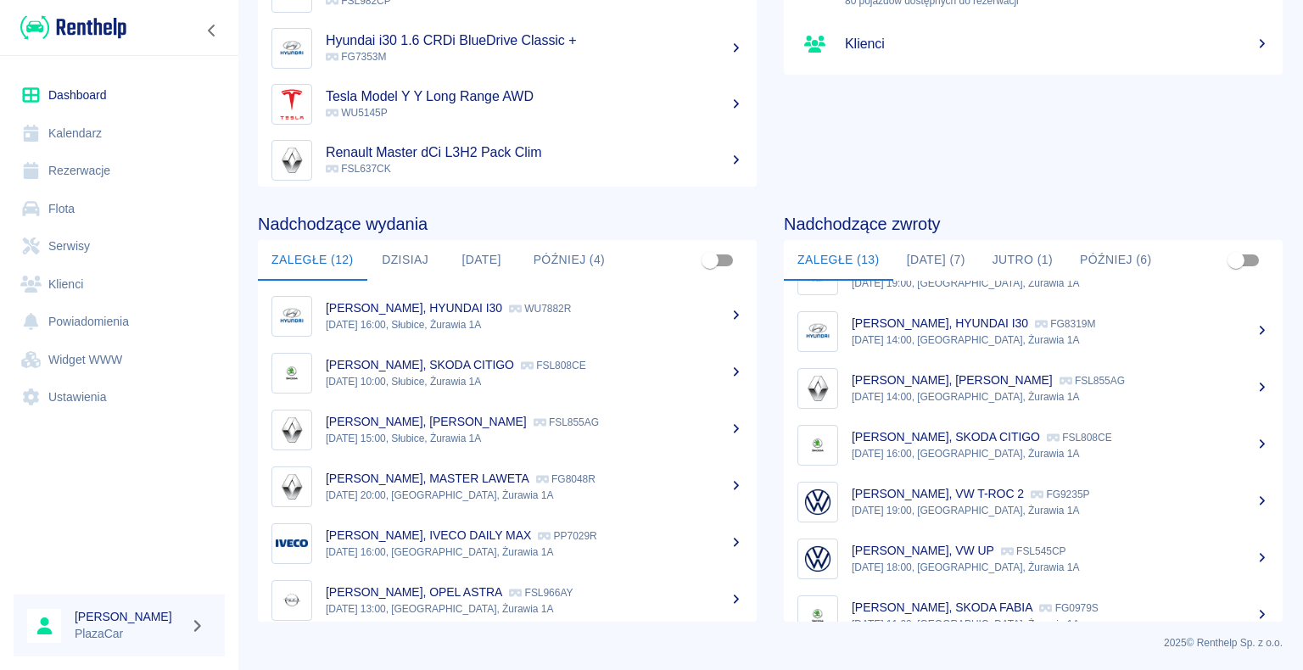
click at [1016, 440] on p "[PERSON_NAME], SKODA CITIGO" at bounding box center [946, 437] width 188 height 14
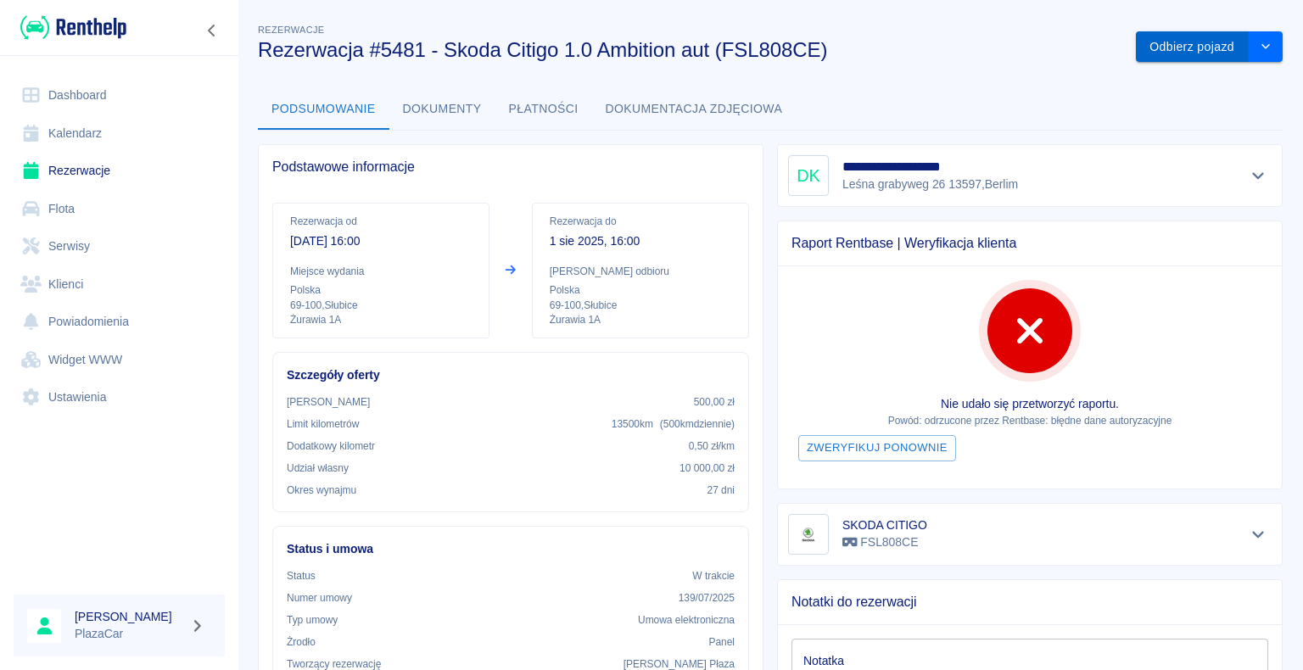
click at [1174, 48] on button "Odbierz pojazd" at bounding box center [1192, 46] width 113 height 31
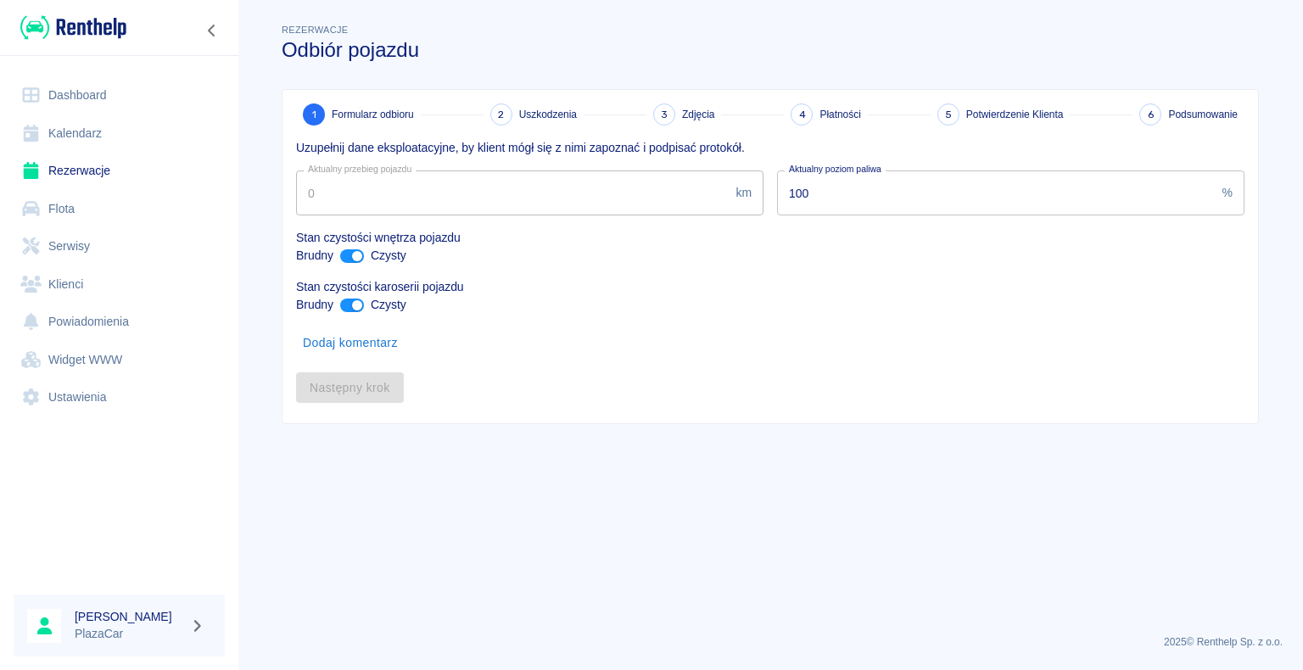
type input "259696"
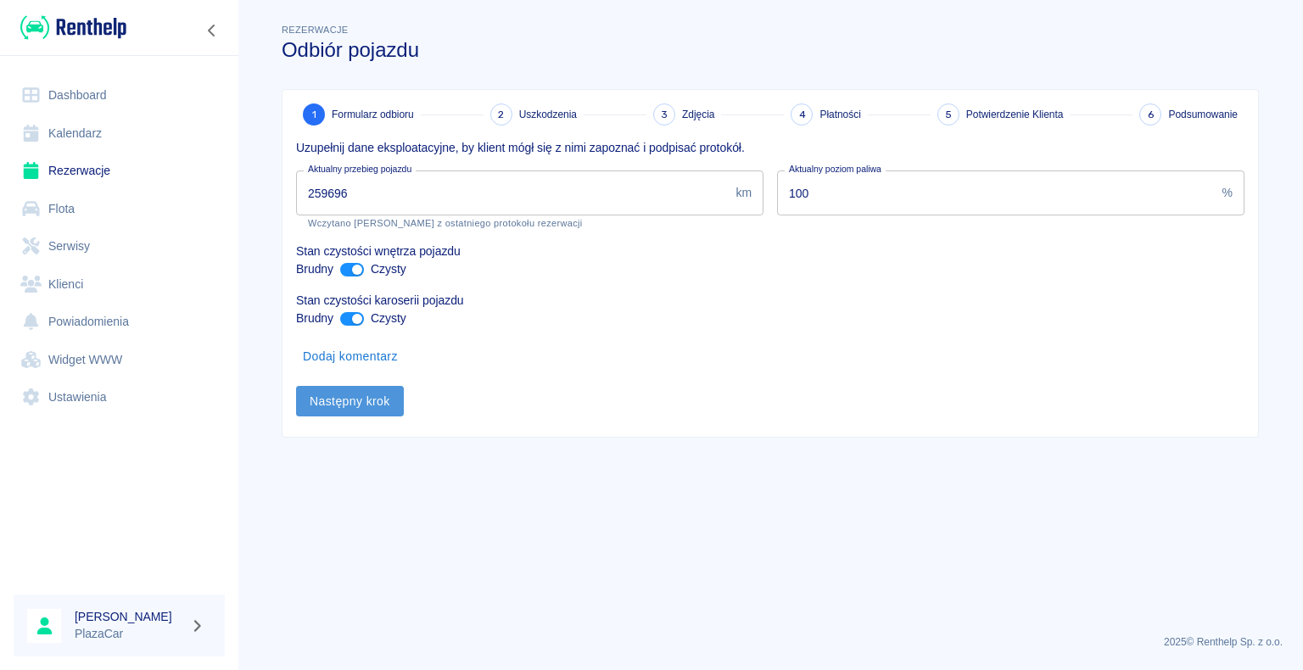
click at [345, 401] on button "Następny krok" at bounding box center [350, 401] width 108 height 31
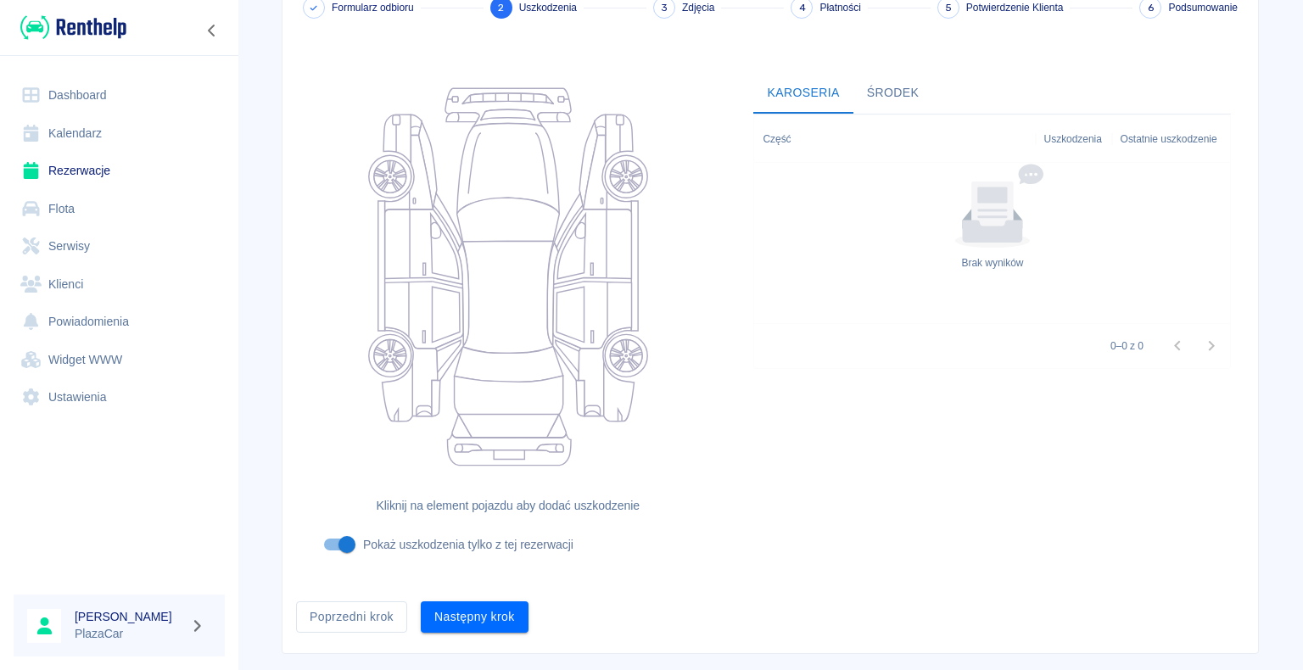
scroll to position [139, 0]
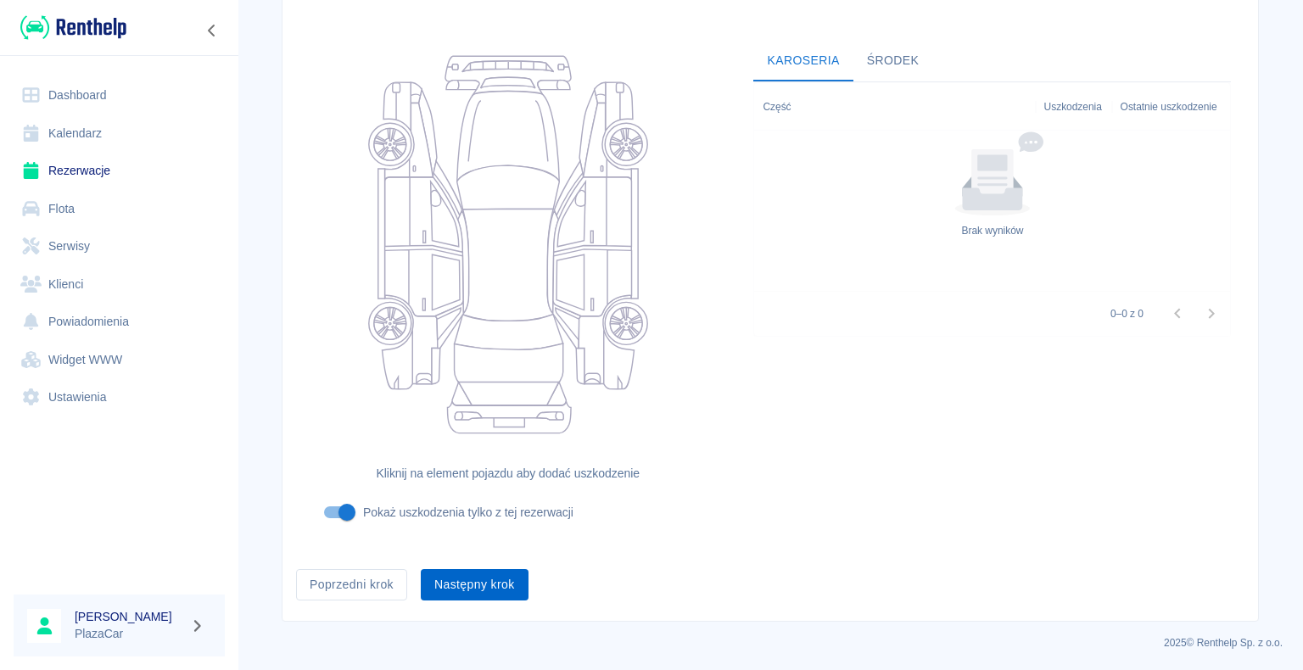
click at [458, 581] on button "Następny krok" at bounding box center [475, 584] width 108 height 31
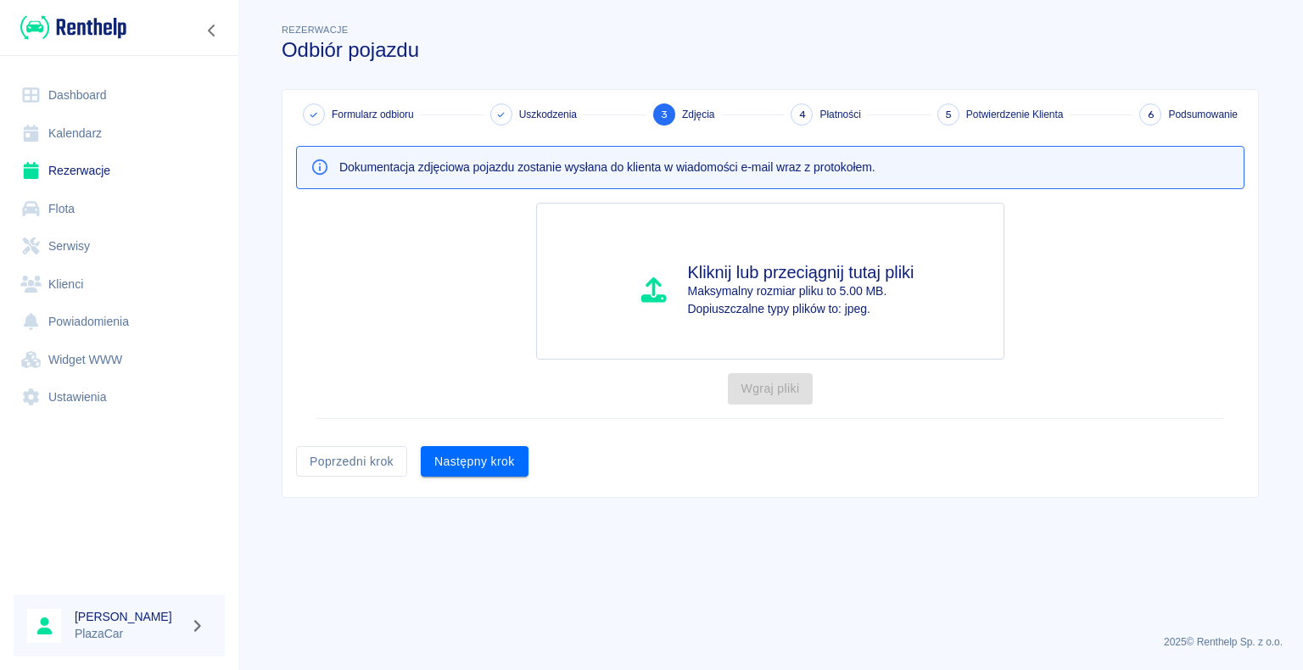
scroll to position [0, 0]
click at [465, 457] on button "Następny krok" at bounding box center [475, 461] width 108 height 31
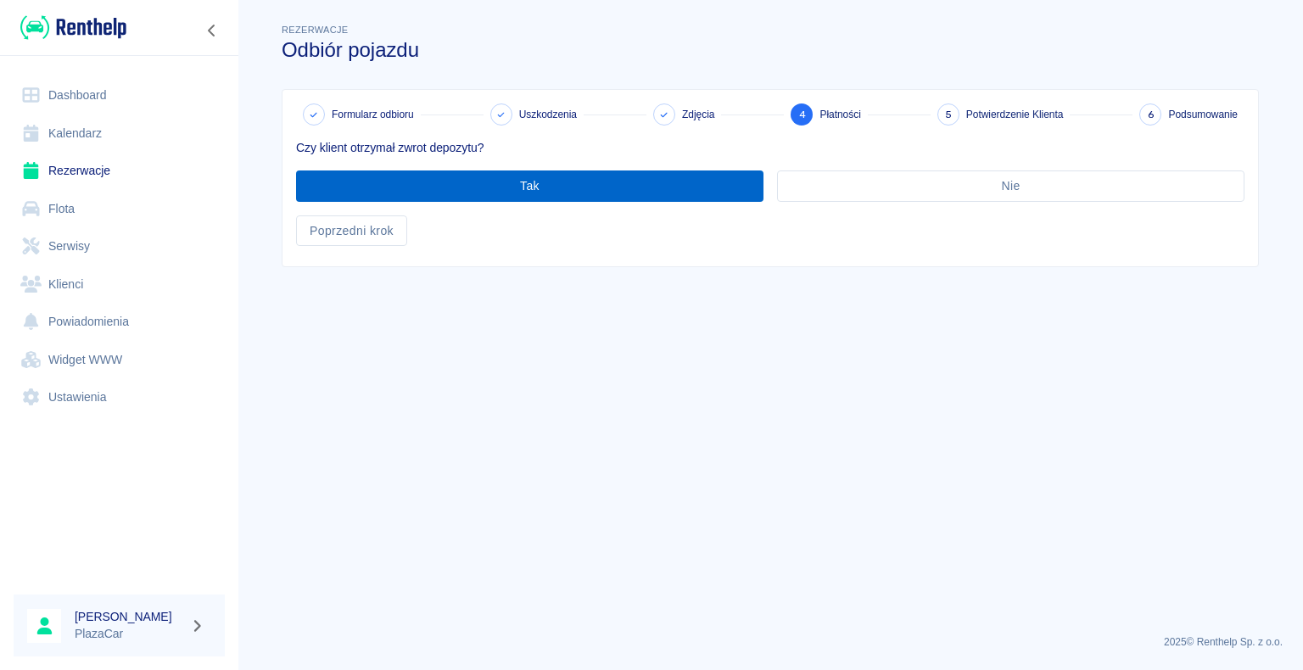
click at [523, 182] on button "Tak" at bounding box center [530, 186] width 468 height 31
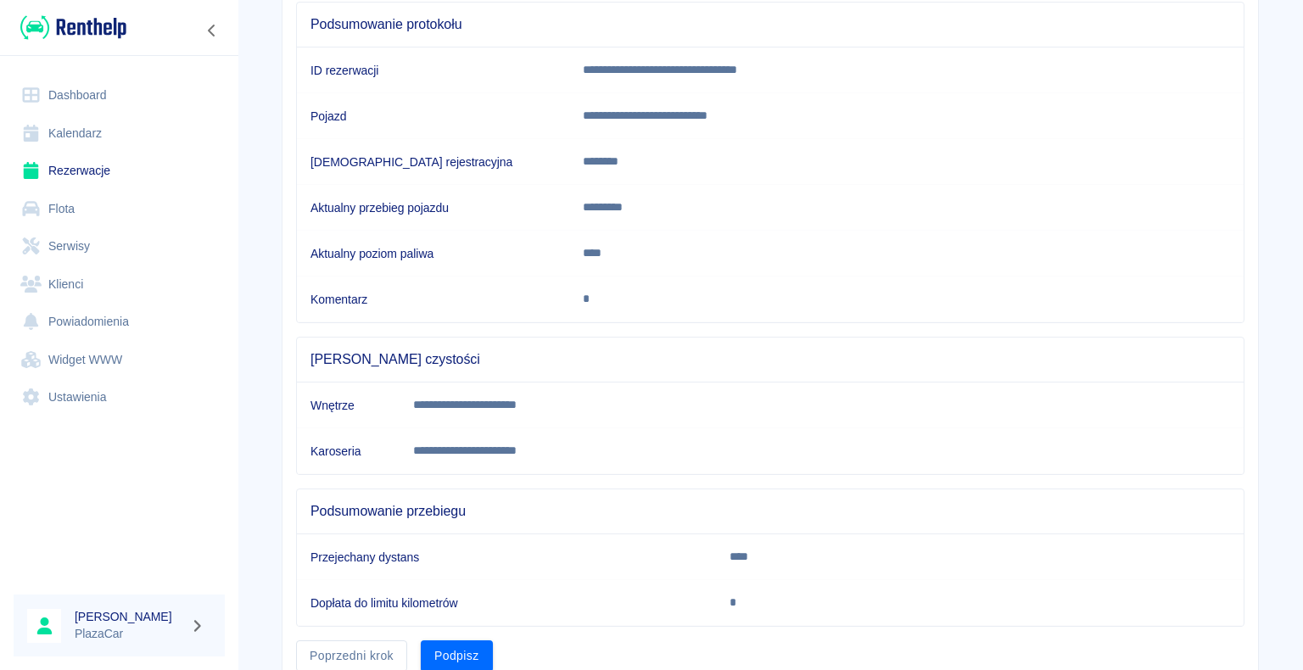
scroll to position [237, 0]
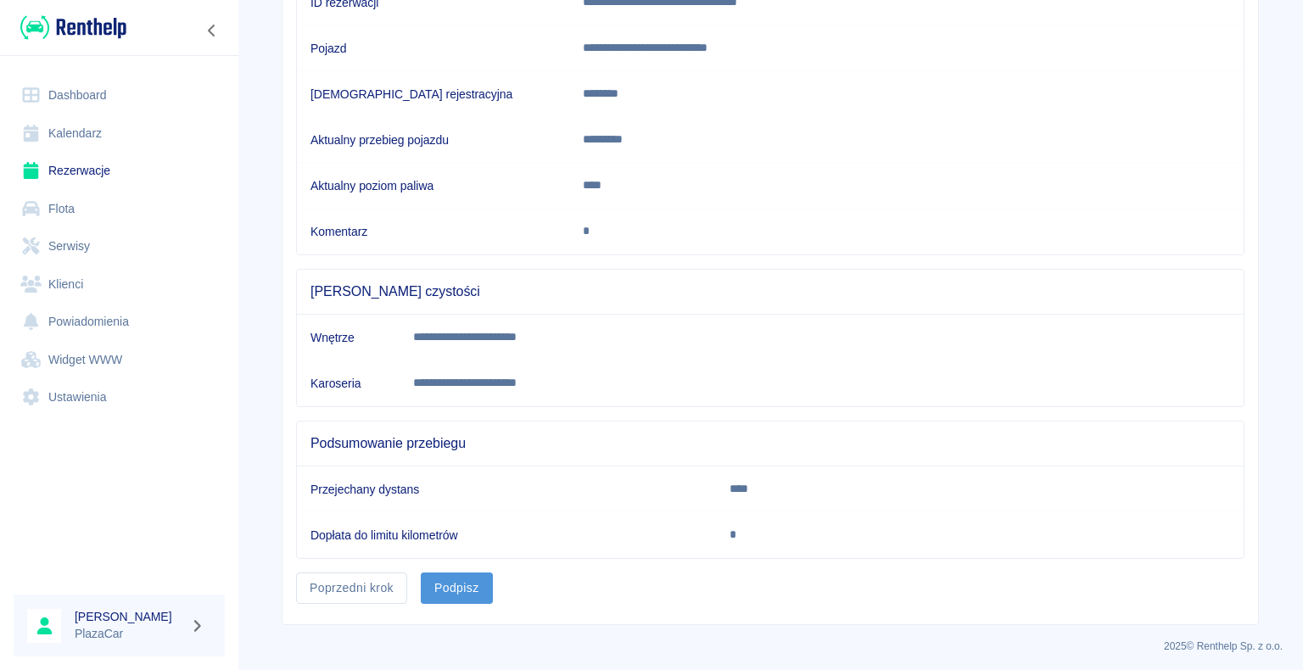
click at [445, 582] on button "Podpisz" at bounding box center [457, 588] width 72 height 31
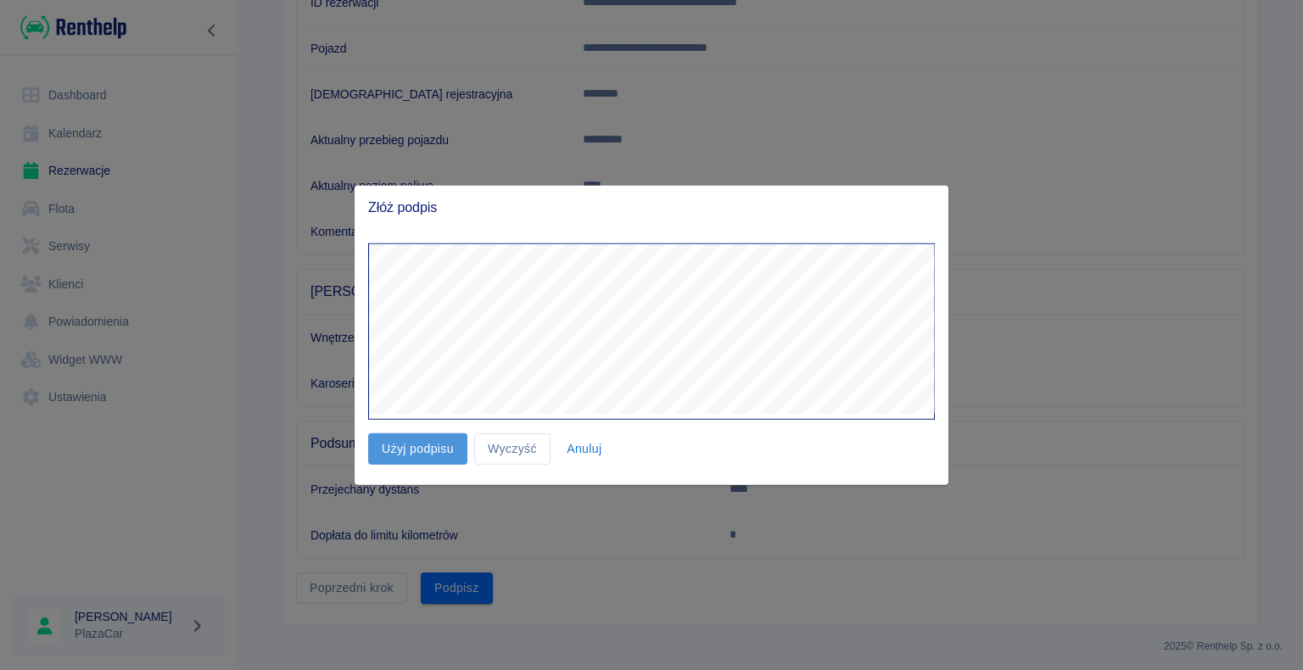
click at [411, 451] on button "Użyj podpisu" at bounding box center [417, 449] width 99 height 31
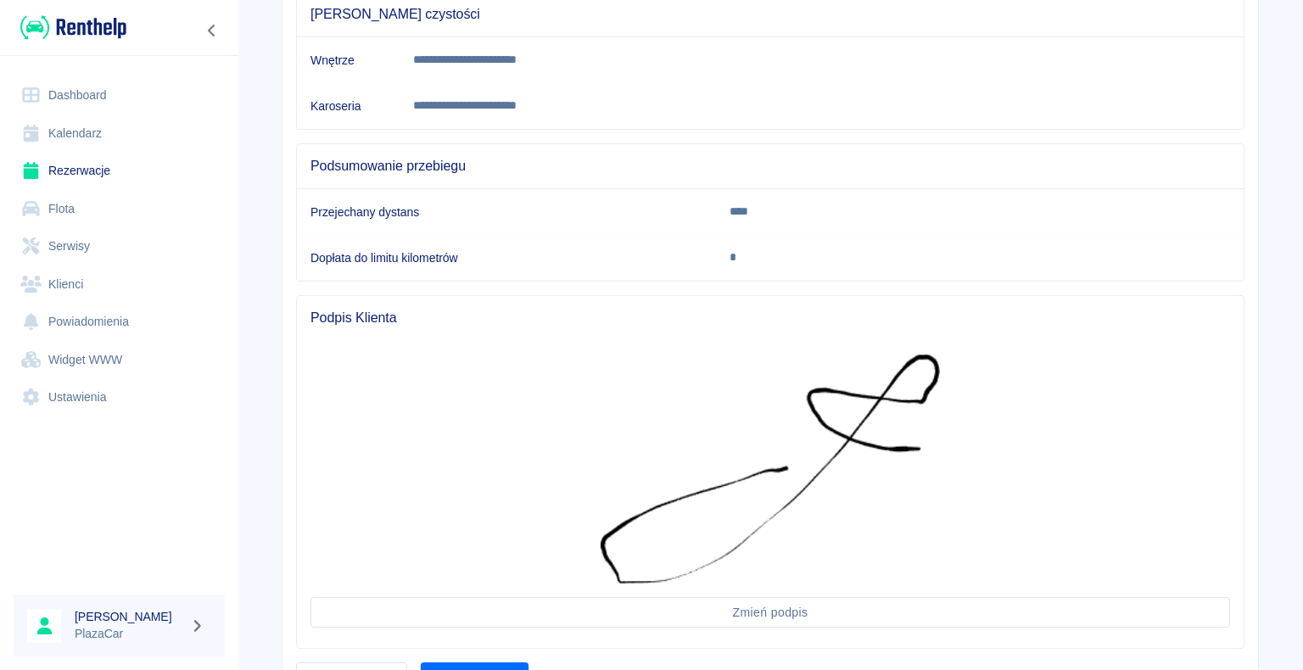
scroll to position [603, 0]
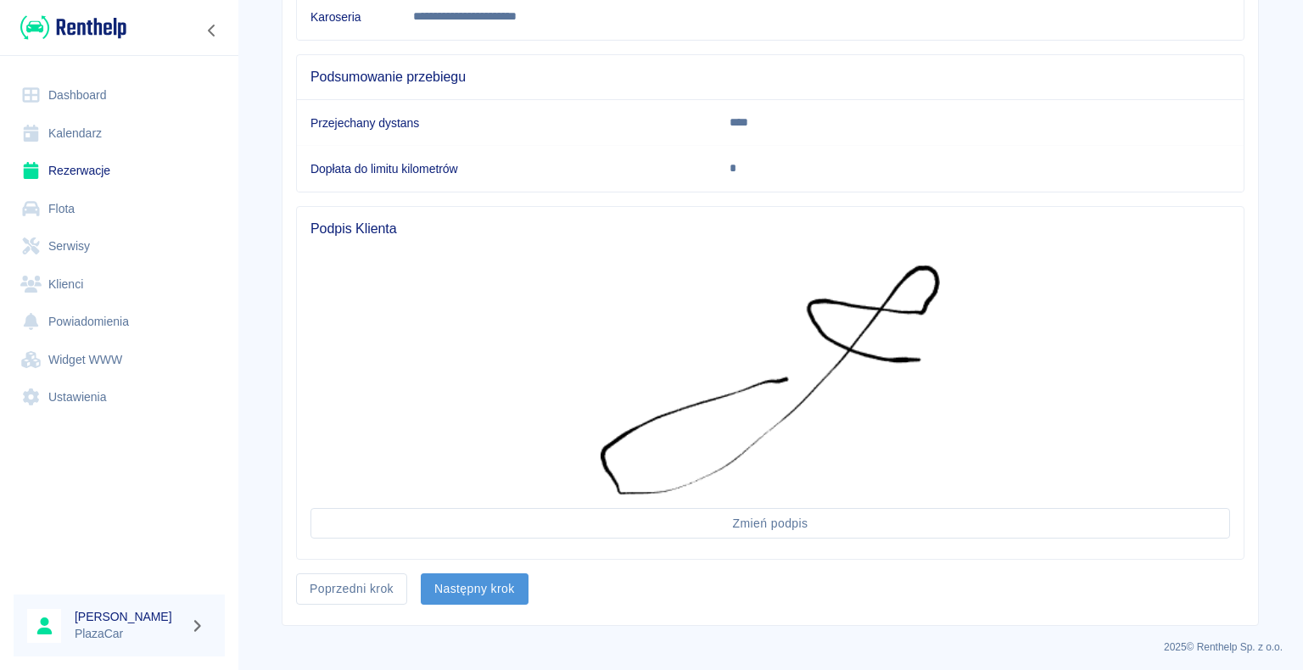
click at [465, 581] on button "Następny krok" at bounding box center [475, 589] width 108 height 31
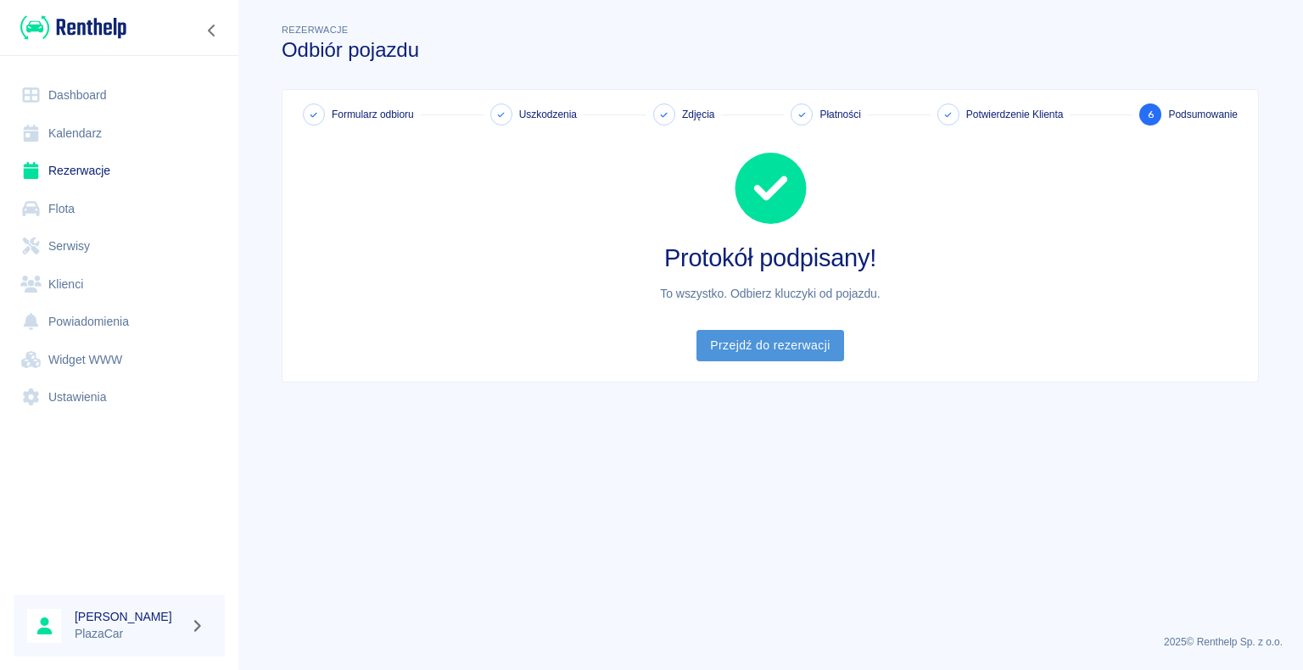
click at [767, 341] on link "Przejdź do rezerwacji" at bounding box center [770, 345] width 147 height 31
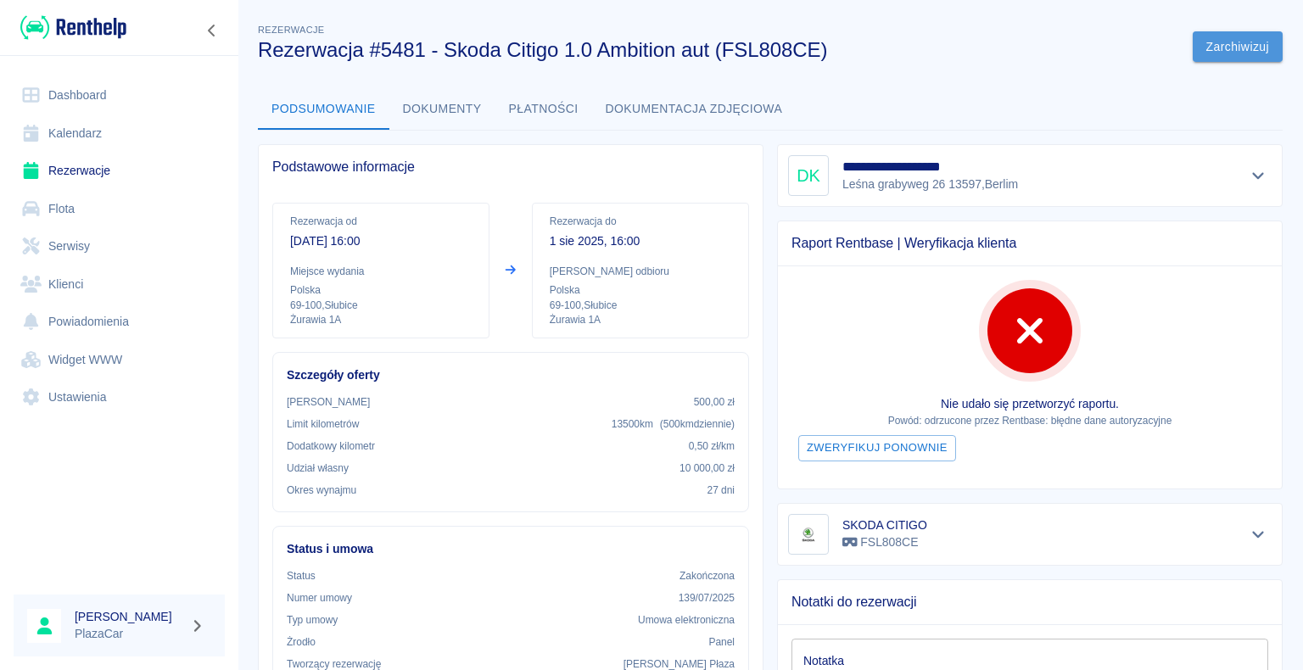
click at [1218, 42] on button "Zarchiwizuj" at bounding box center [1238, 46] width 90 height 31
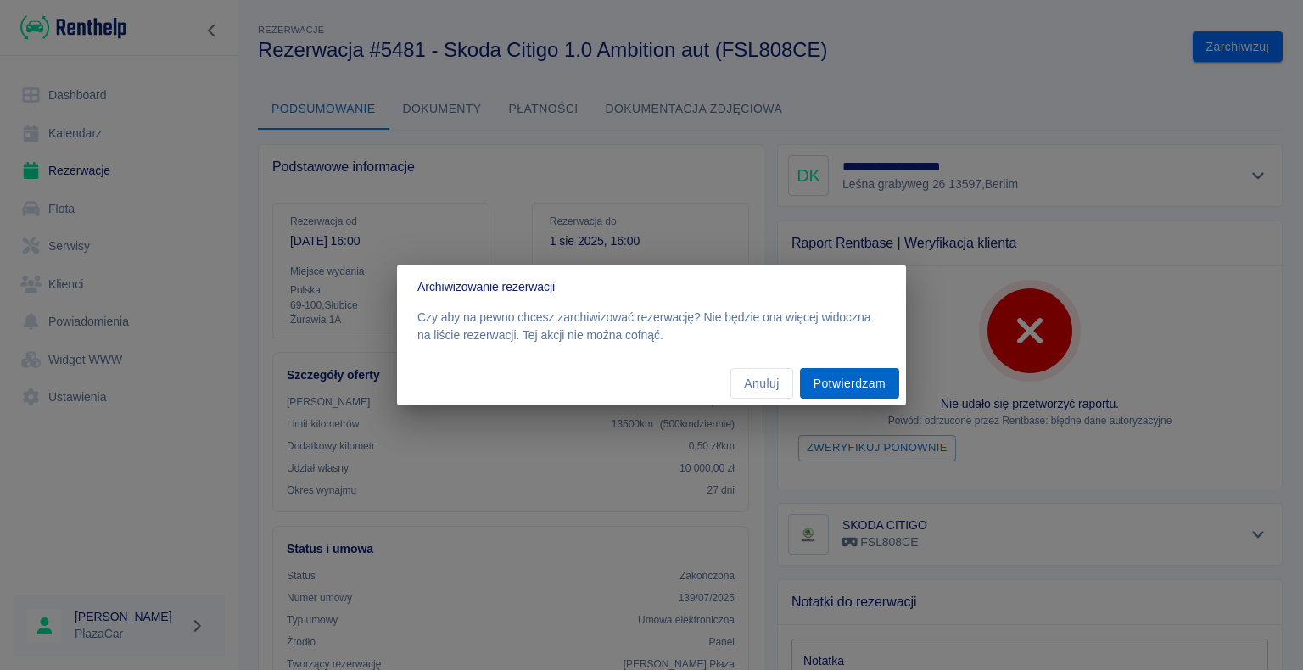
click at [848, 381] on button "Potwierdzam" at bounding box center [849, 383] width 99 height 31
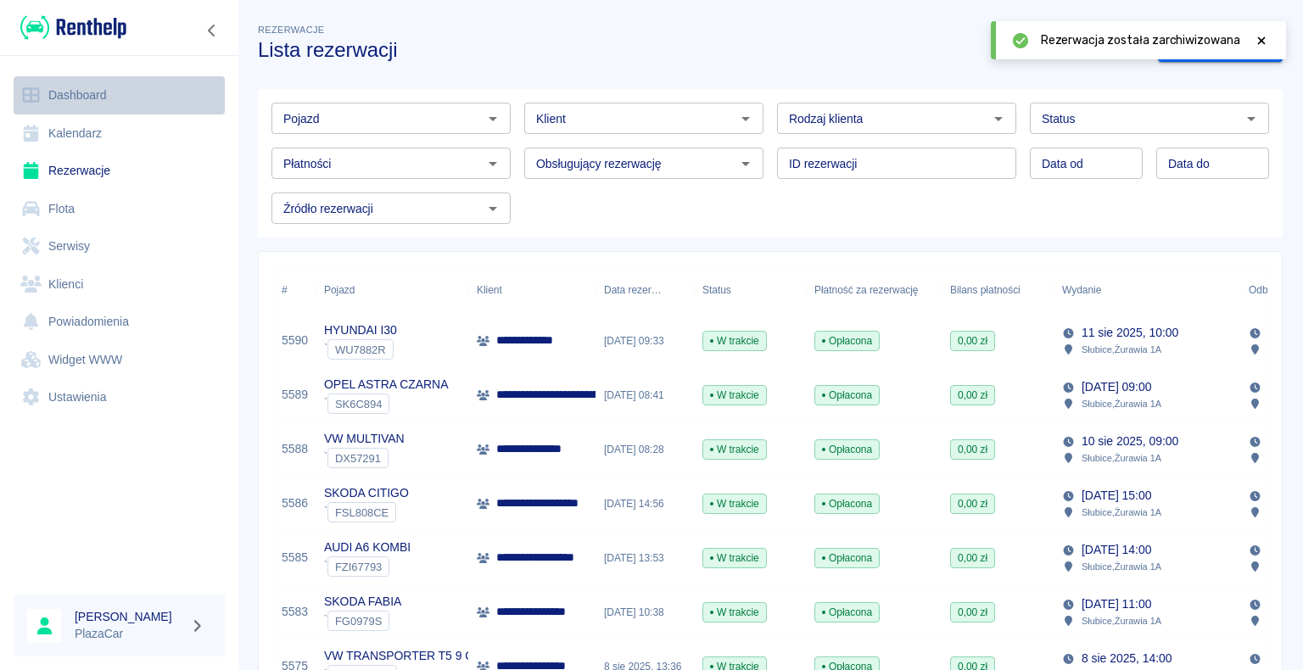
click at [86, 98] on link "Dashboard" at bounding box center [119, 95] width 211 height 38
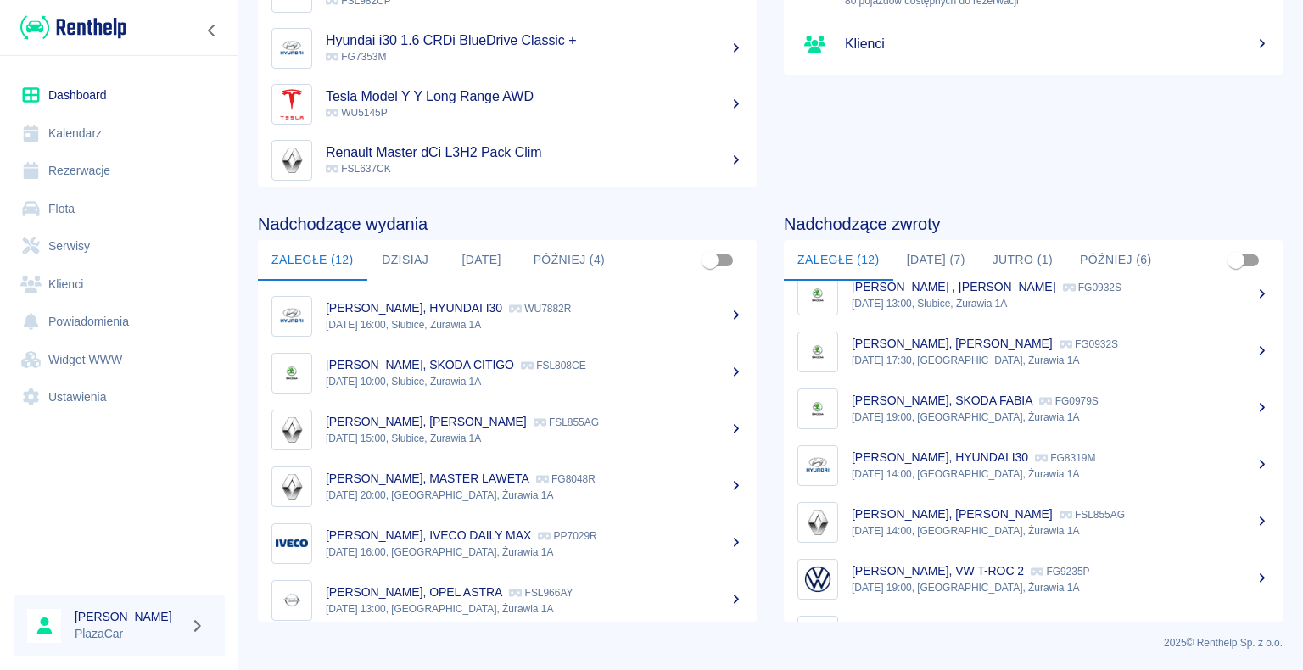
scroll to position [184, 0]
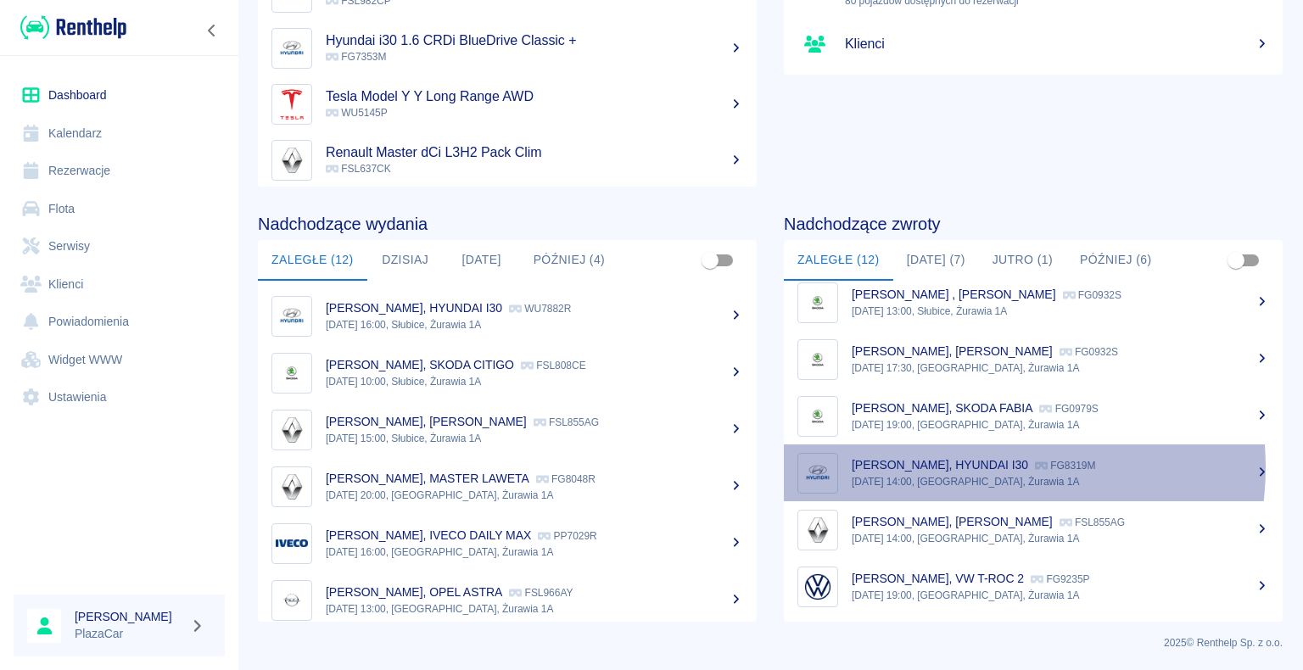
click at [967, 467] on p "[PERSON_NAME], HYUNDAI I30" at bounding box center [940, 465] width 177 height 14
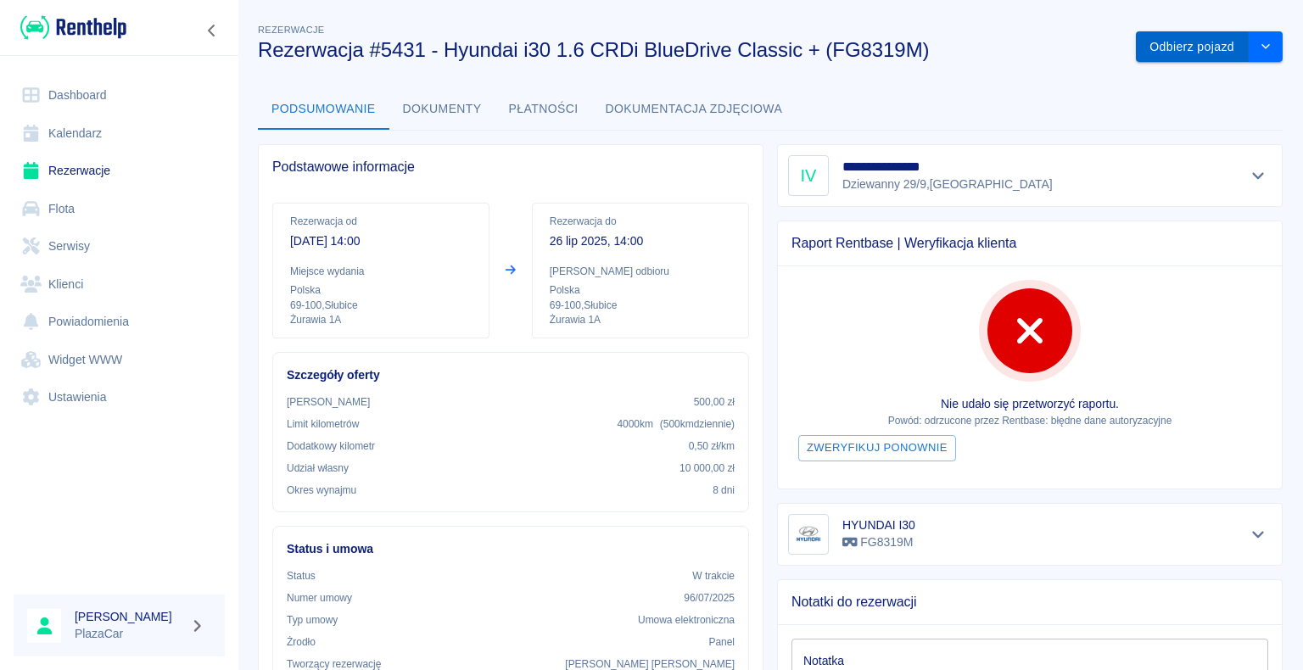
click at [1178, 43] on button "Odbierz pojazd" at bounding box center [1192, 46] width 113 height 31
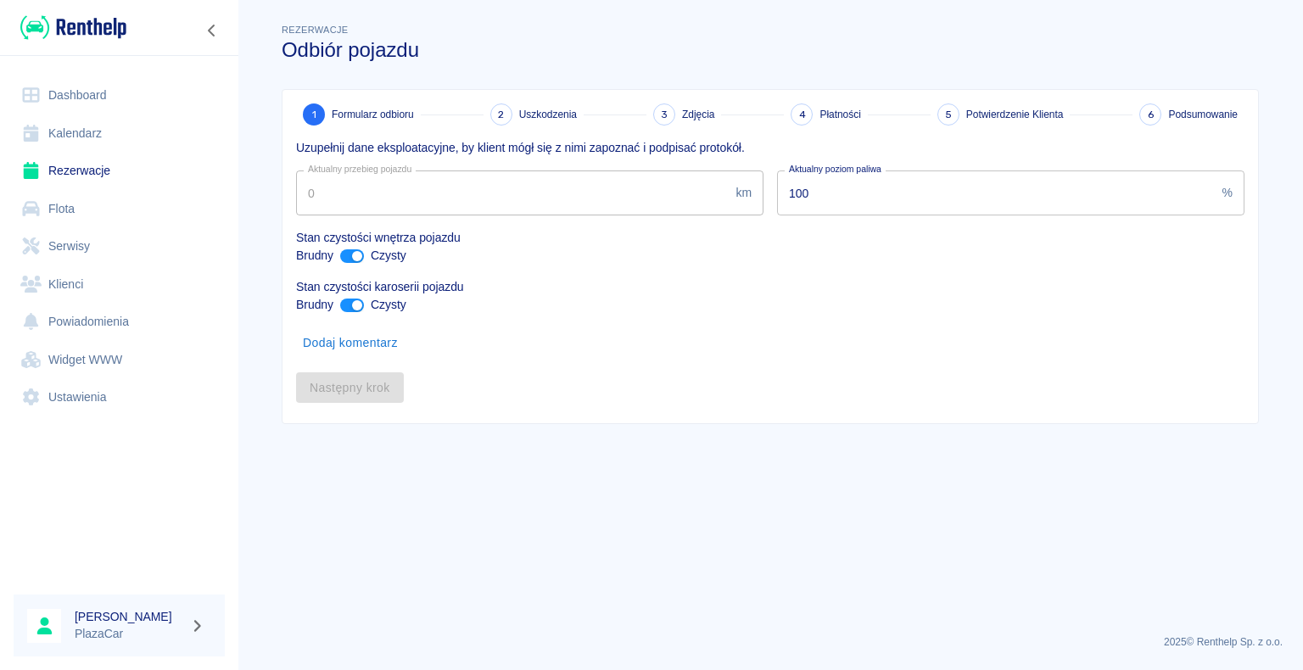
type input "325149"
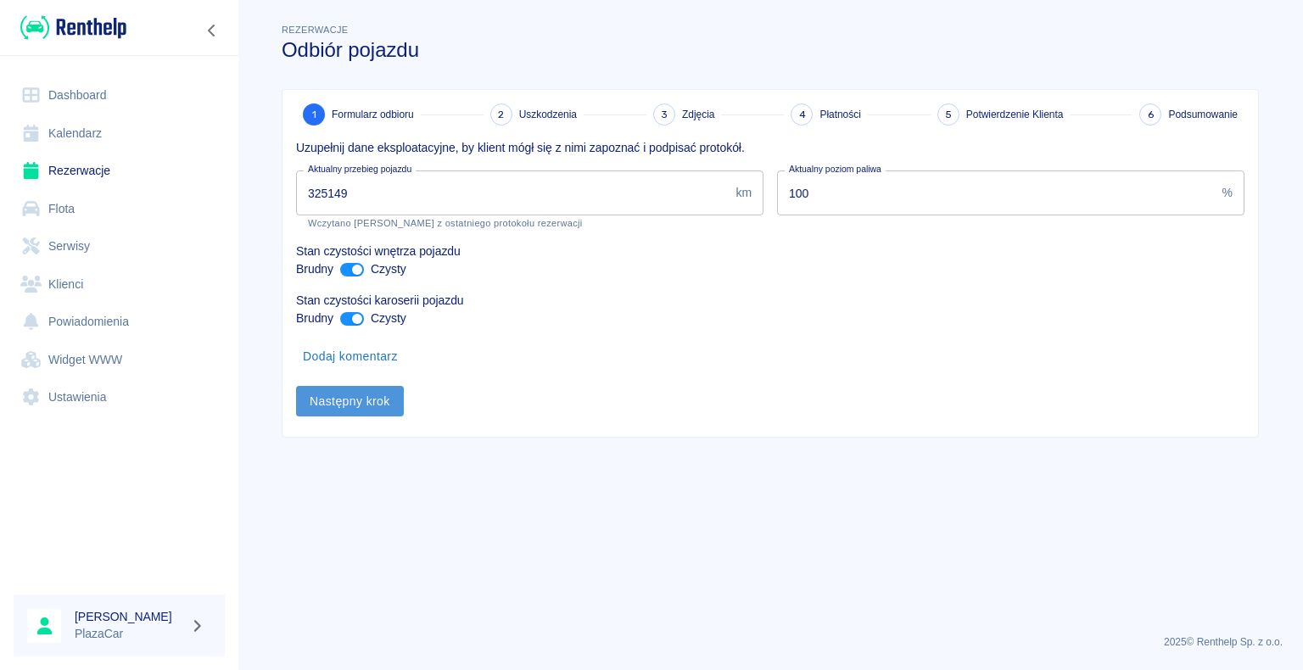
click at [339, 400] on button "Następny krok" at bounding box center [350, 401] width 108 height 31
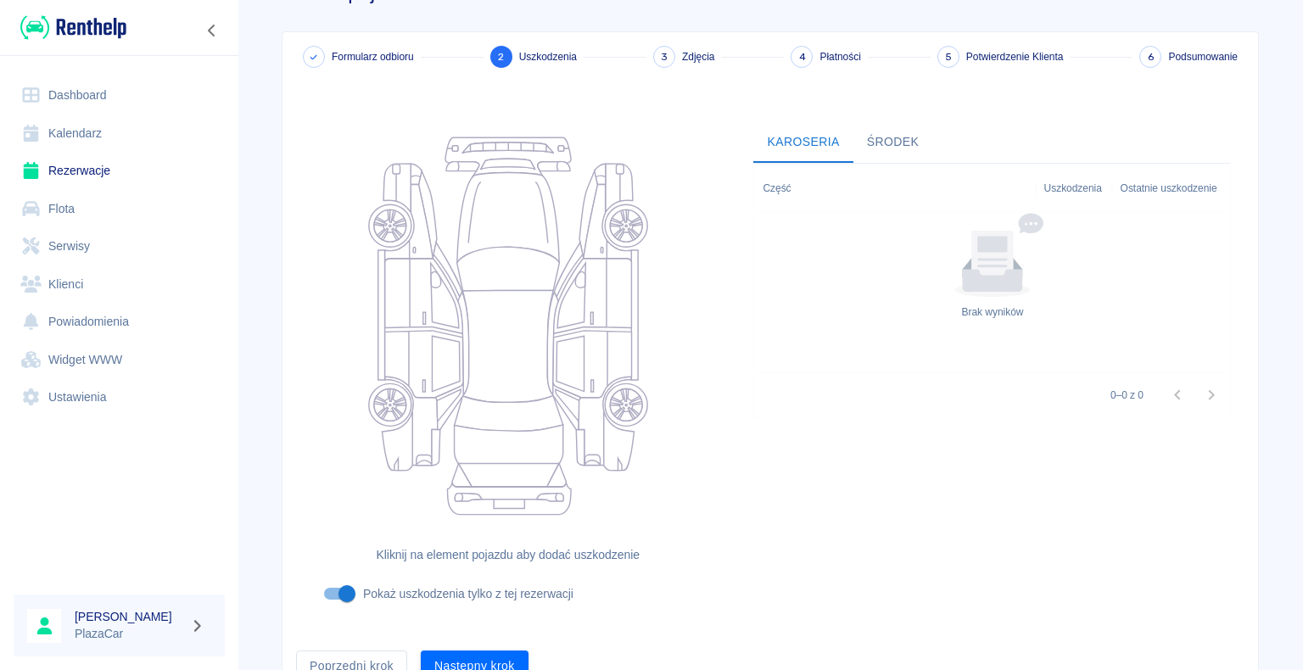
scroll to position [139, 0]
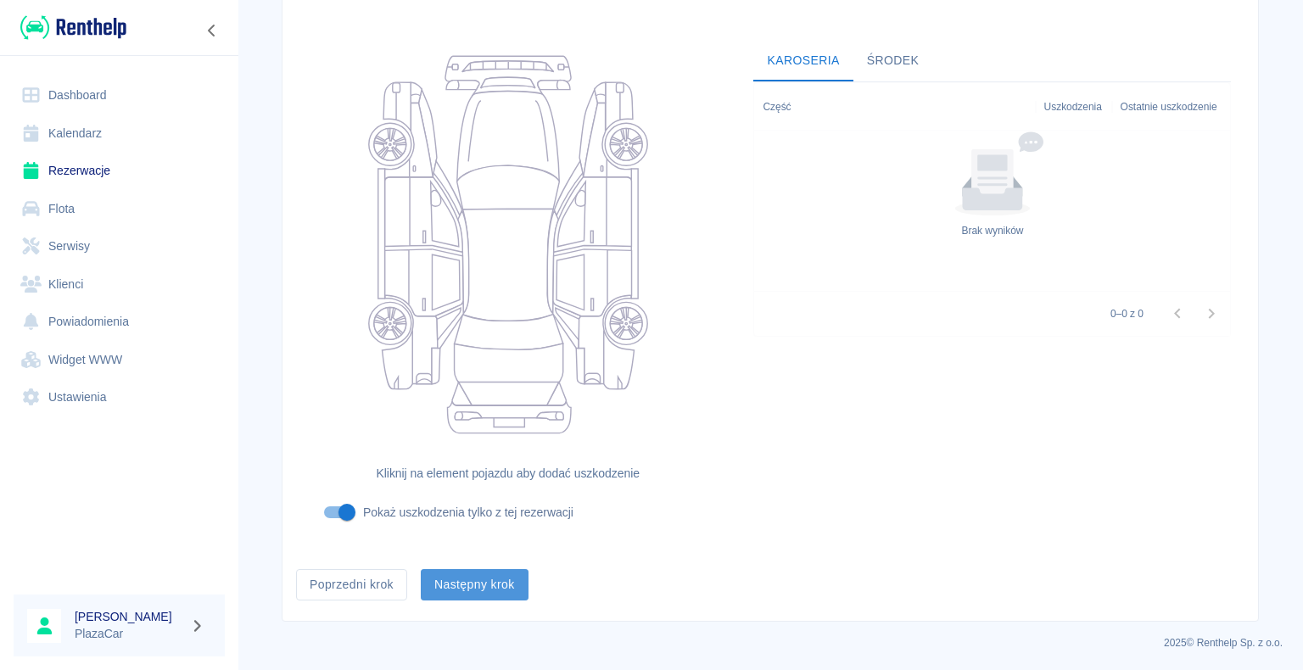
click at [471, 585] on button "Następny krok" at bounding box center [475, 584] width 108 height 31
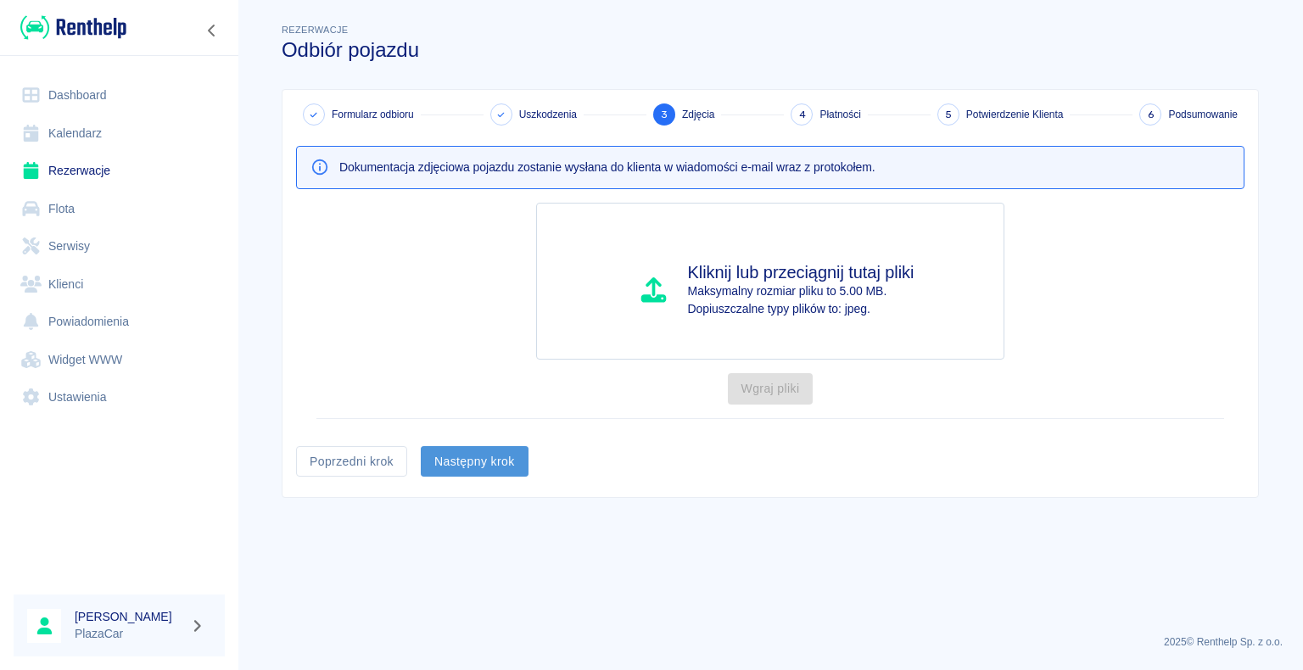
click at [472, 455] on button "Następny krok" at bounding box center [475, 461] width 108 height 31
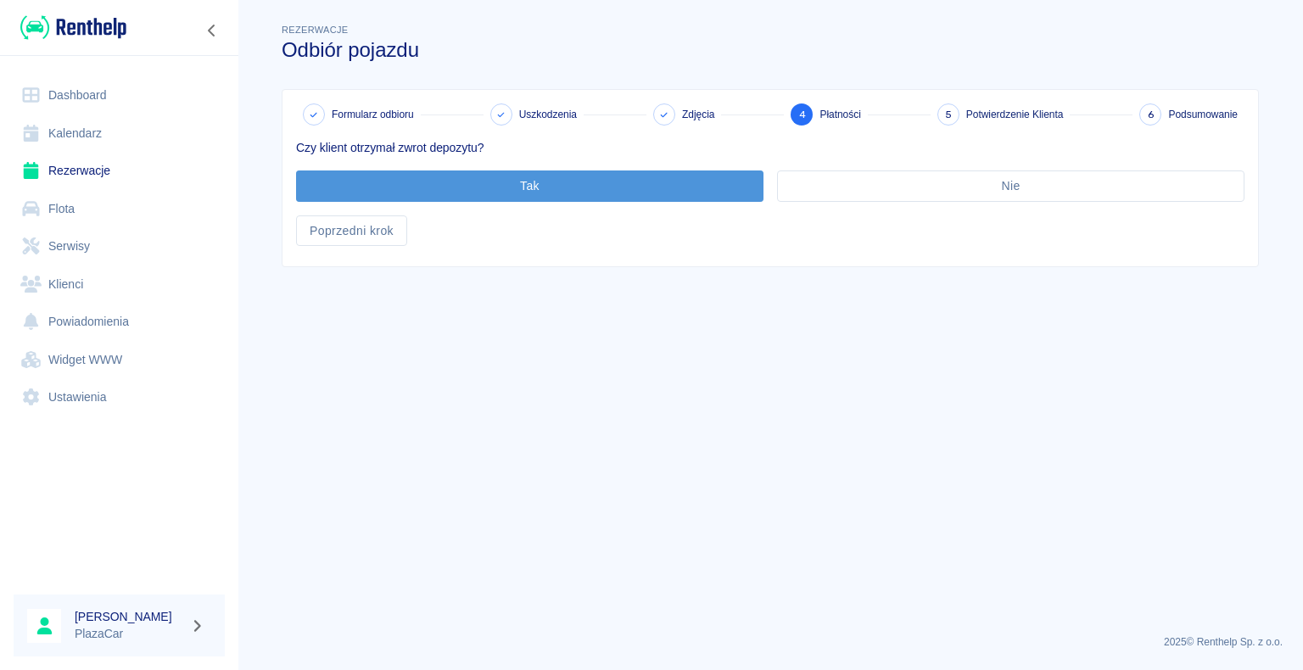
click at [526, 182] on button "Tak" at bounding box center [530, 186] width 468 height 31
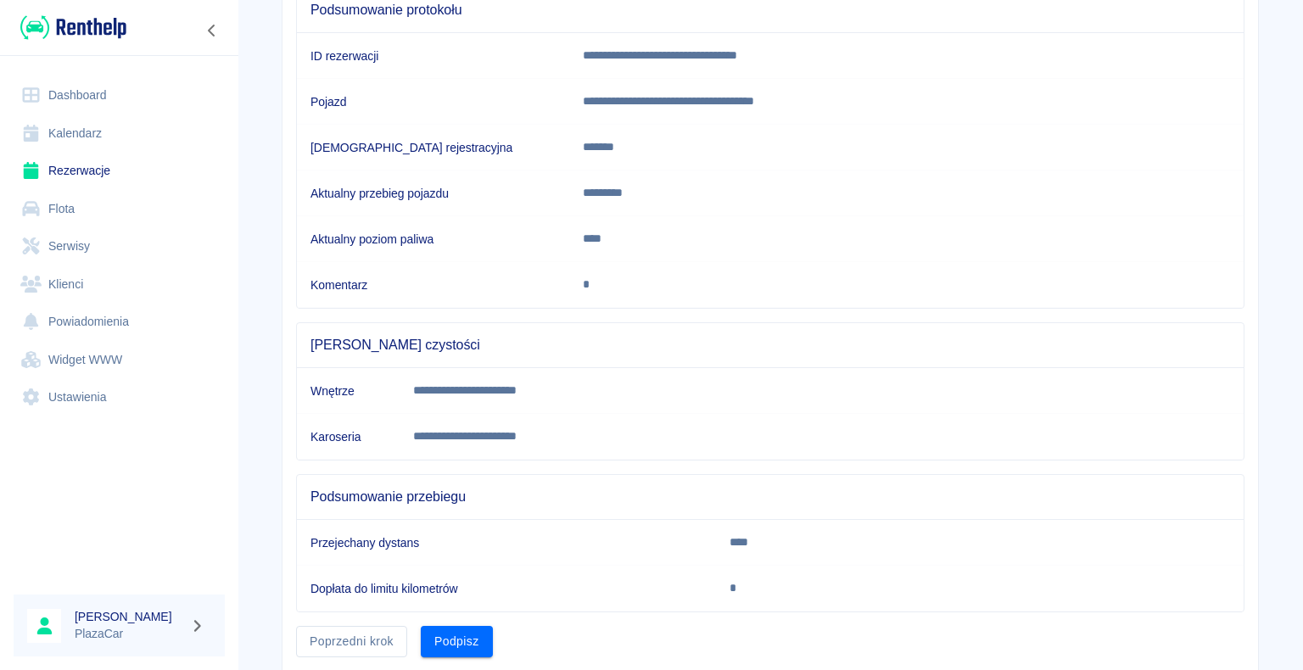
scroll to position [237, 0]
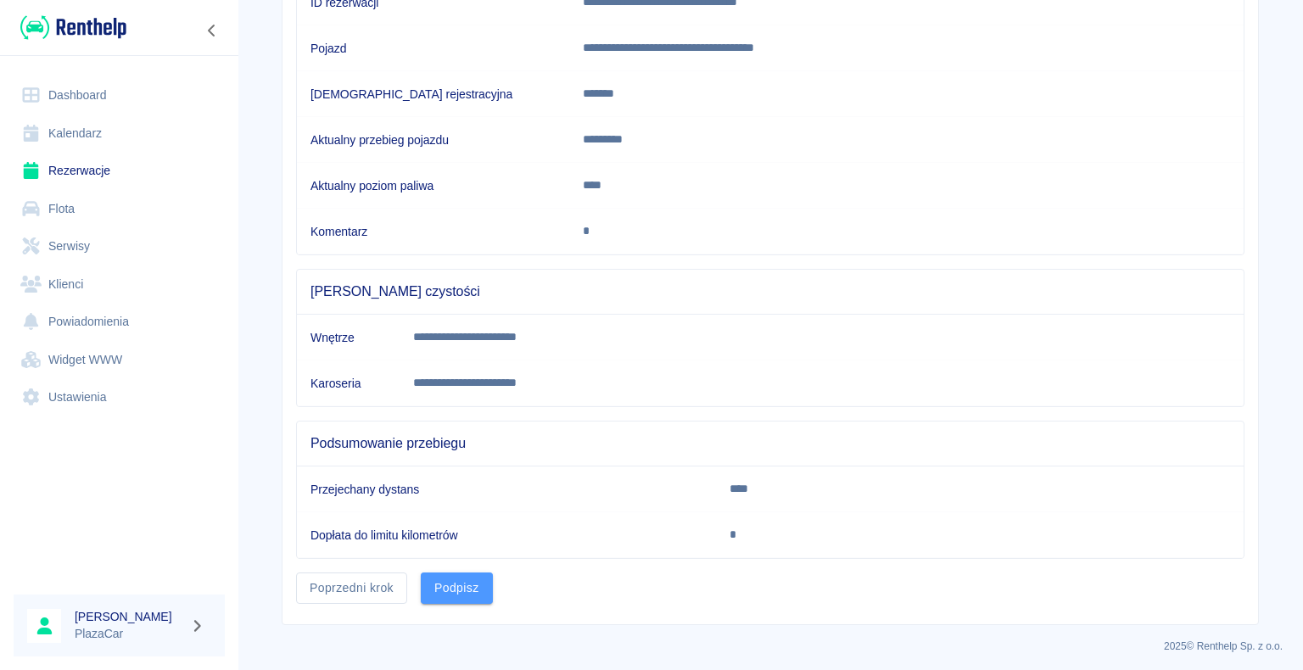
click at [448, 582] on button "Podpisz" at bounding box center [457, 588] width 72 height 31
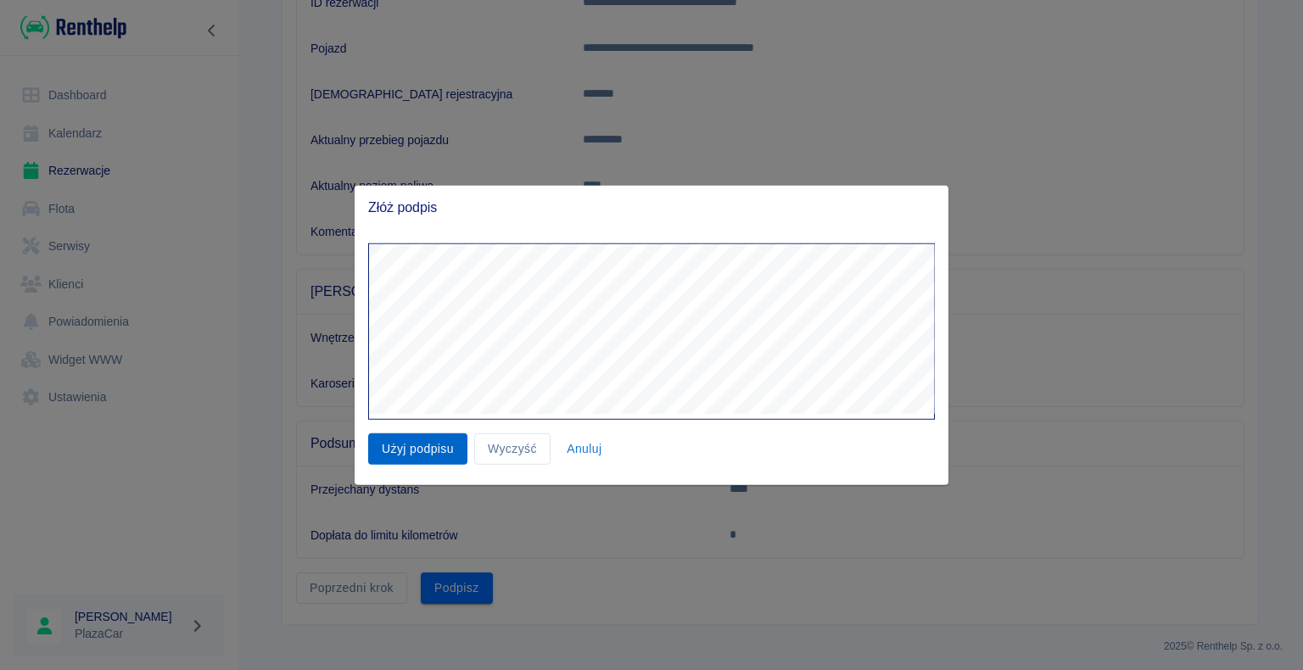
click at [412, 442] on button "Użyj podpisu" at bounding box center [417, 449] width 99 height 31
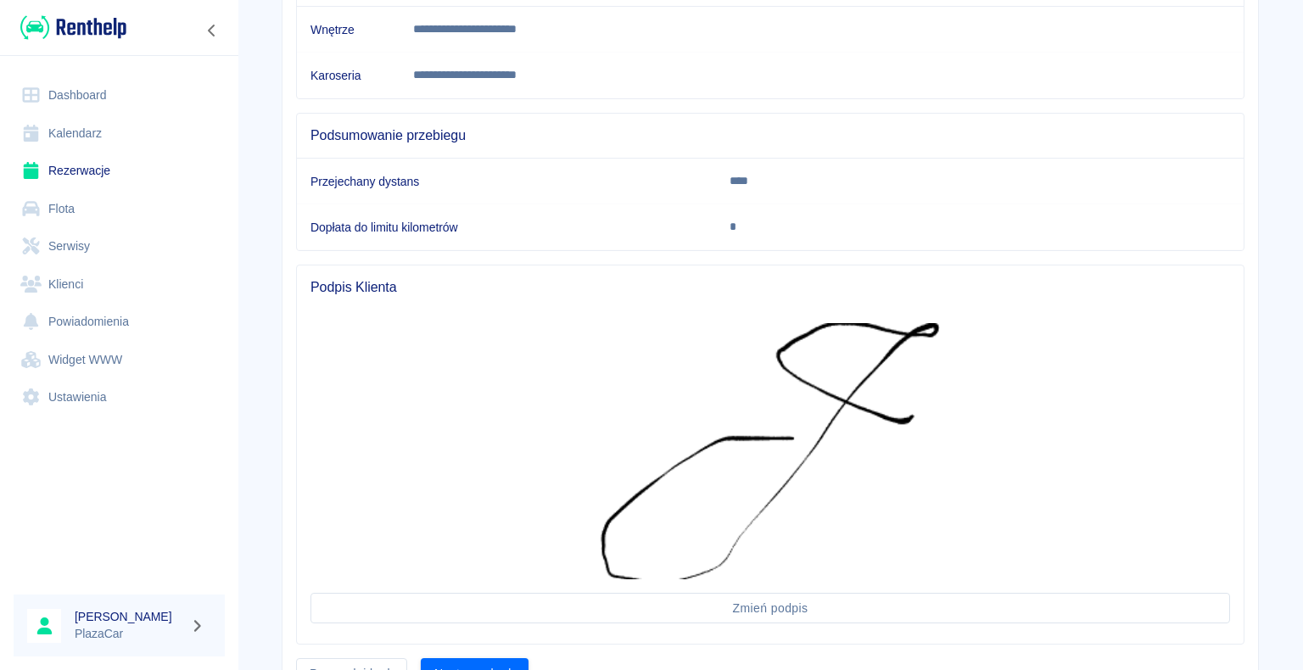
scroll to position [630, 0]
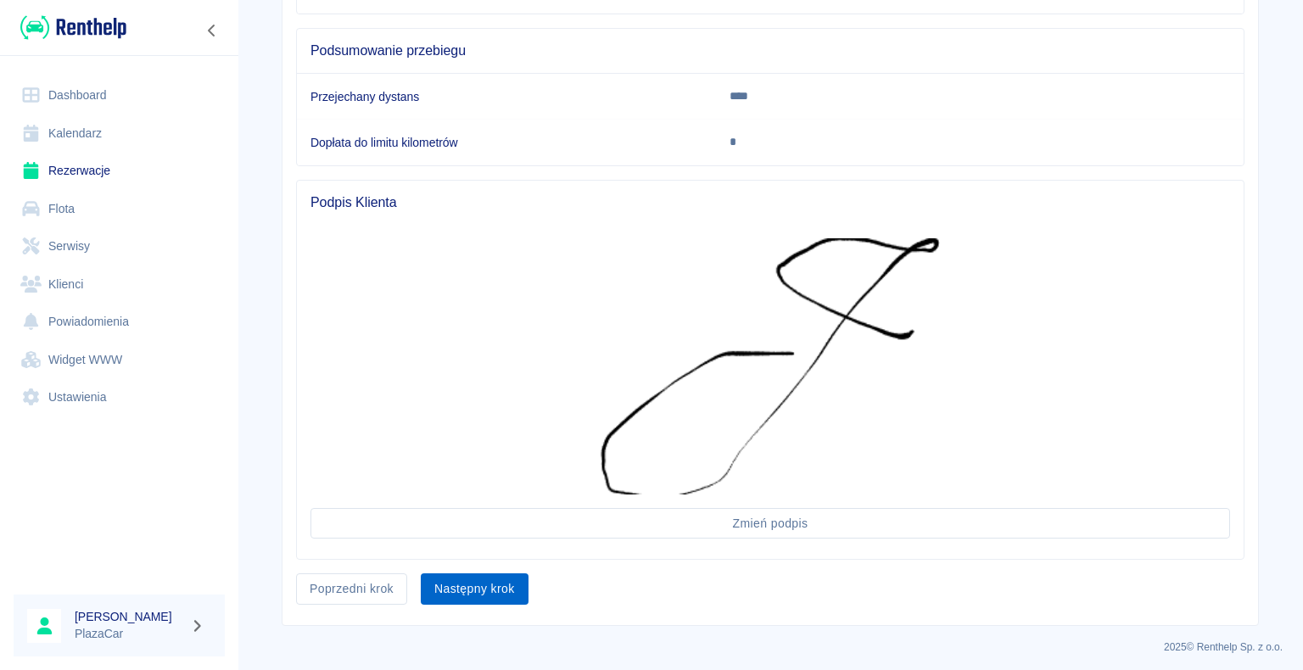
click at [461, 580] on button "Następny krok" at bounding box center [475, 589] width 108 height 31
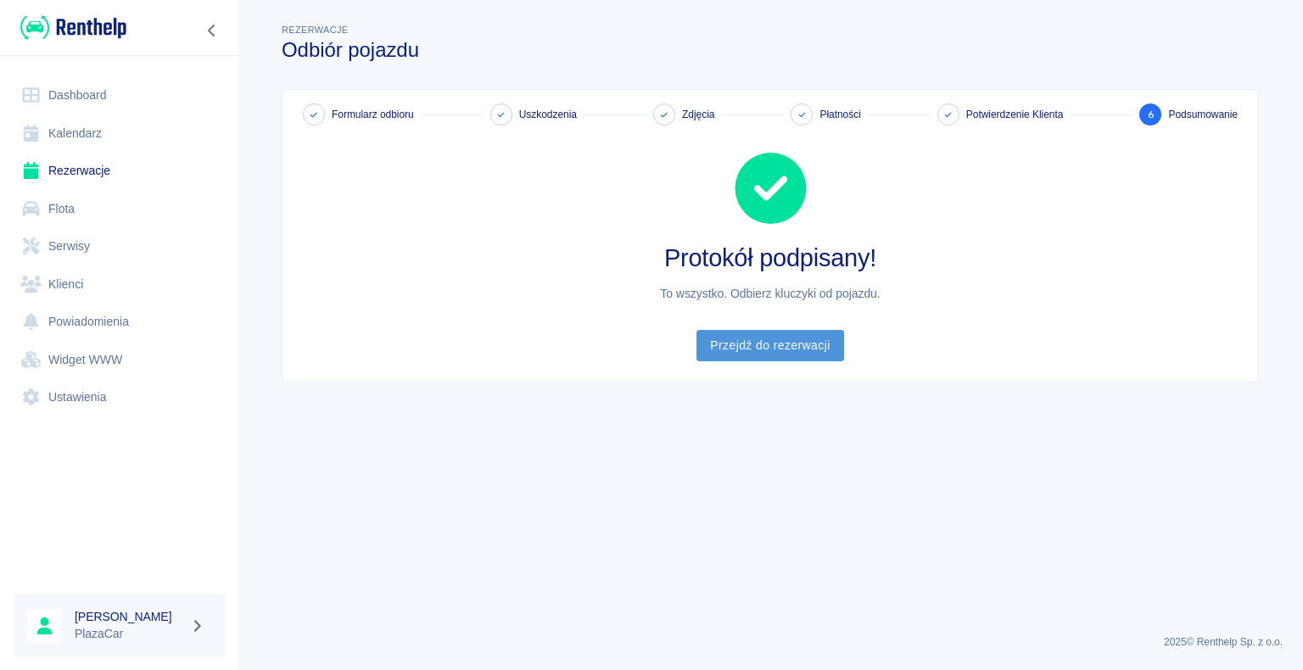
click at [762, 345] on link "Przejdź do rezerwacji" at bounding box center [770, 345] width 147 height 31
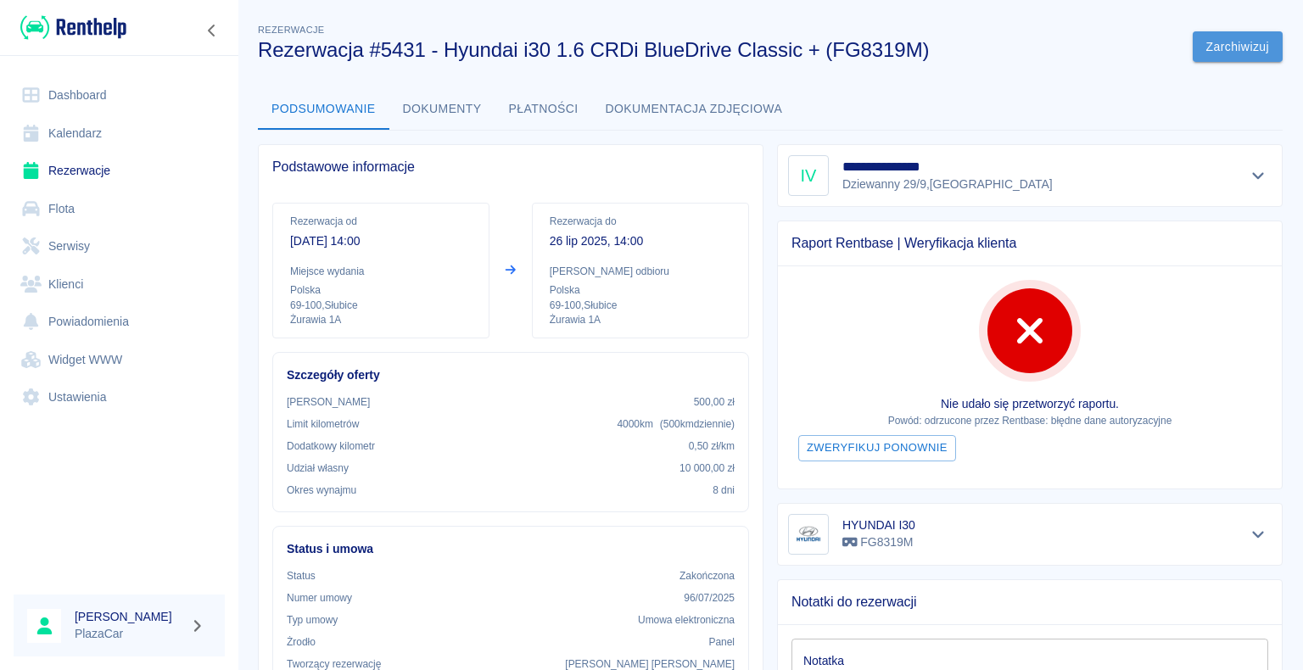
click at [1224, 48] on button "Zarchiwizuj" at bounding box center [1238, 46] width 90 height 31
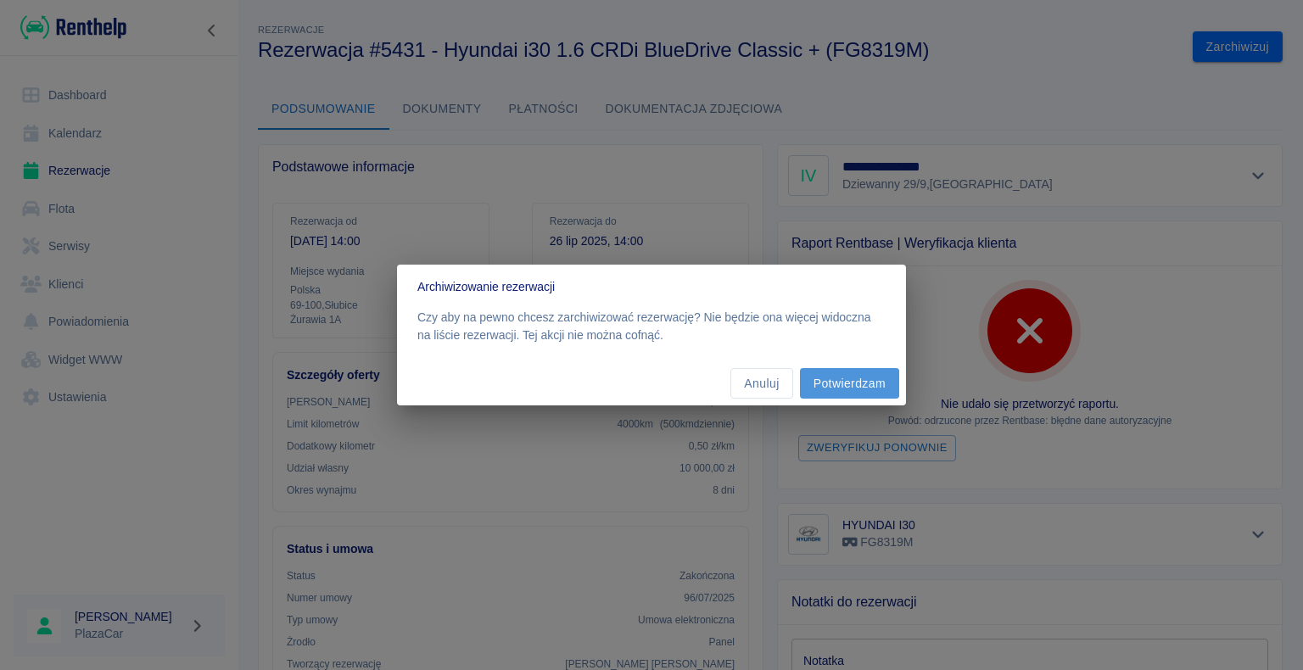
click at [865, 383] on button "Potwierdzam" at bounding box center [849, 383] width 99 height 31
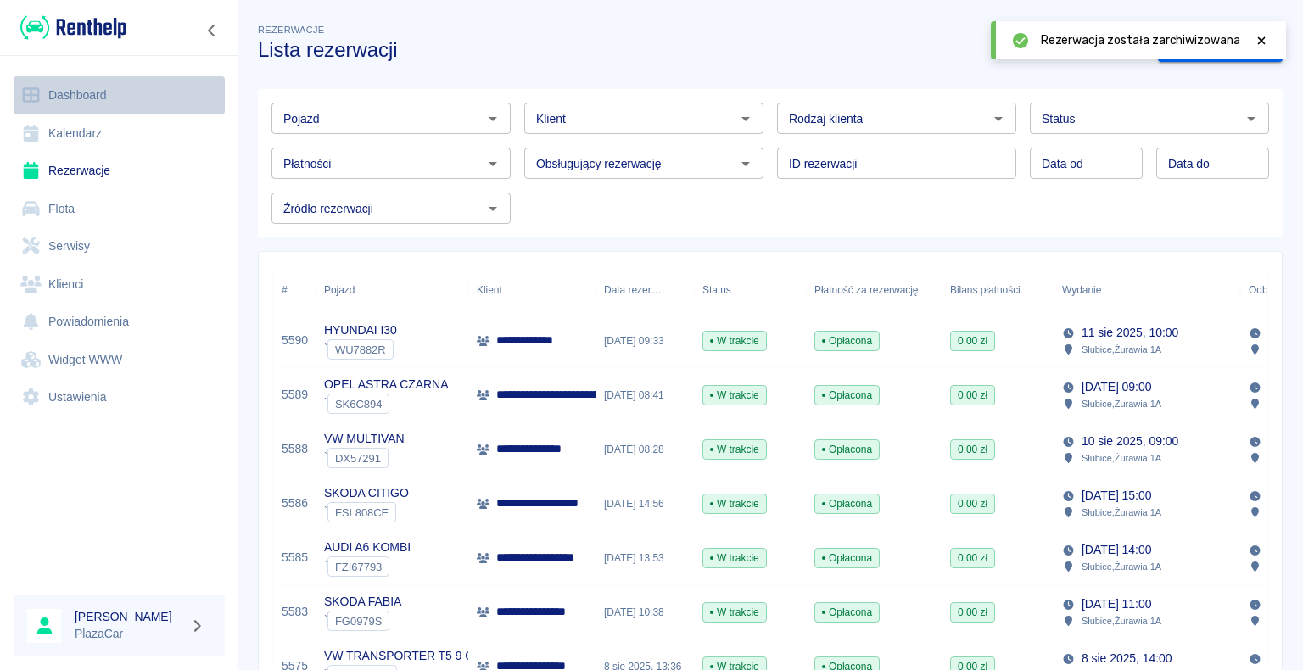
click at [88, 89] on link "Dashboard" at bounding box center [119, 95] width 211 height 38
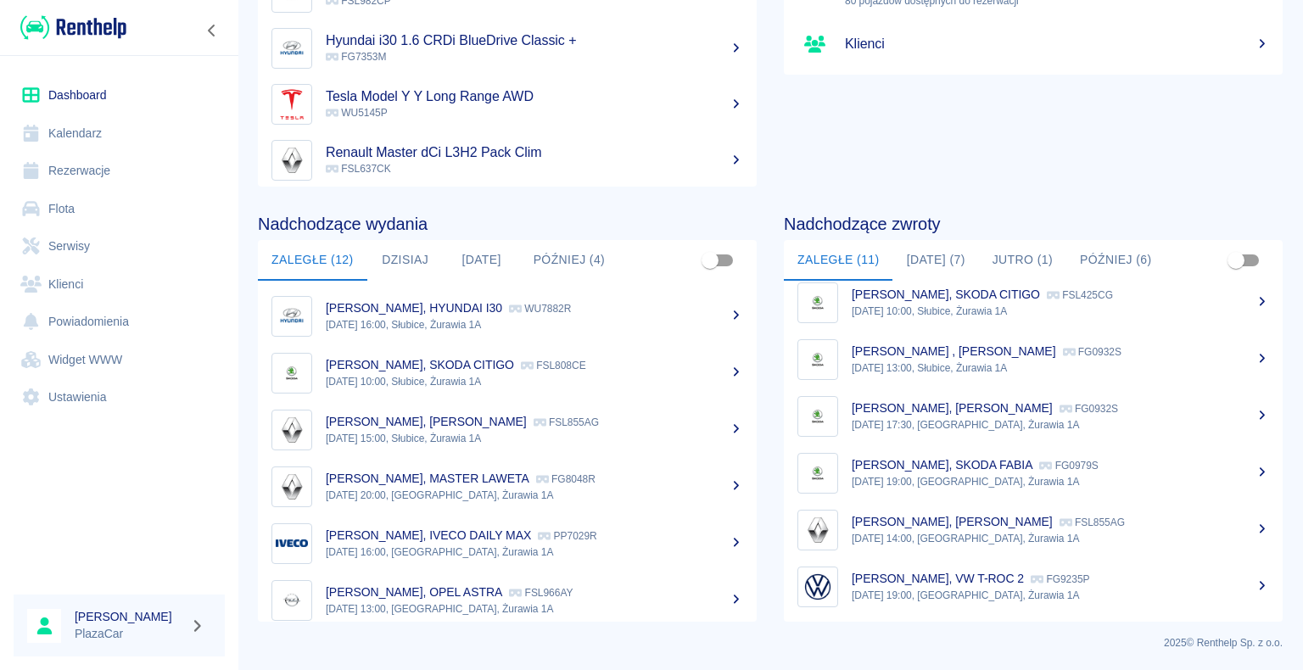
scroll to position [297, 0]
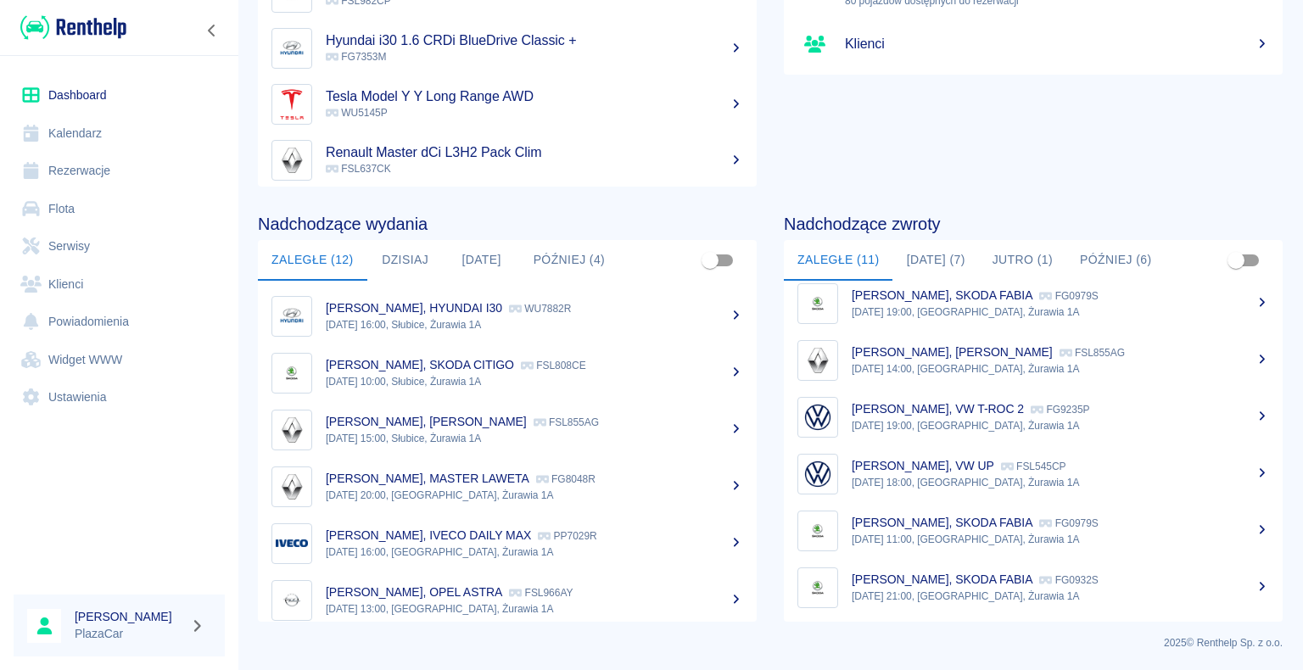
click at [927, 255] on button "[DATE] (7)" at bounding box center [937, 260] width 86 height 41
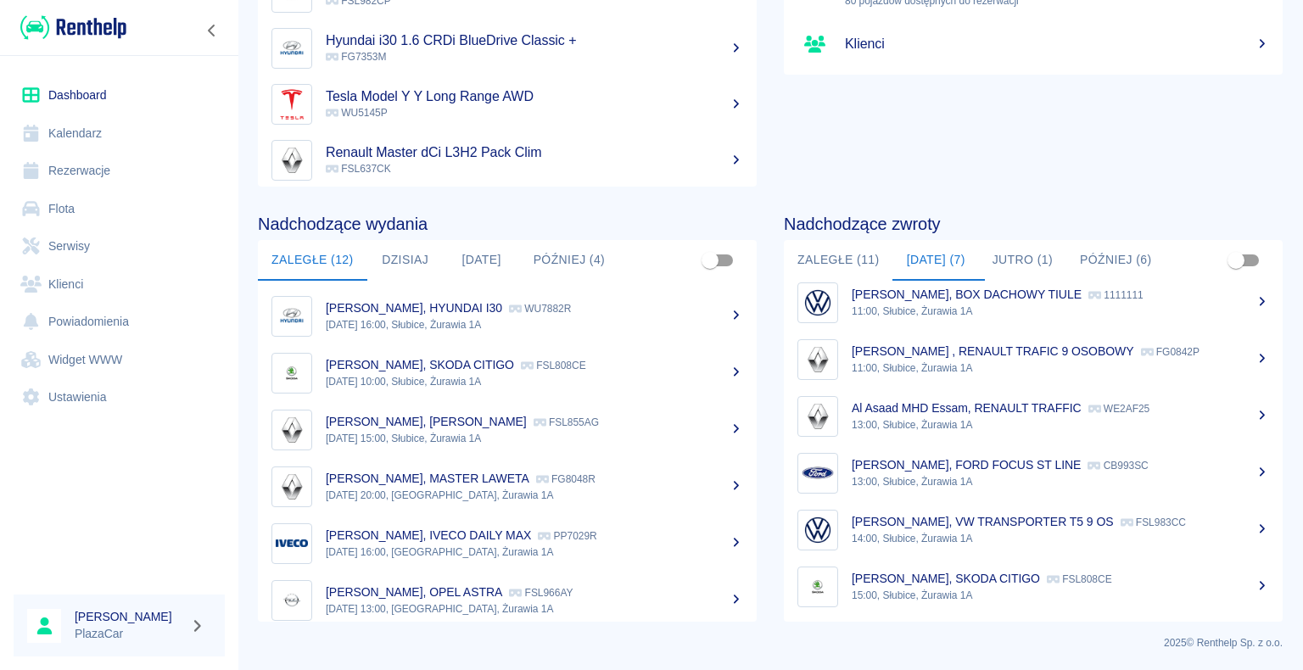
scroll to position [70, 0]
click at [986, 417] on div "Al Asaad MHD Essam, RENAULT TRAFFIC WE2AF25" at bounding box center [1061, 410] width 418 height 18
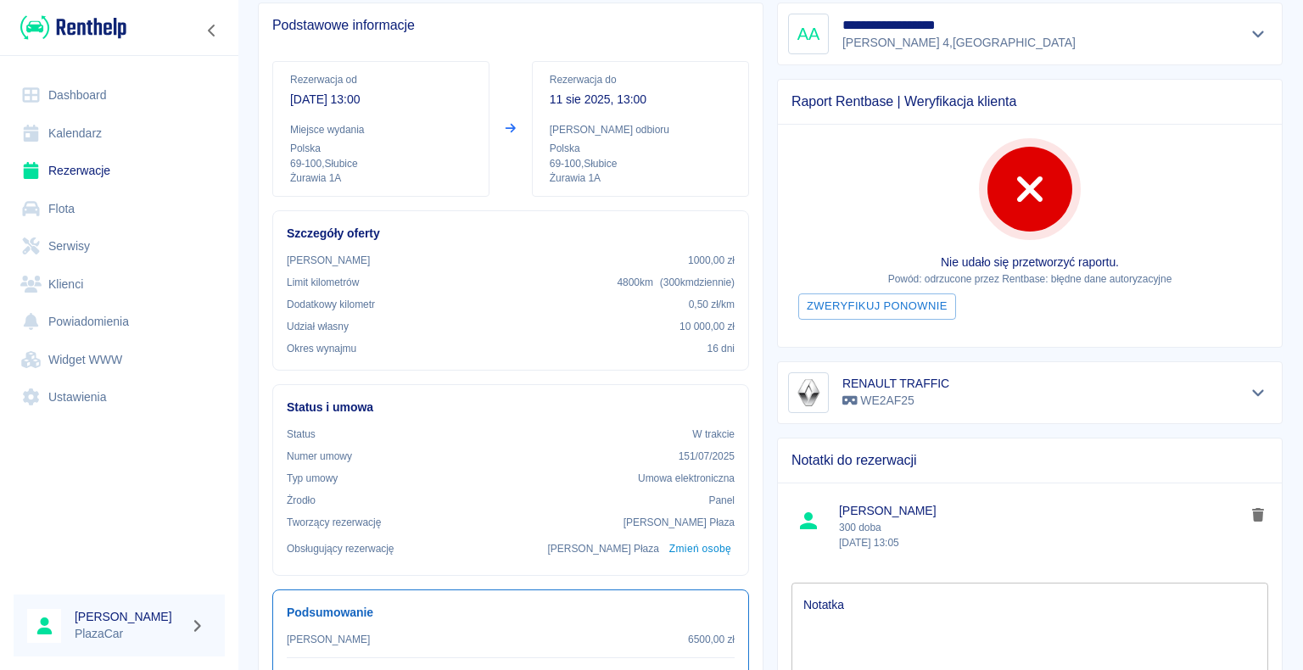
scroll to position [98, 0]
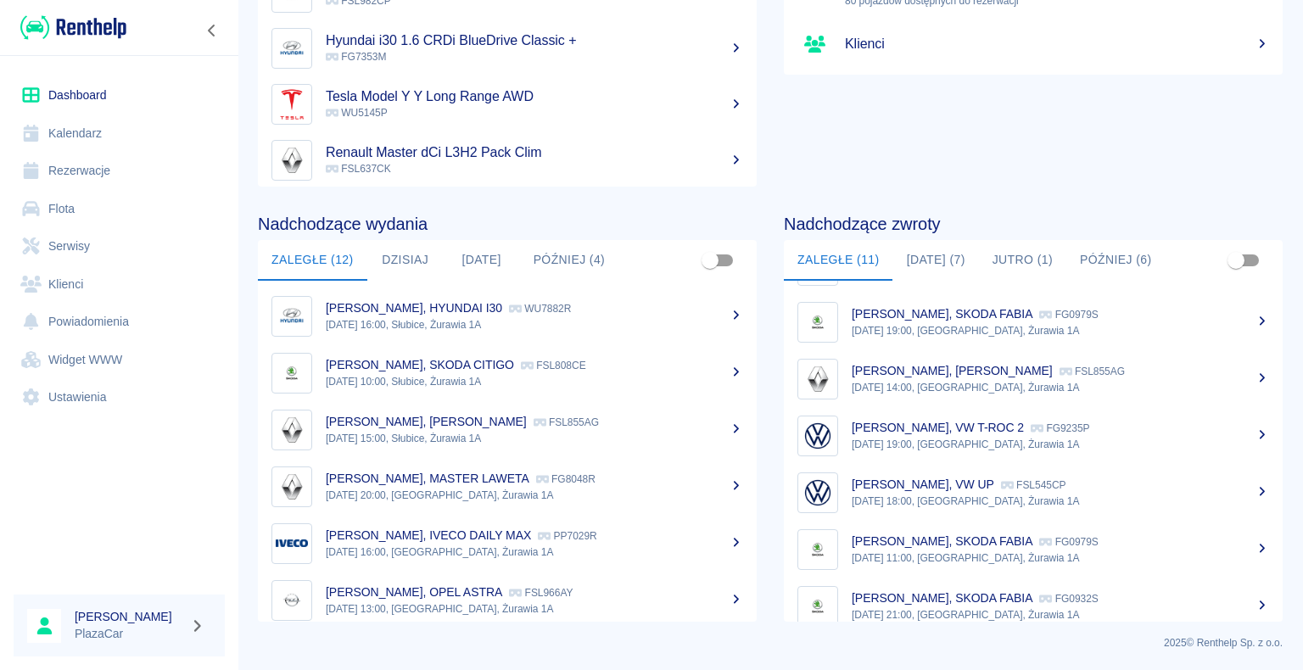
scroll to position [297, 0]
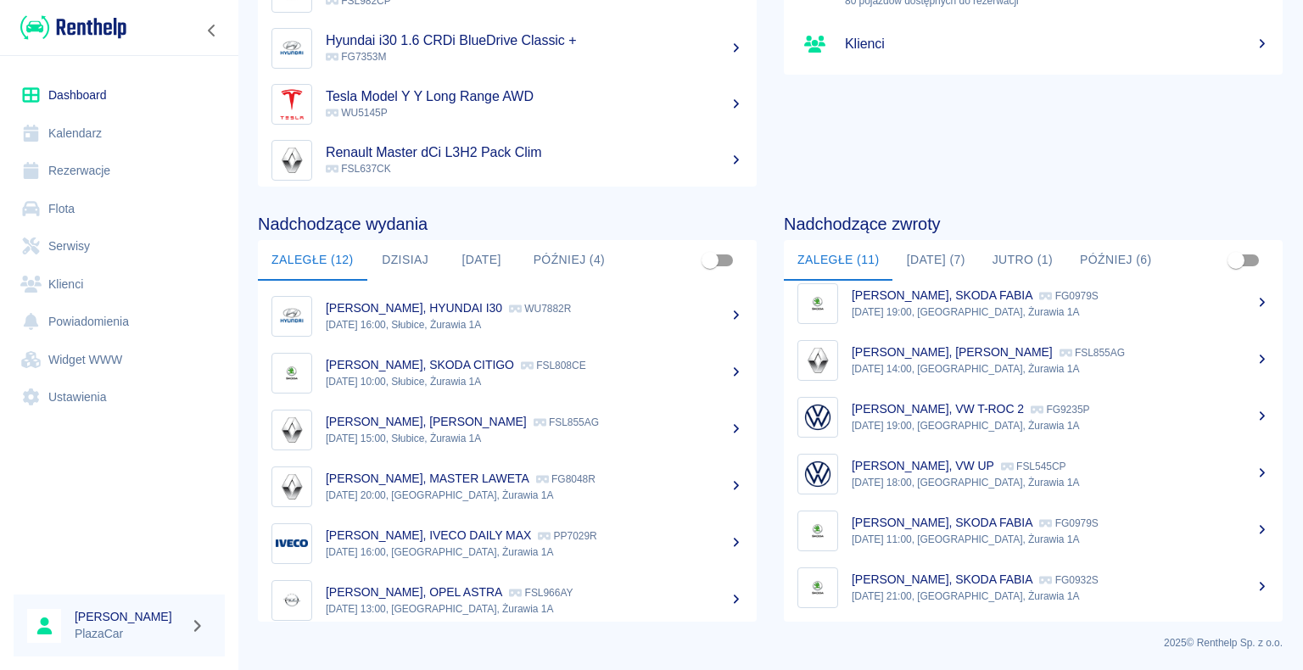
click at [935, 260] on button "[DATE] (7)" at bounding box center [937, 260] width 86 height 41
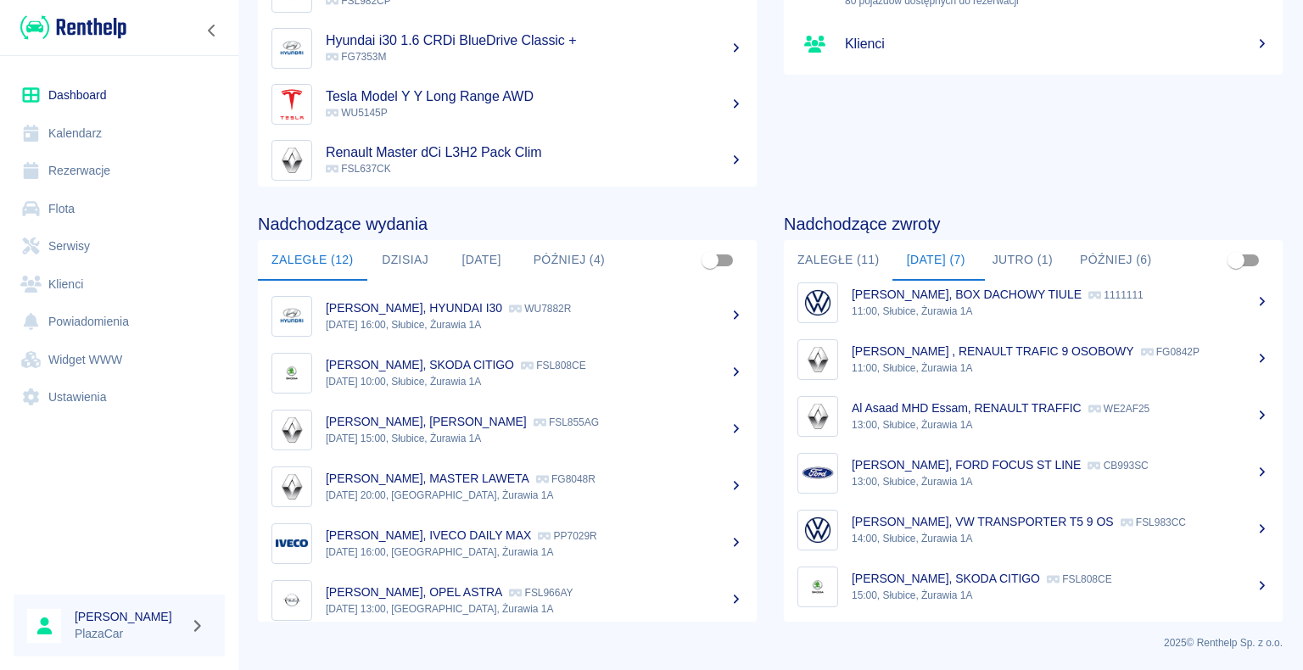
scroll to position [70, 0]
click at [984, 356] on p "[PERSON_NAME] , RENAULT TRAFIC 9 OSOBOWY" at bounding box center [993, 352] width 283 height 14
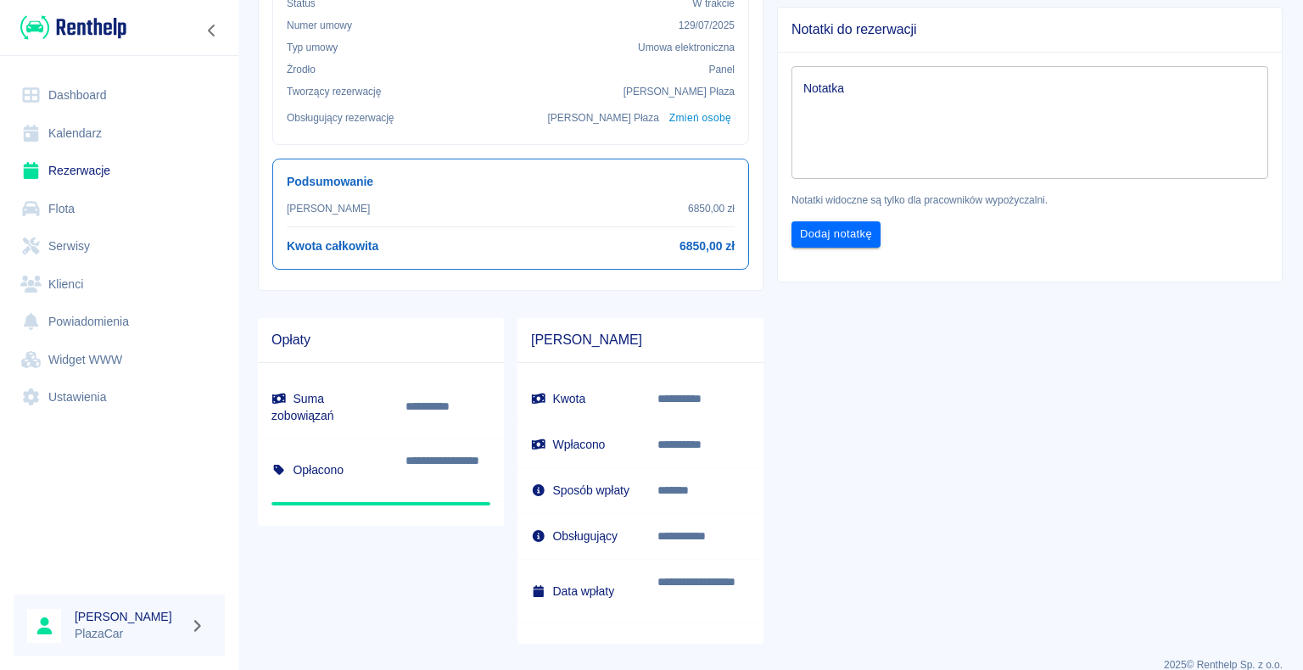
scroll to position [608, 0]
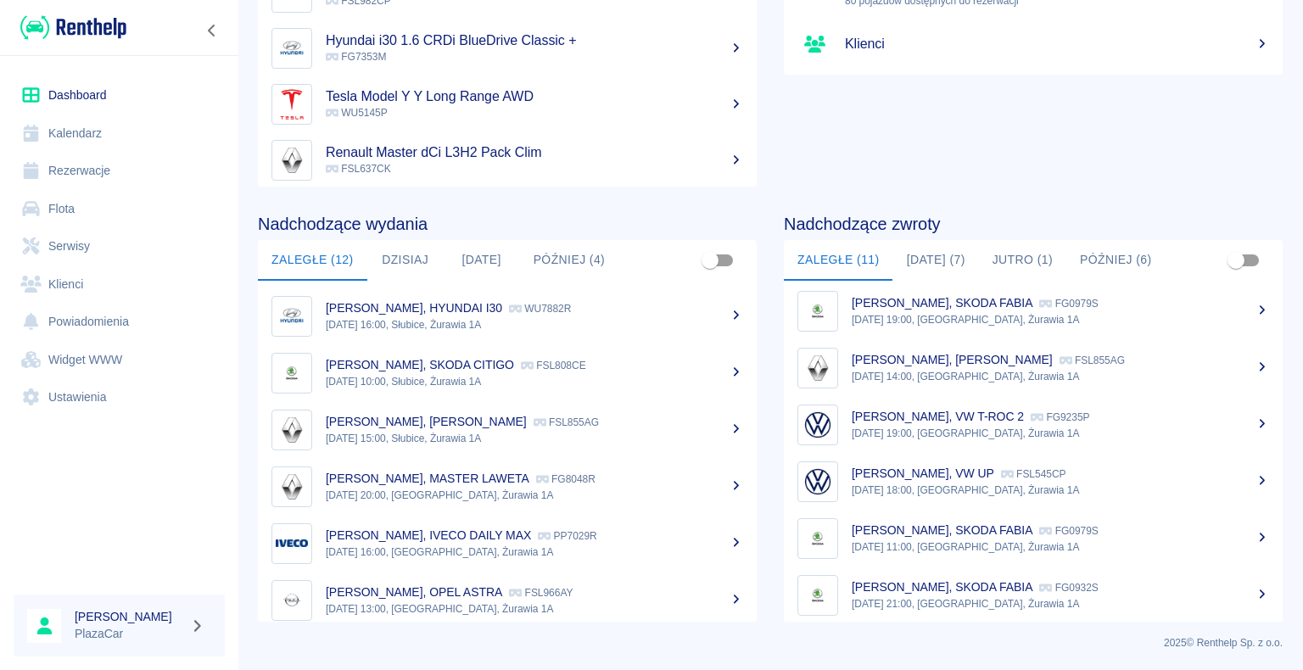
scroll to position [297, 0]
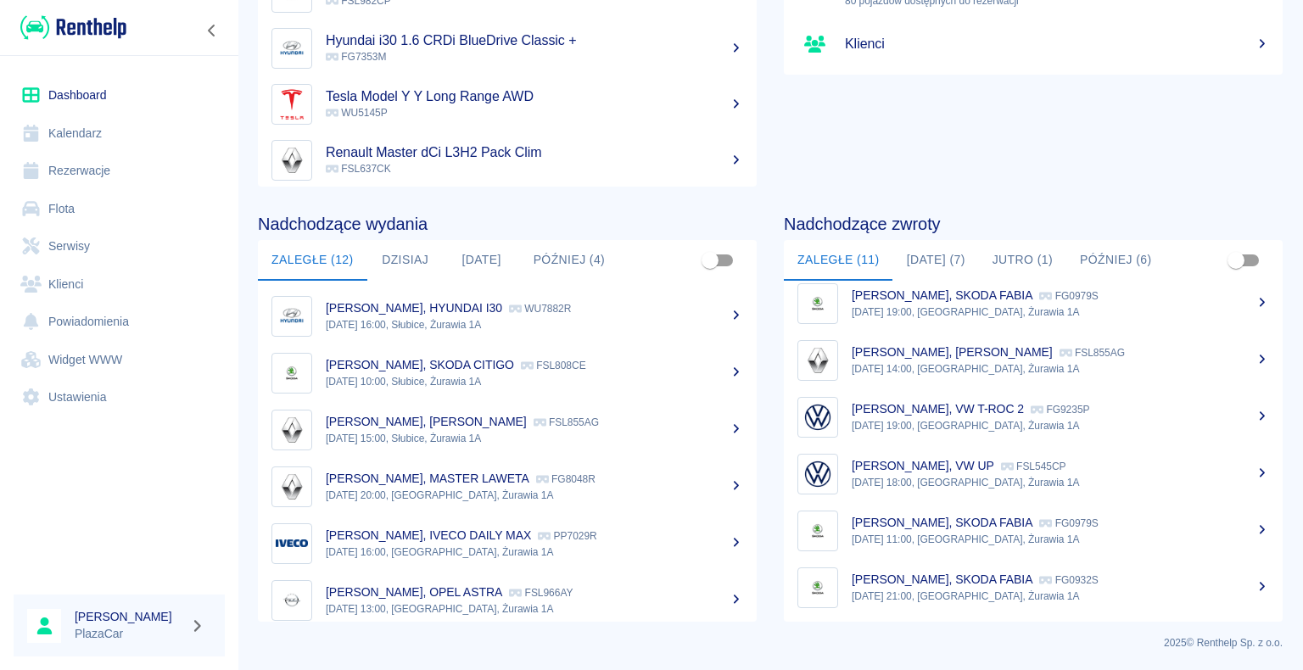
click at [936, 102] on div "Podsumowanie Rezerwacje 25 rezerwacji w tym miesiącu Pojazdy 80 pojazdów dostęp…" at bounding box center [1020, 17] width 526 height 339
click at [927, 256] on button "[DATE] (7)" at bounding box center [937, 260] width 86 height 41
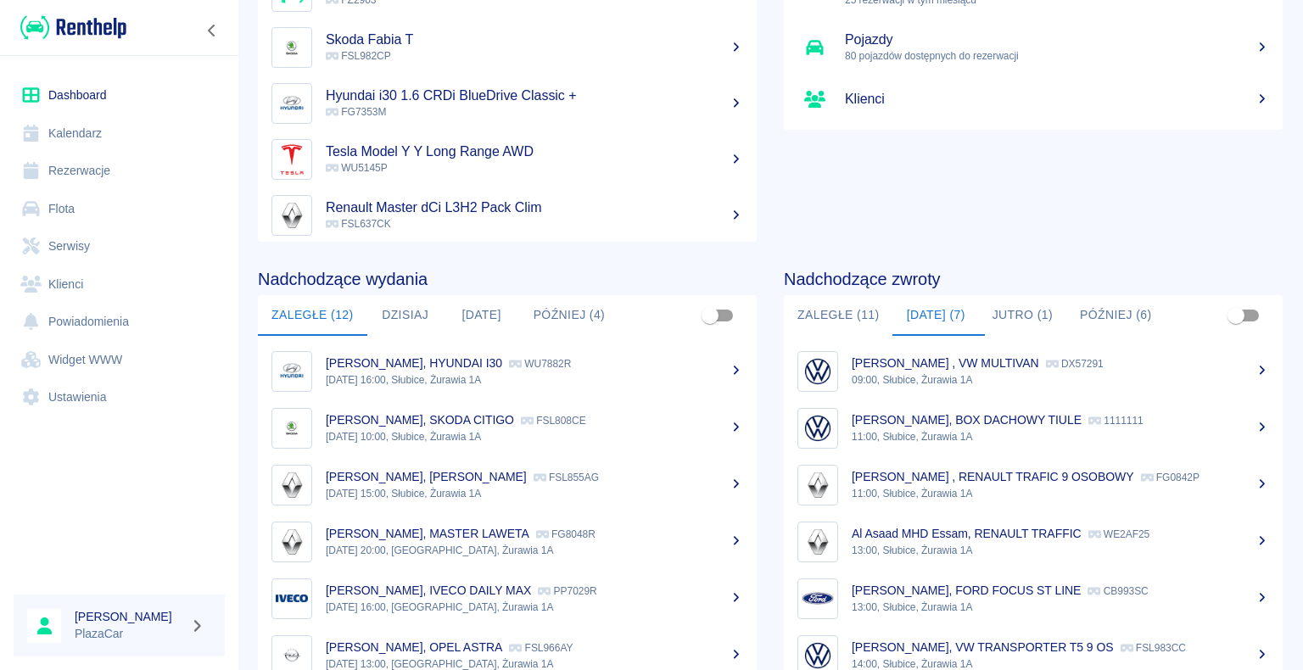
scroll to position [129, 0]
